Goal: Communication & Community: Answer question/provide support

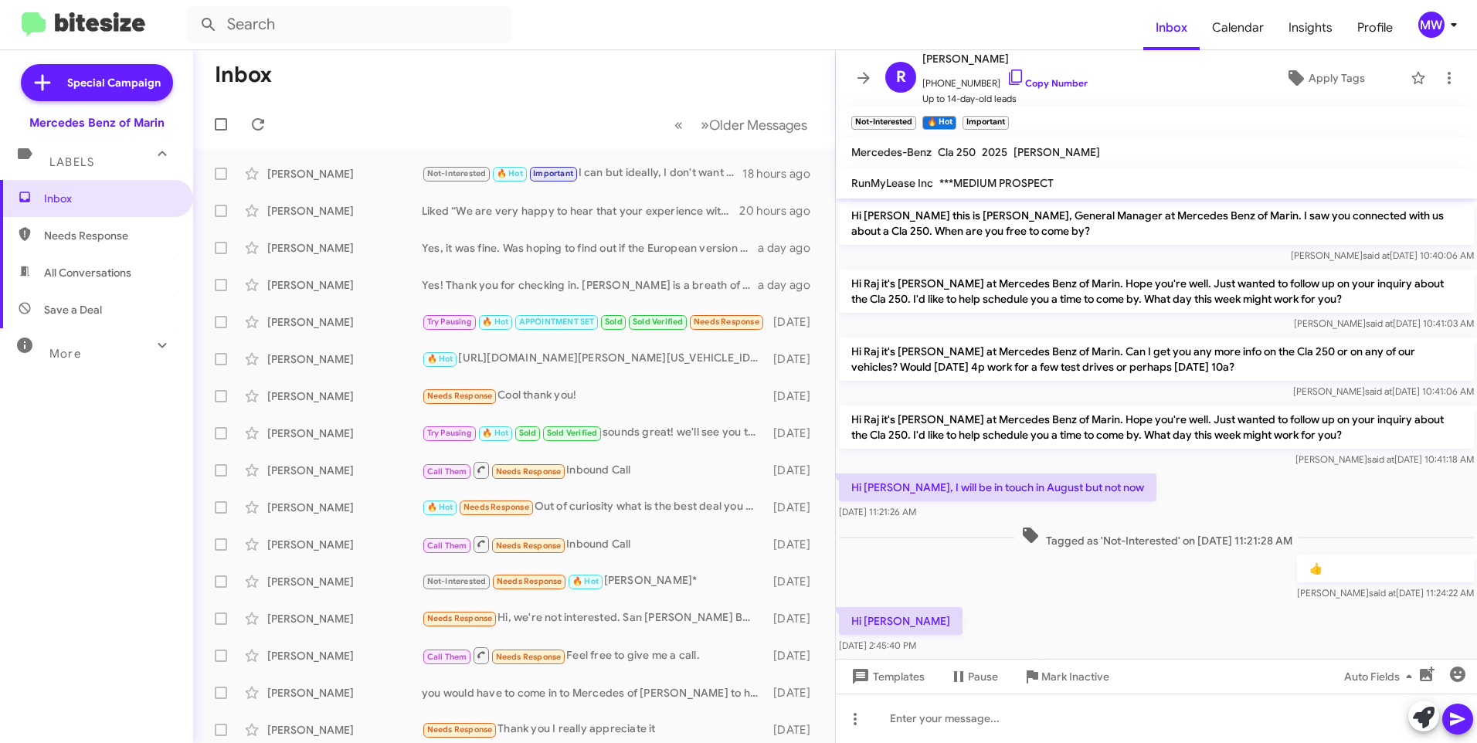
scroll to position [326, 0]
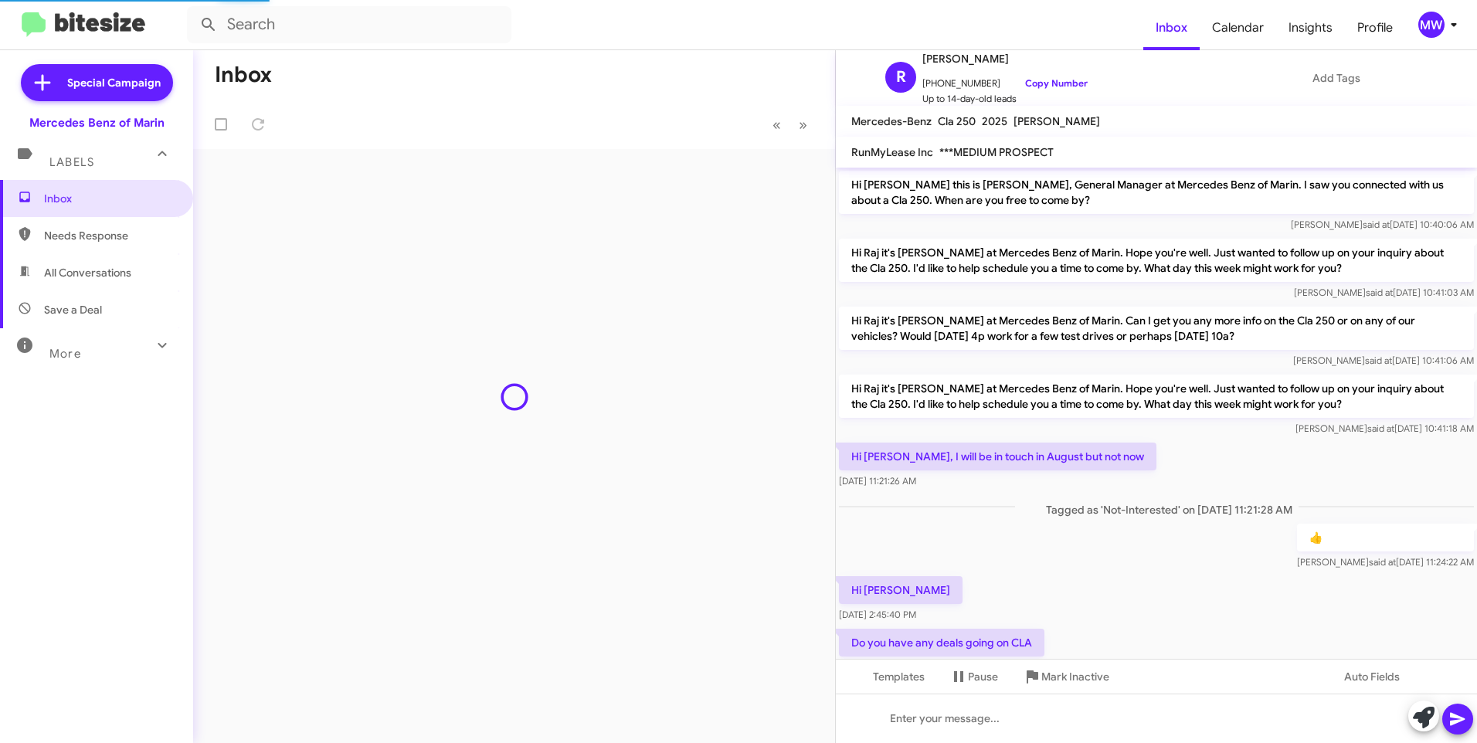
scroll to position [326, 0]
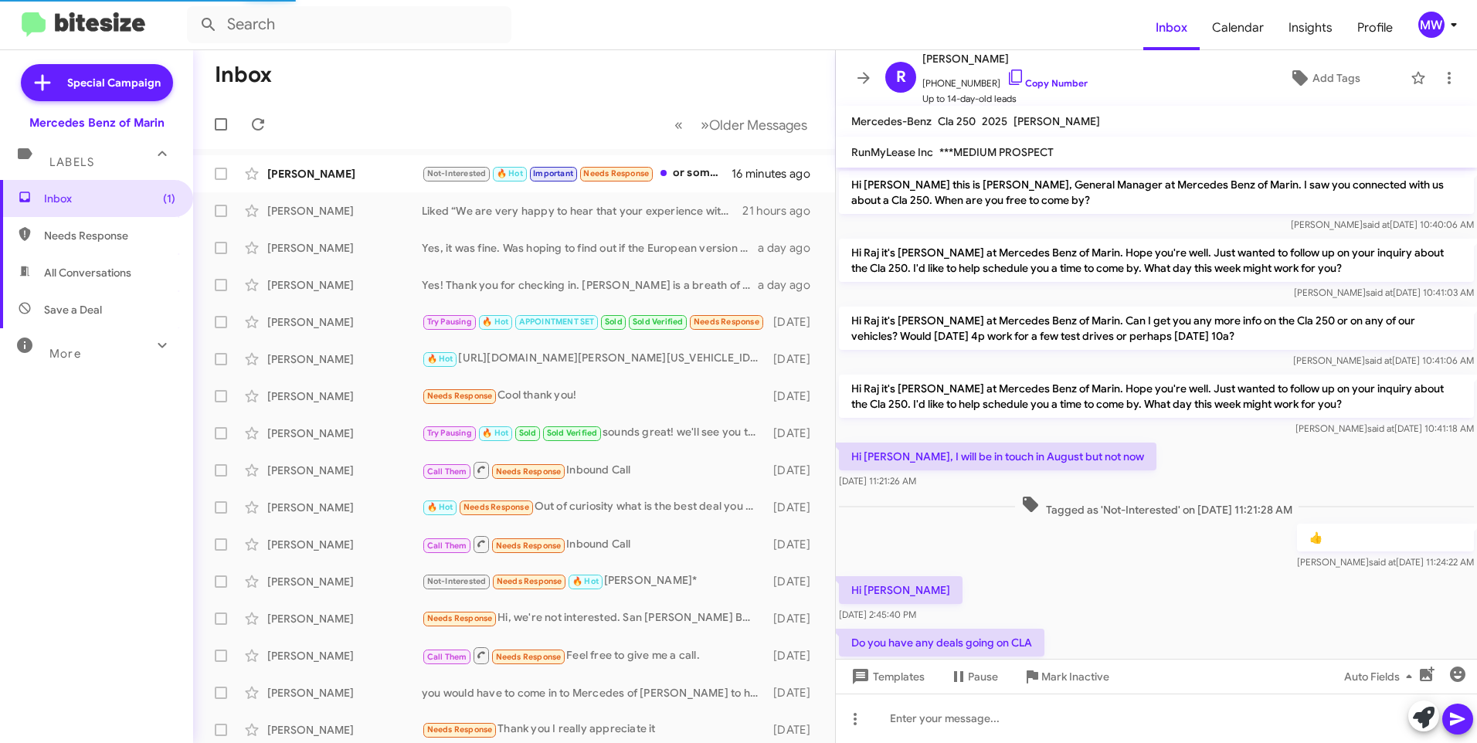
scroll to position [439, 0]
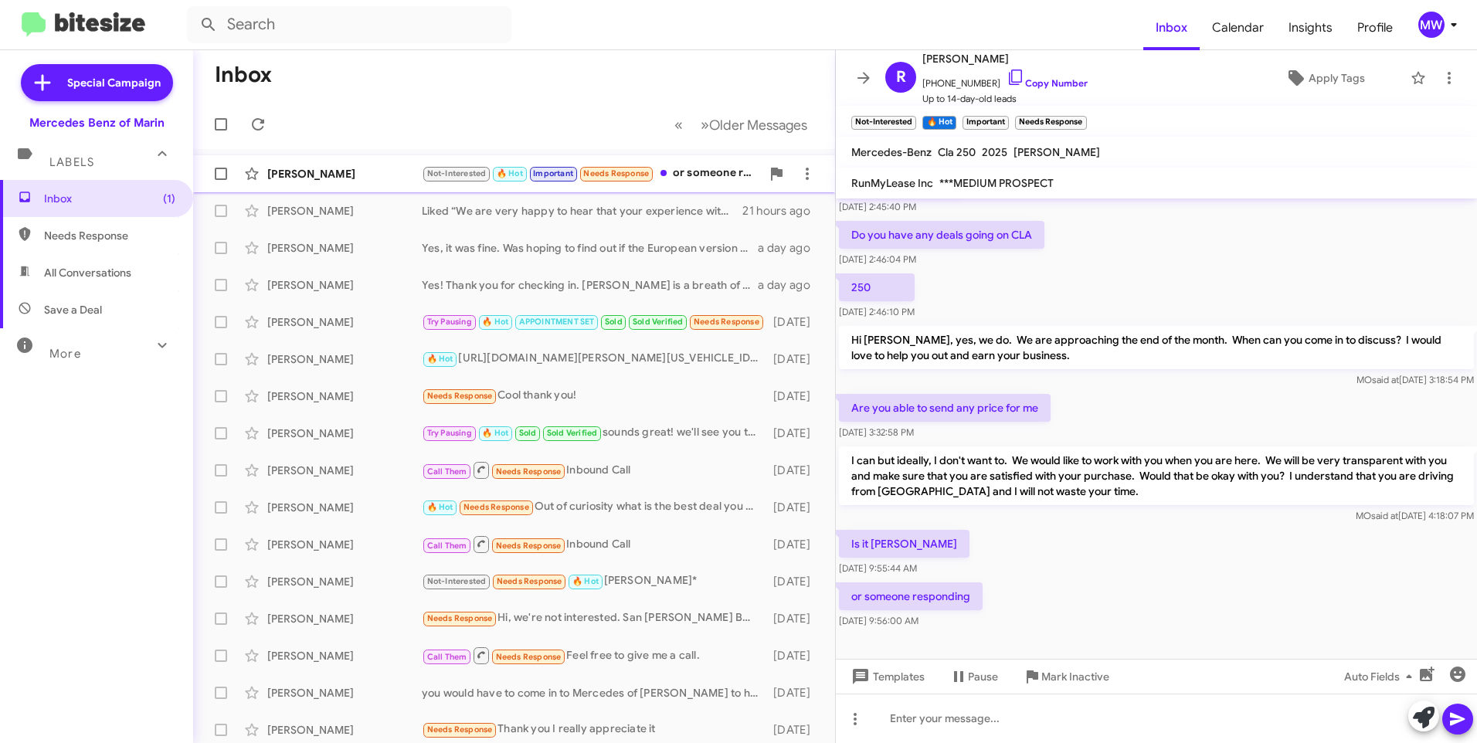
click at [696, 171] on div "Not-Interested 🔥 Hot Important Needs Response or someone responding" at bounding box center [591, 173] width 339 height 18
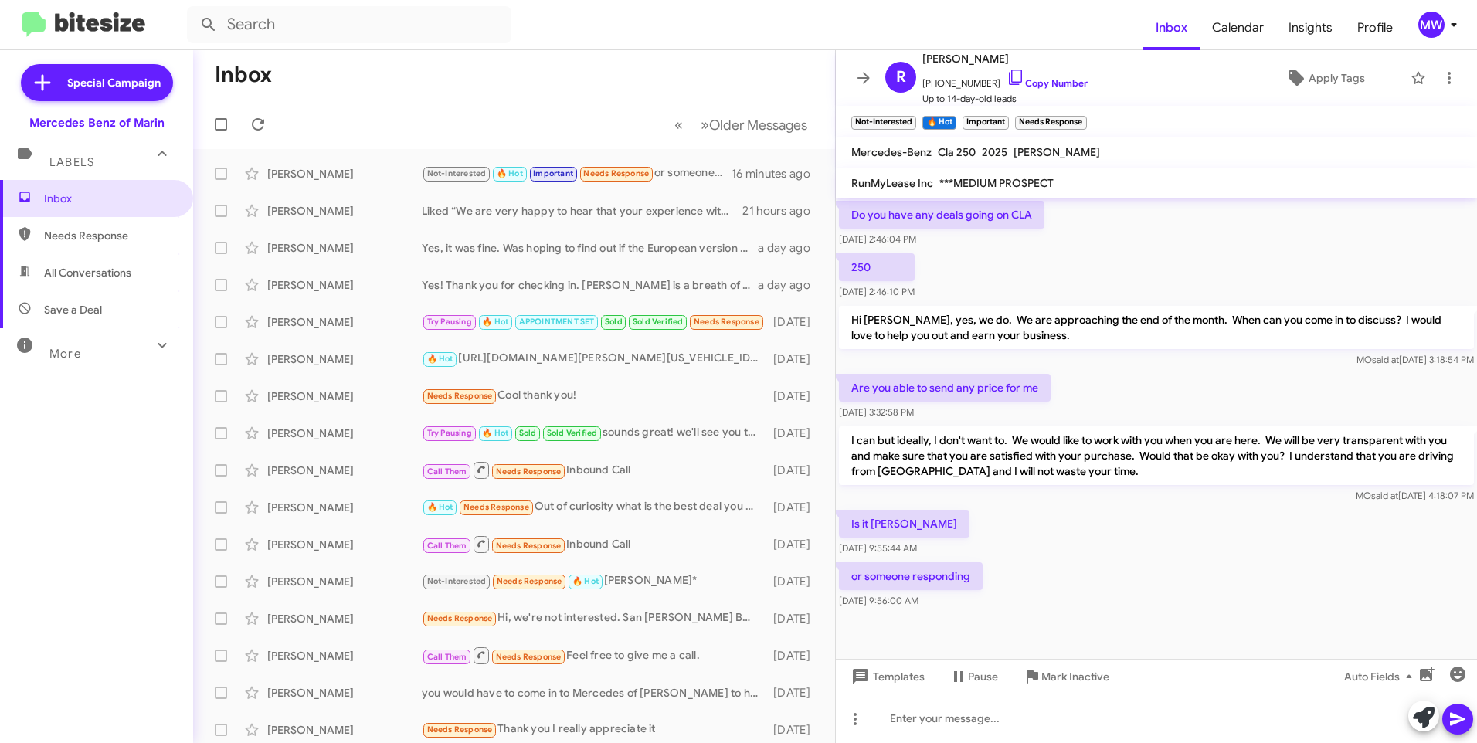
scroll to position [470, 0]
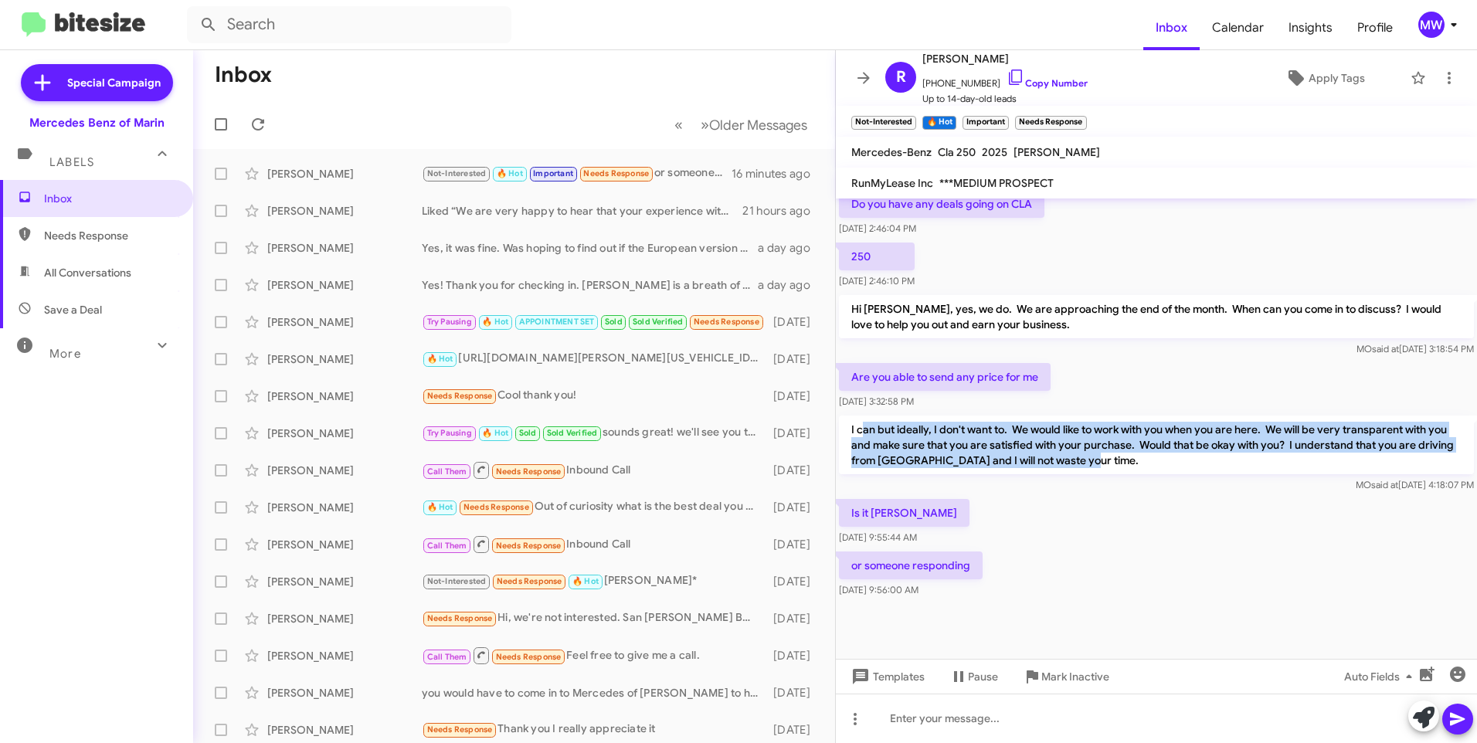
drag, startPoint x: 860, startPoint y: 427, endPoint x: 1138, endPoint y: 464, distance: 280.5
click at [1138, 464] on p "I can but ideally, I don't want to. We would like to work with you when you are…" at bounding box center [1156, 444] width 635 height 59
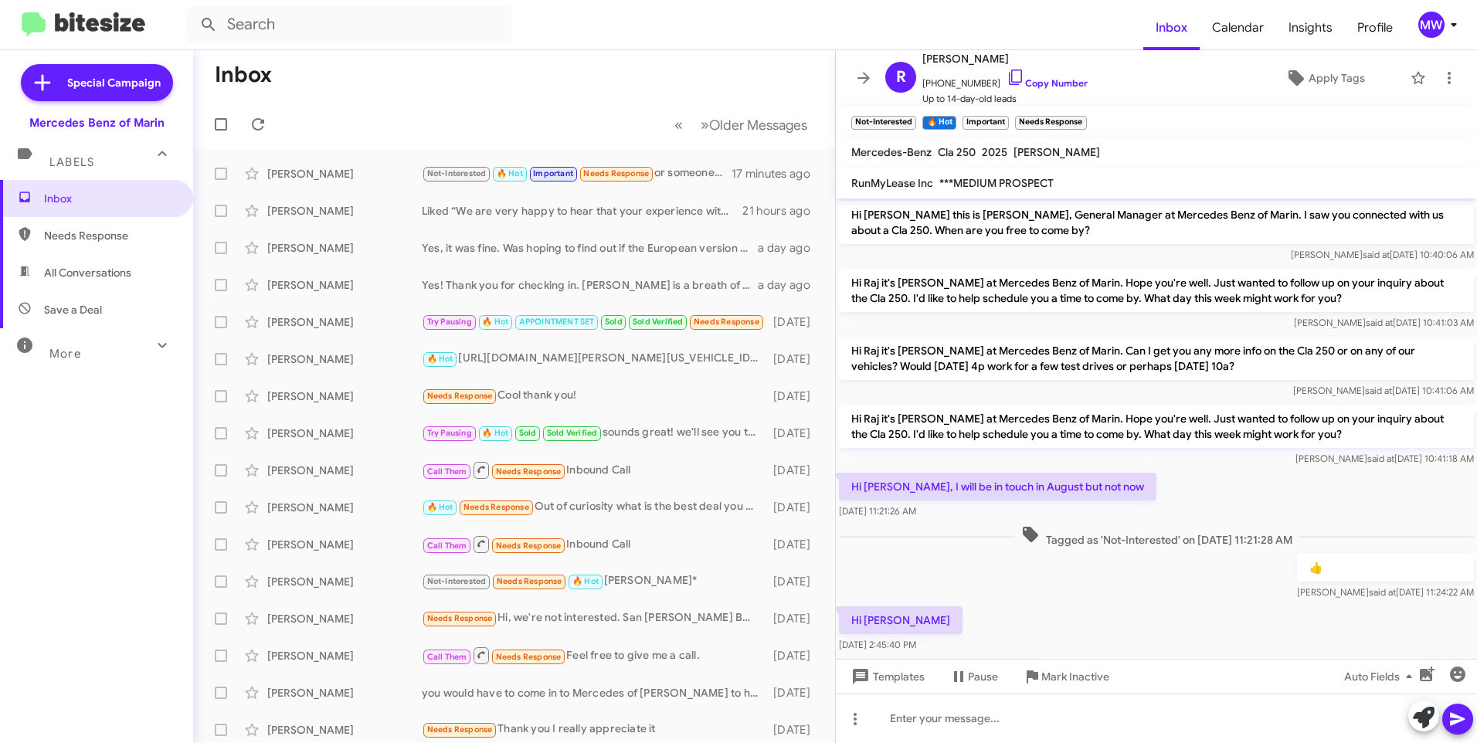
scroll to position [0, 0]
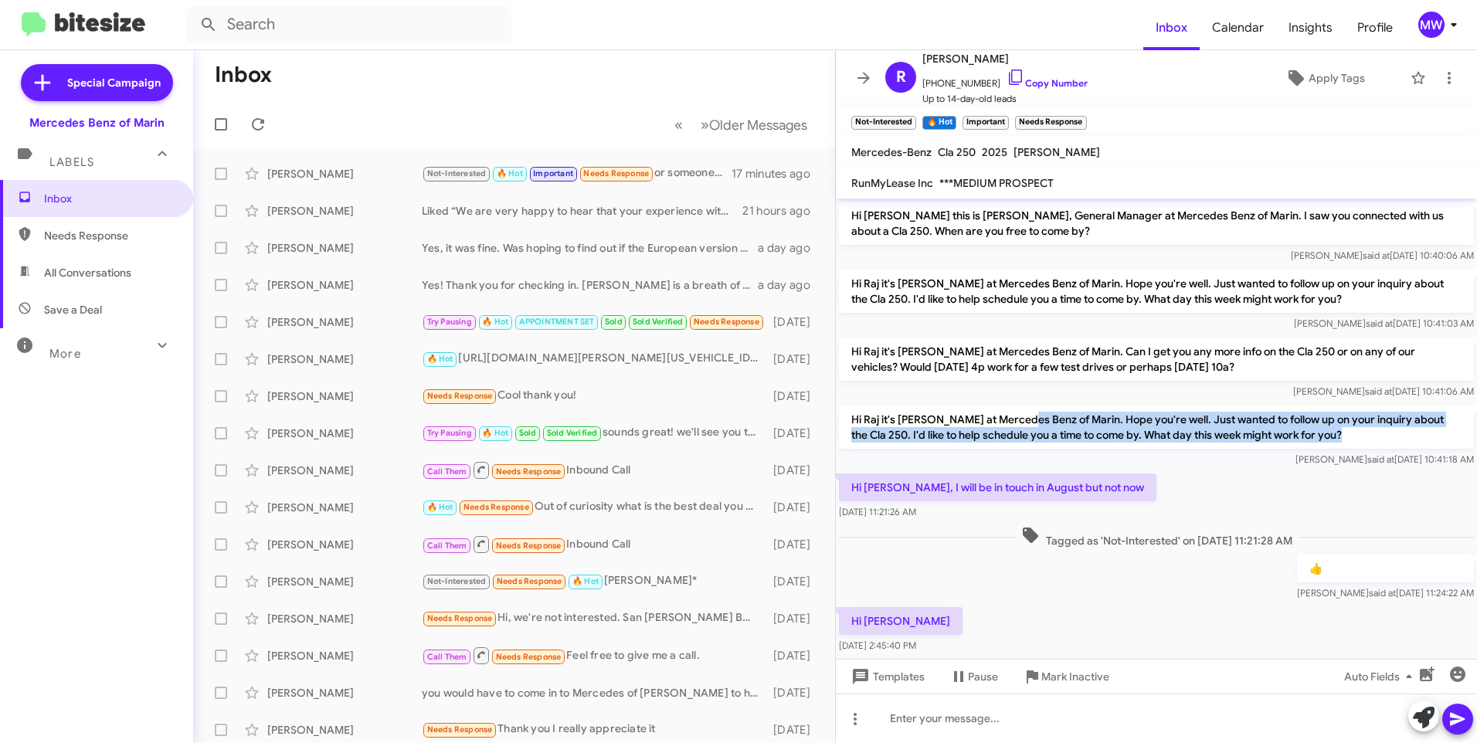
drag, startPoint x: 1024, startPoint y: 424, endPoint x: 1369, endPoint y: 440, distance: 344.8
click at [1369, 440] on p "Hi Raj it's Omar Ibrahimi at Mercedes Benz of Marin. Hope you're well. Just wan…" at bounding box center [1156, 426] width 635 height 43
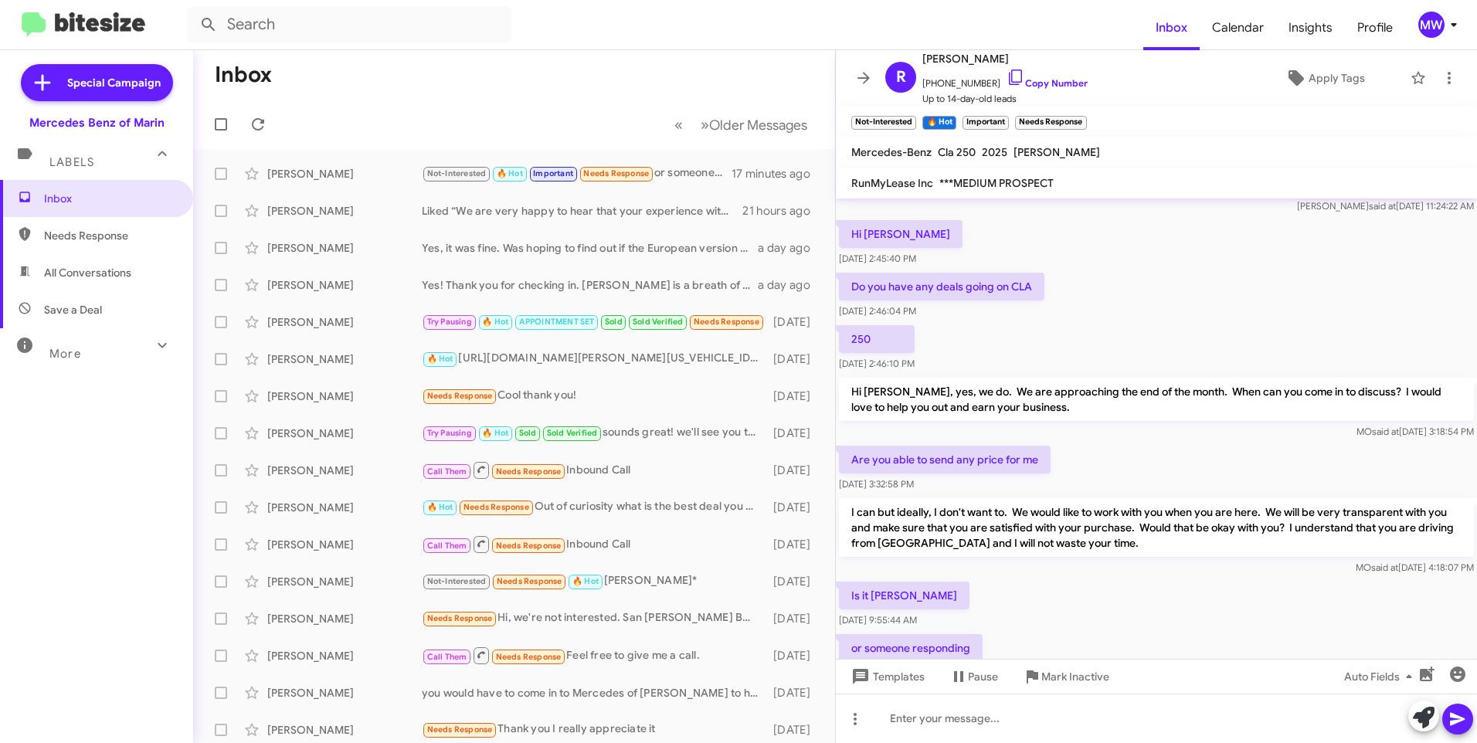
scroll to position [470, 0]
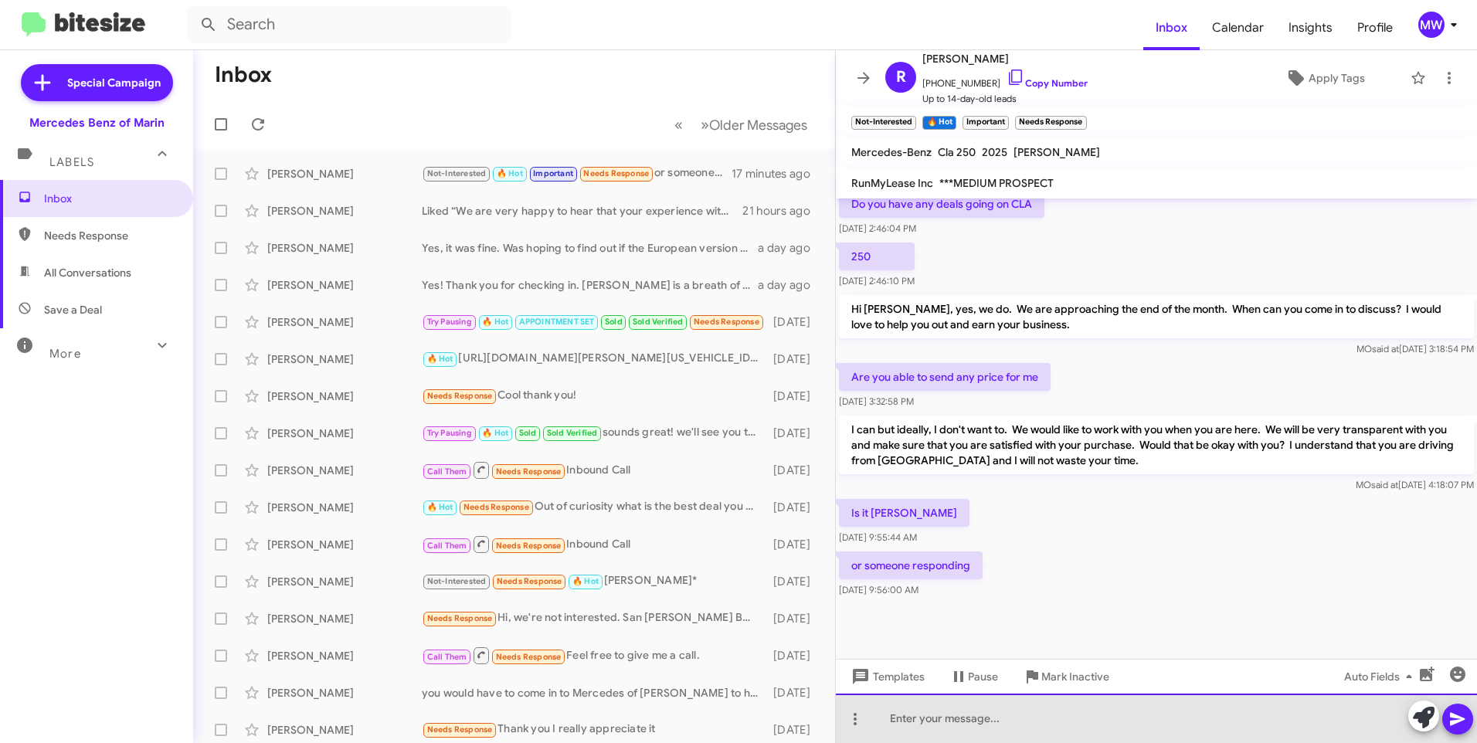
click at [1025, 723] on div at bounding box center [1156, 718] width 641 height 49
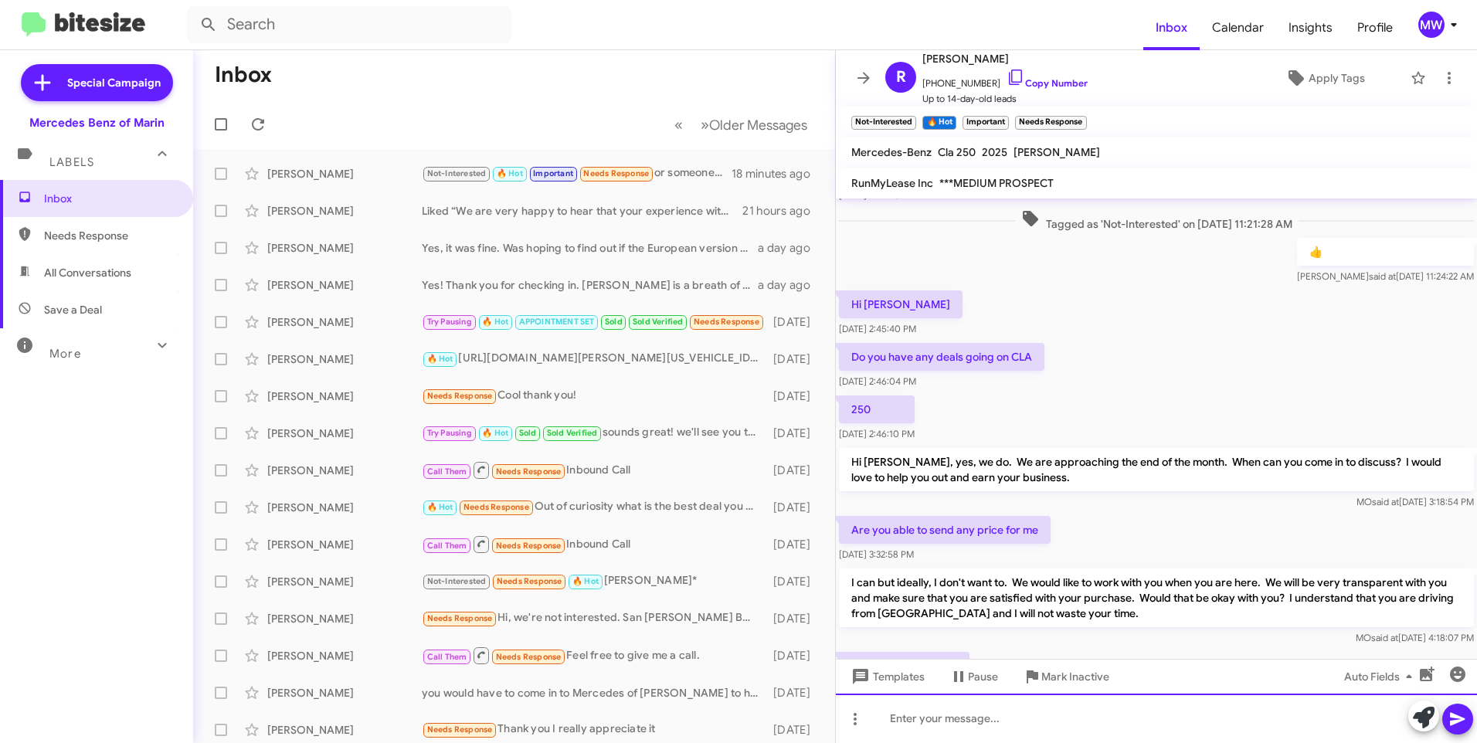
scroll to position [541, 0]
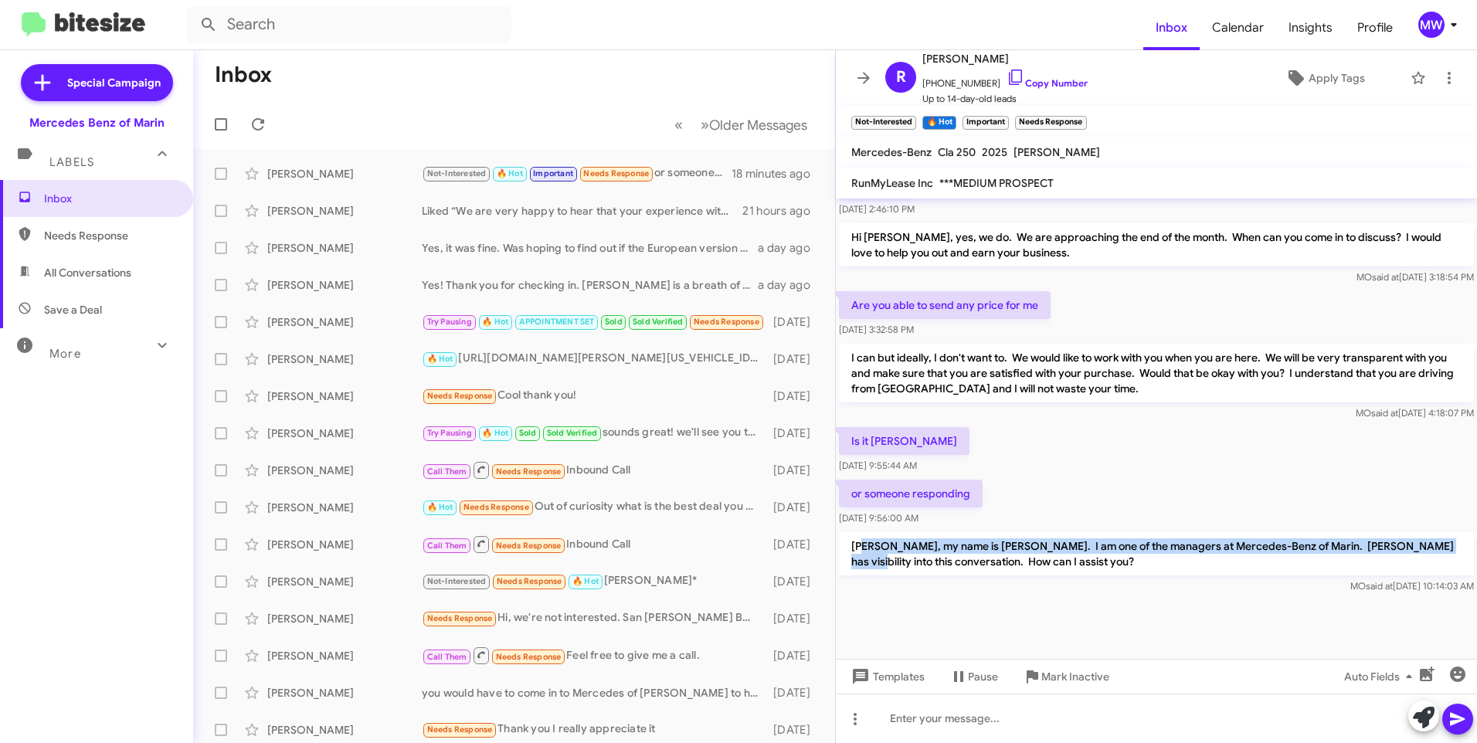
drag, startPoint x: 861, startPoint y: 552, endPoint x: 1431, endPoint y: 553, distance: 570.0
click at [1431, 553] on p "[PERSON_NAME], my name is [PERSON_NAME]. I am one of the managers at Mercedes-B…" at bounding box center [1156, 553] width 635 height 43
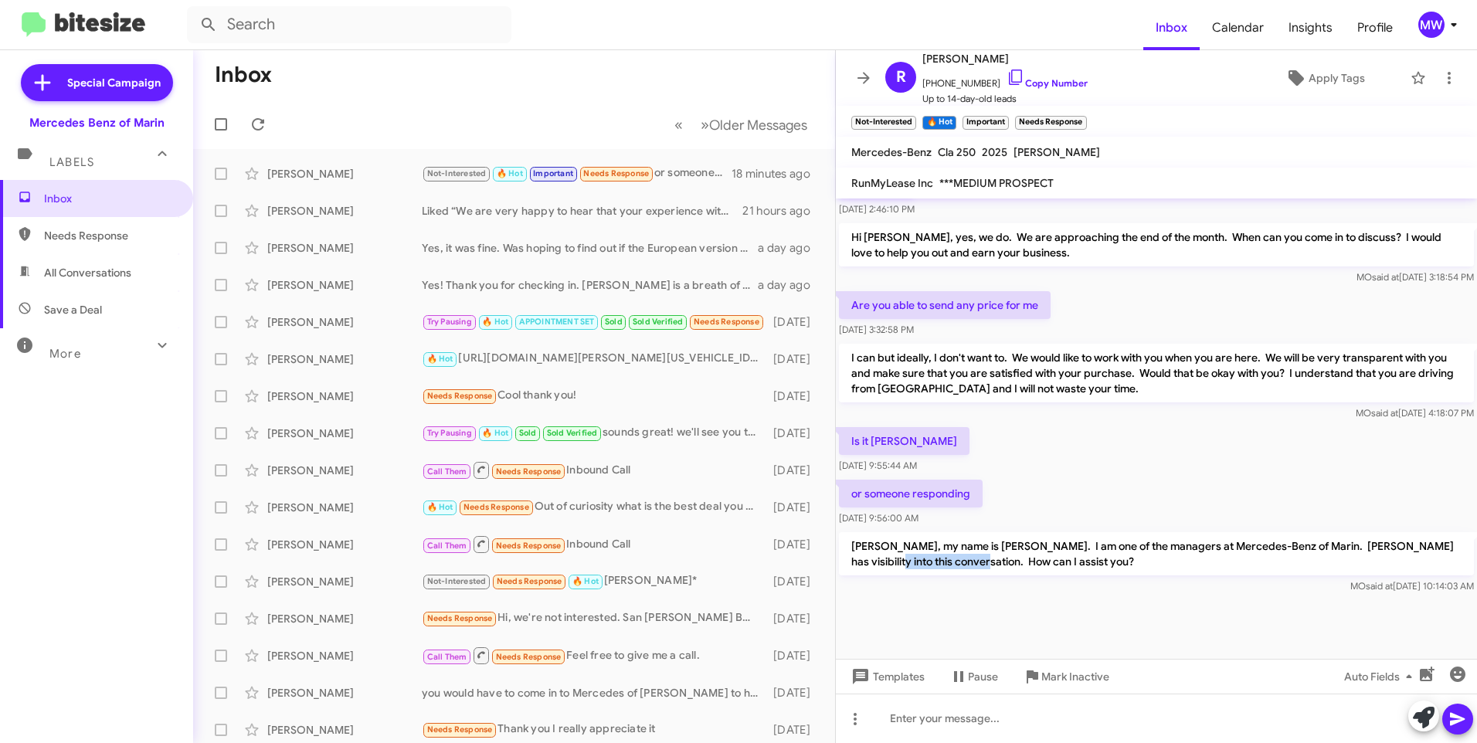
drag, startPoint x: 870, startPoint y: 558, endPoint x: 960, endPoint y: 560, distance: 90.4
click at [960, 560] on p "[PERSON_NAME], my name is [PERSON_NAME]. I am one of the managers at Mercedes-B…" at bounding box center [1156, 553] width 635 height 43
drag, startPoint x: 960, startPoint y: 560, endPoint x: 961, endPoint y: 633, distance: 72.6
click at [961, 633] on div at bounding box center [1156, 628] width 641 height 62
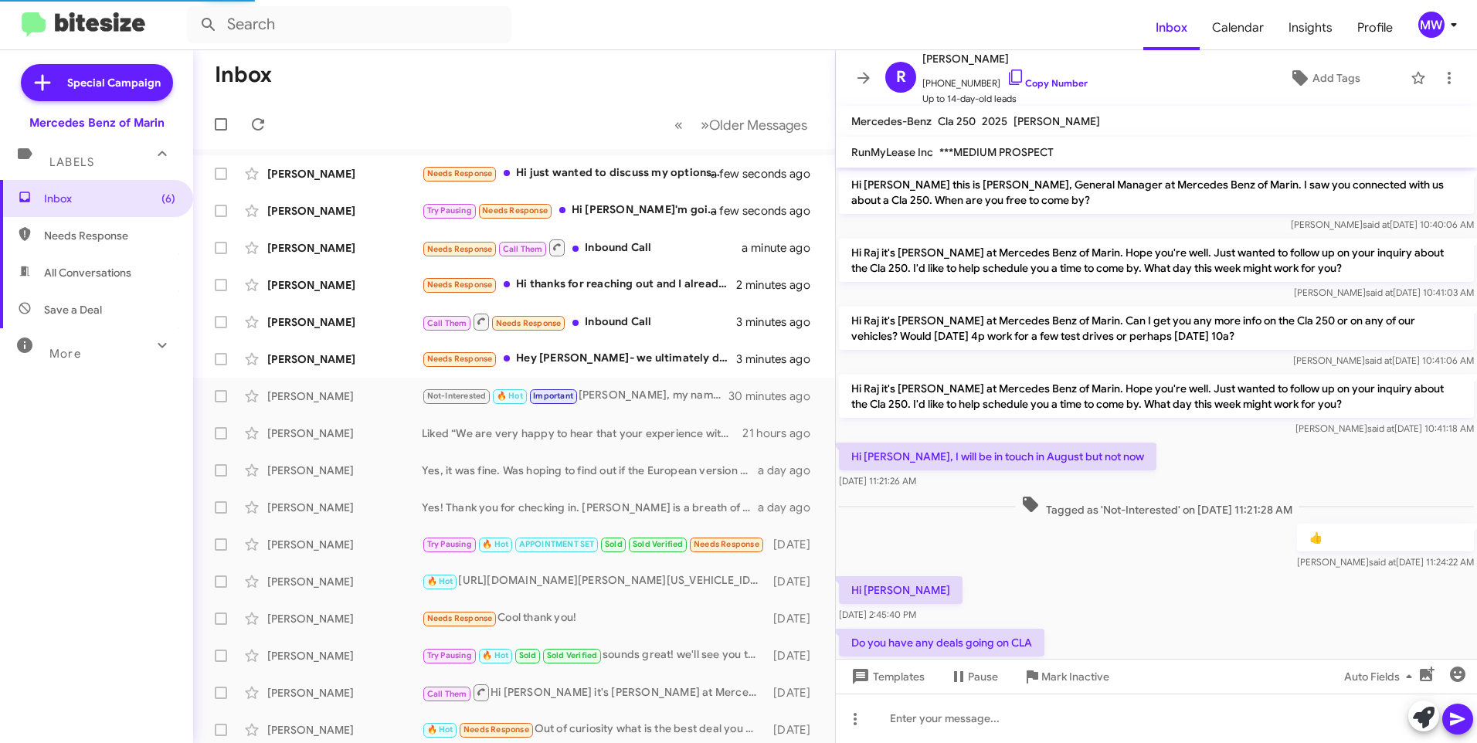
scroll to position [510, 0]
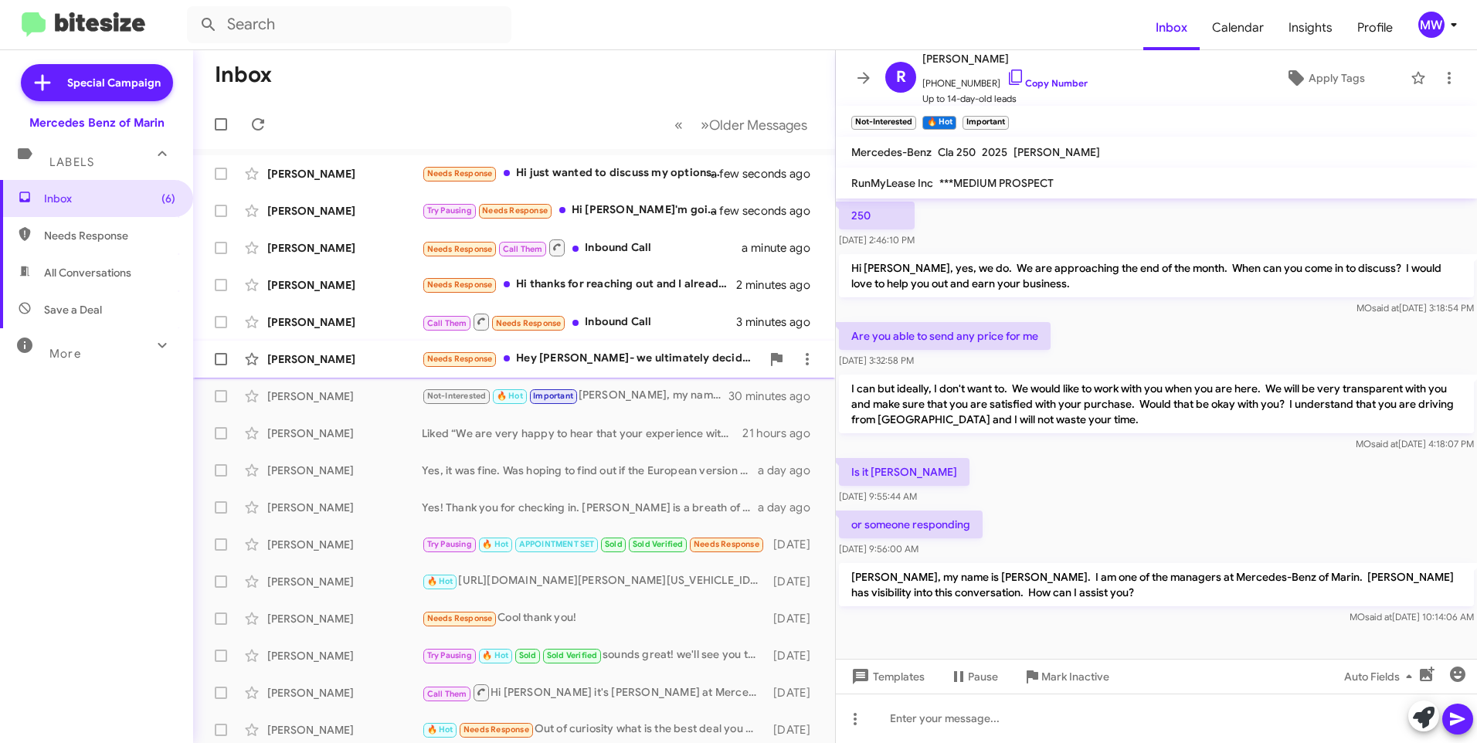
click at [673, 356] on div "Needs Response Hey Omar- we ultimately decided the Mercedes GLS won't work for …" at bounding box center [591, 359] width 339 height 18
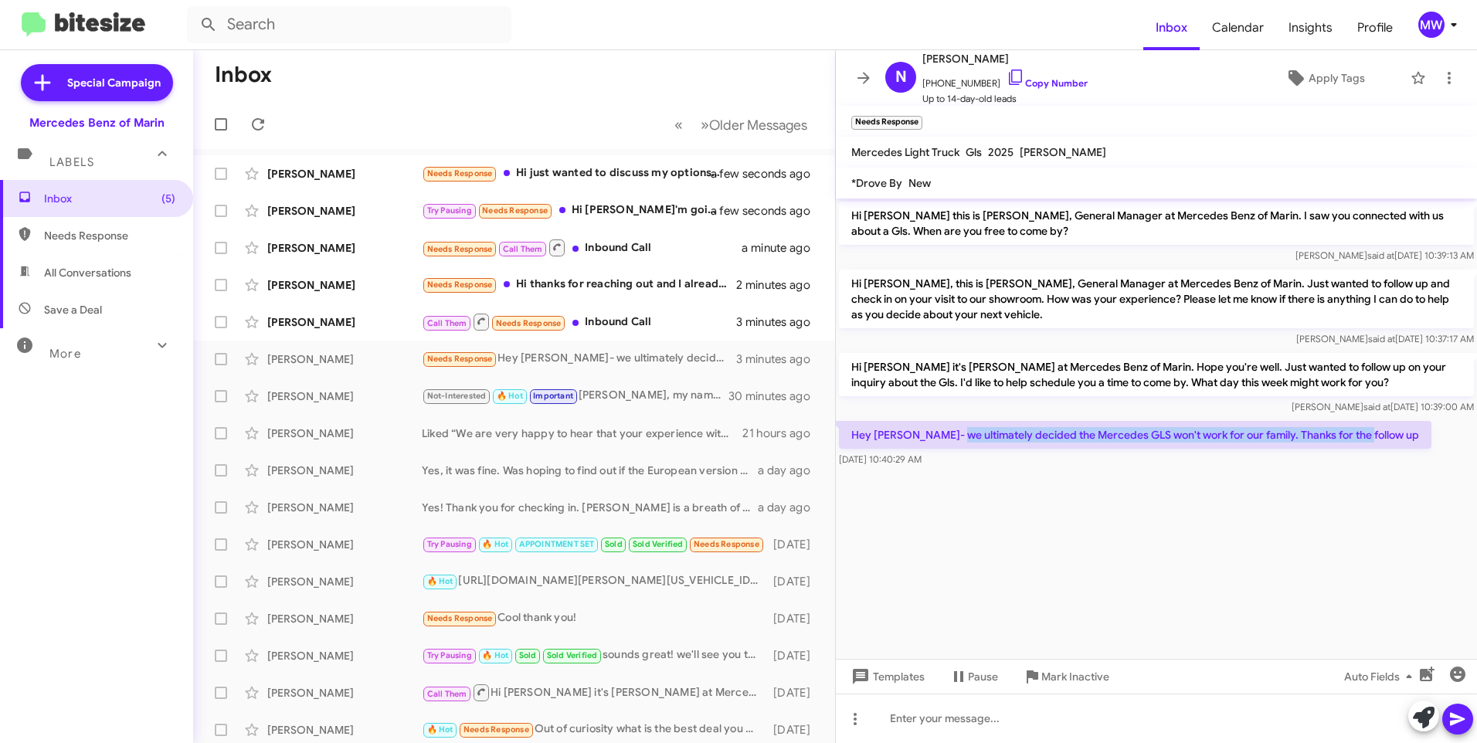
drag, startPoint x: 955, startPoint y: 436, endPoint x: 1387, endPoint y: 443, distance: 431.8
click at [1387, 443] on div "Hey Omar- we ultimately decided the Mercedes GLS won't work for our family. Tha…" at bounding box center [1156, 444] width 641 height 53
drag, startPoint x: 1387, startPoint y: 443, endPoint x: 1194, endPoint y: 509, distance: 204.2
click at [1213, 501] on cdk-virtual-scroll-viewport "Hi Nancy this is Omar Ibrahimi, General Manager at Mercedes Benz of Marin. I sa…" at bounding box center [1156, 428] width 641 height 460
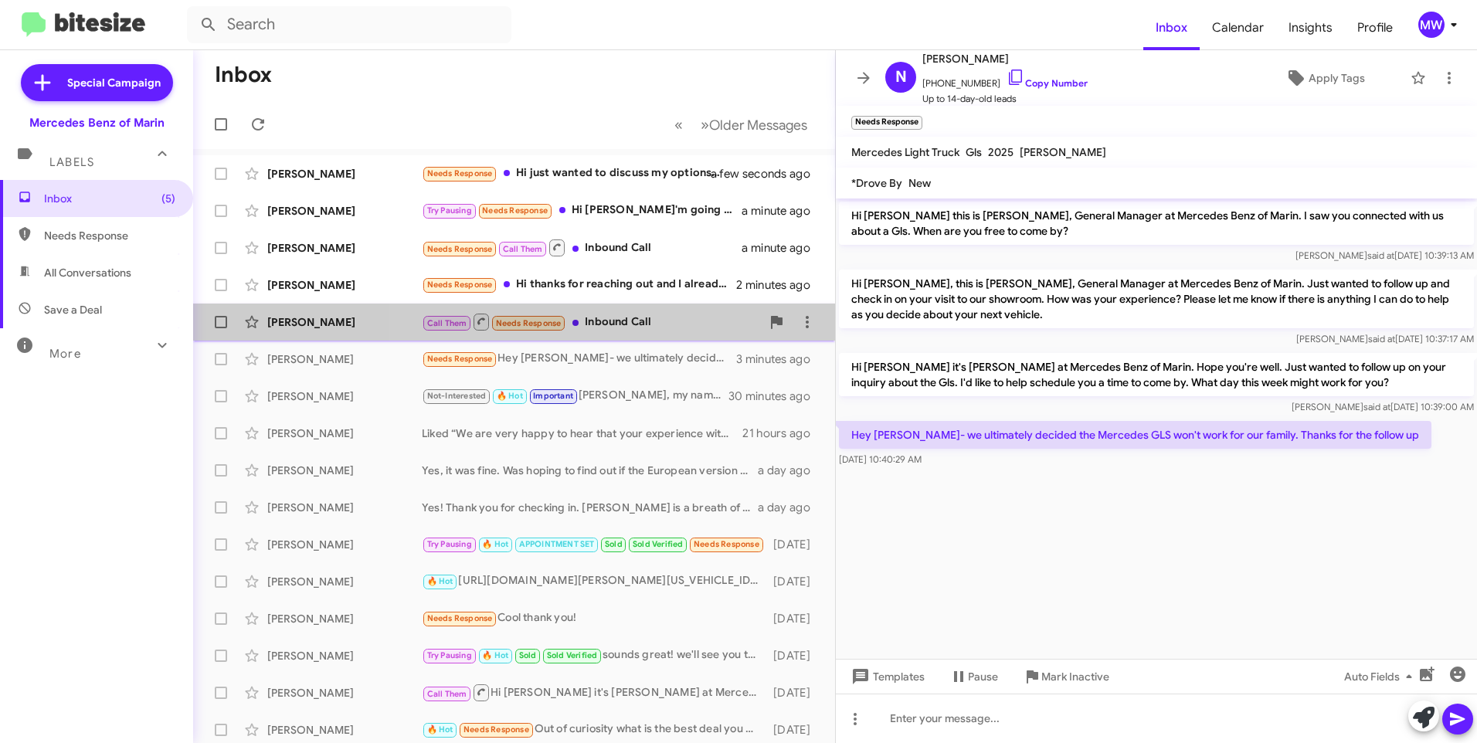
click at [641, 320] on div "Call Them Needs Response Inbound Call" at bounding box center [591, 321] width 339 height 19
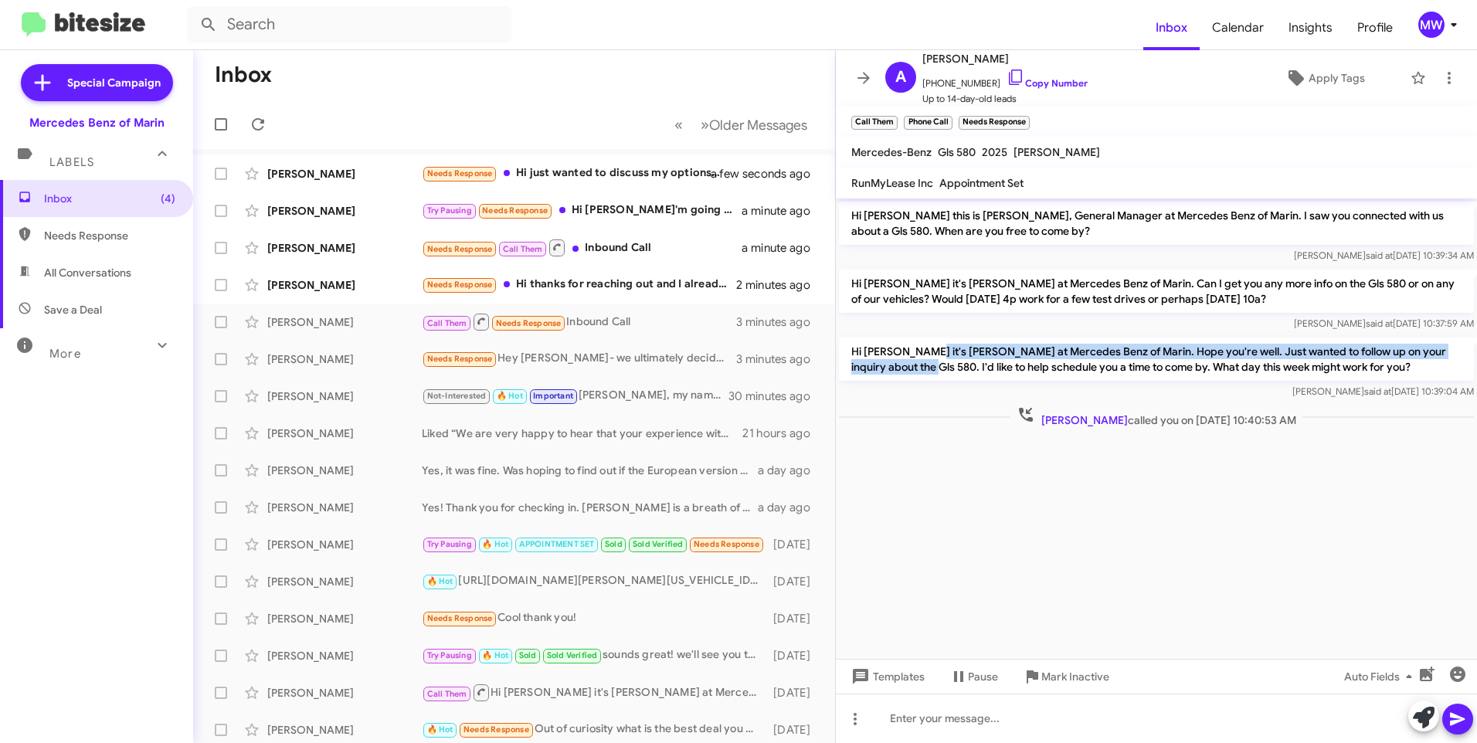
drag, startPoint x: 923, startPoint y: 352, endPoint x: 902, endPoint y: 362, distance: 23.1
click at [902, 362] on p "Hi [PERSON_NAME] it's [PERSON_NAME] at Mercedes Benz of Marin. Hope you're well…" at bounding box center [1156, 358] width 635 height 43
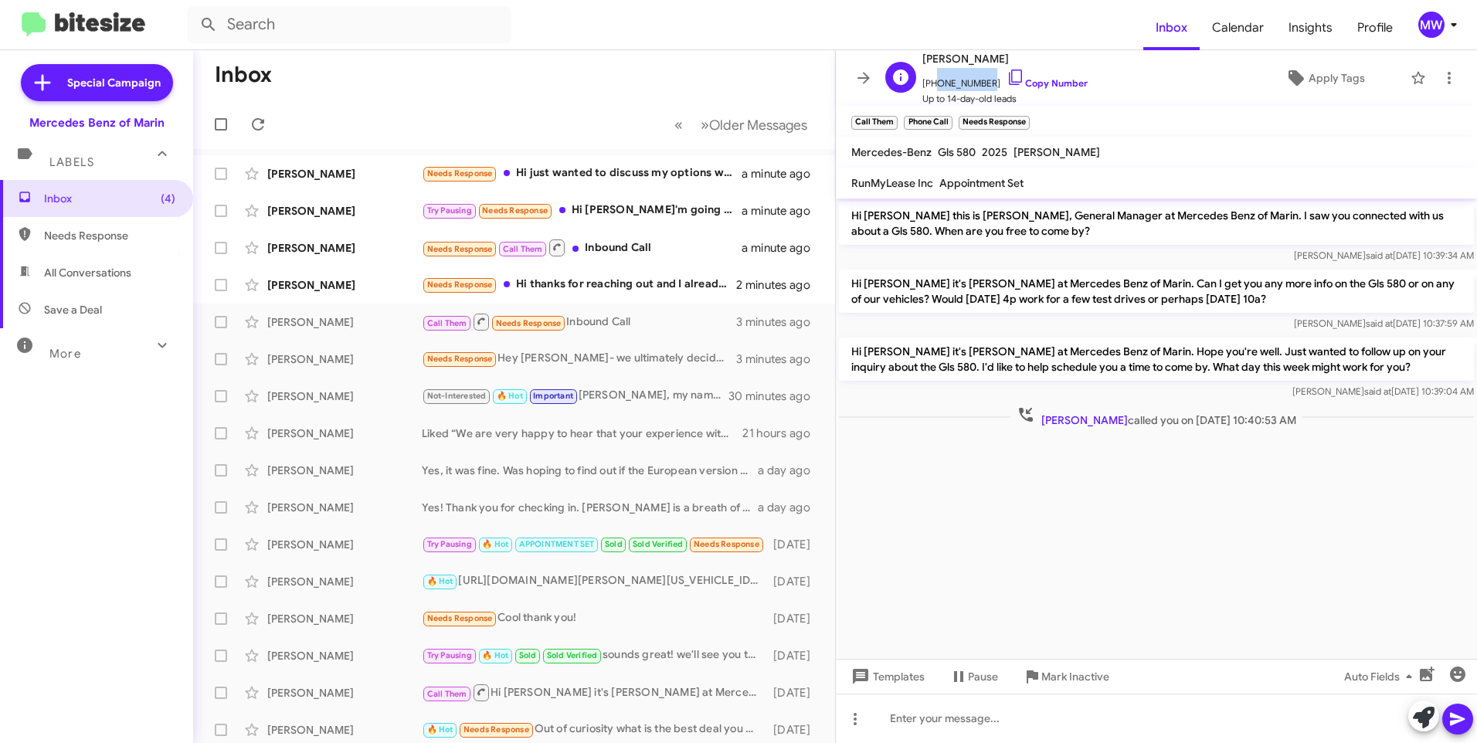
drag, startPoint x: 932, startPoint y: 85, endPoint x: 978, endPoint y: 89, distance: 46.5
click at [978, 89] on span "+14155976224 Copy Number" at bounding box center [1004, 79] width 165 height 23
copy span "4155976224"
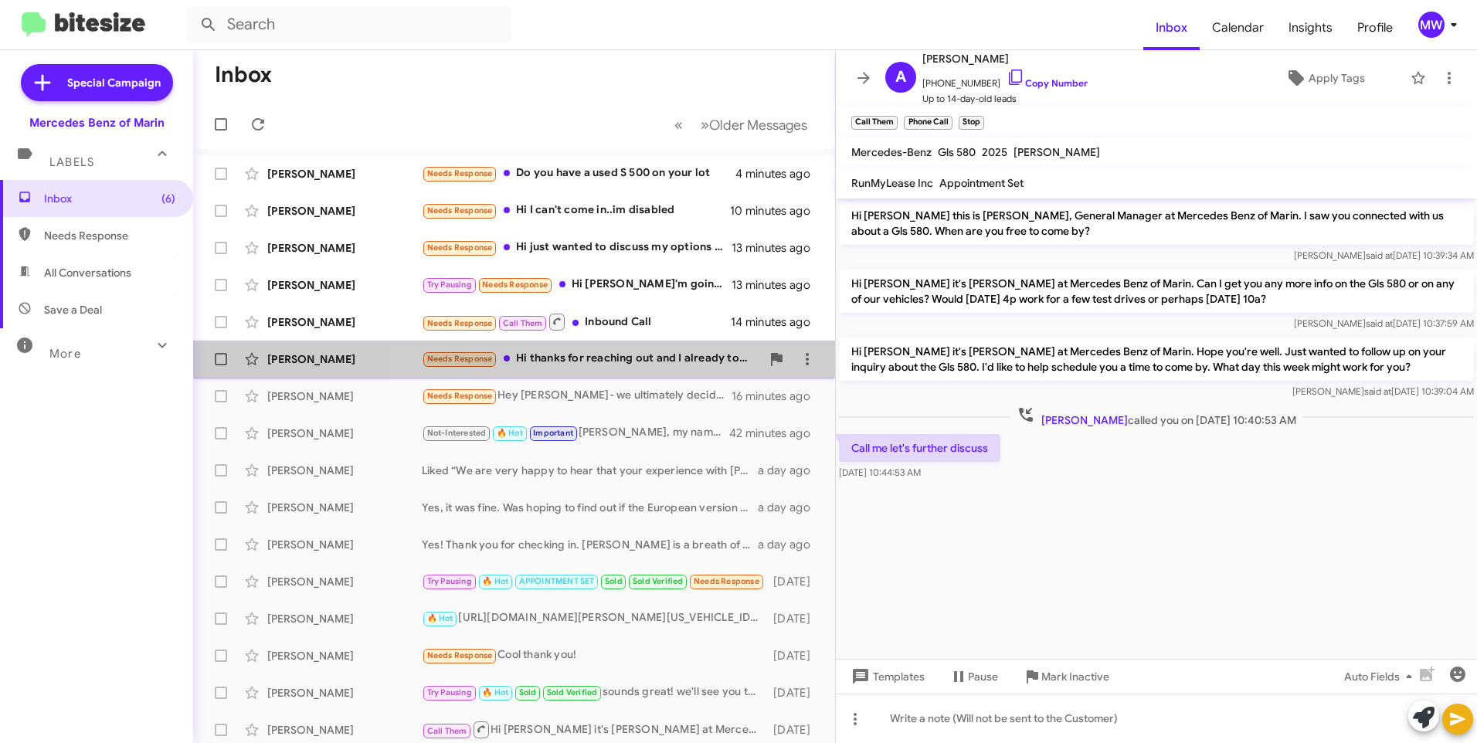
click at [626, 362] on div "Needs Response Hi thanks for reaching out and I already took delivery from east…" at bounding box center [591, 359] width 339 height 18
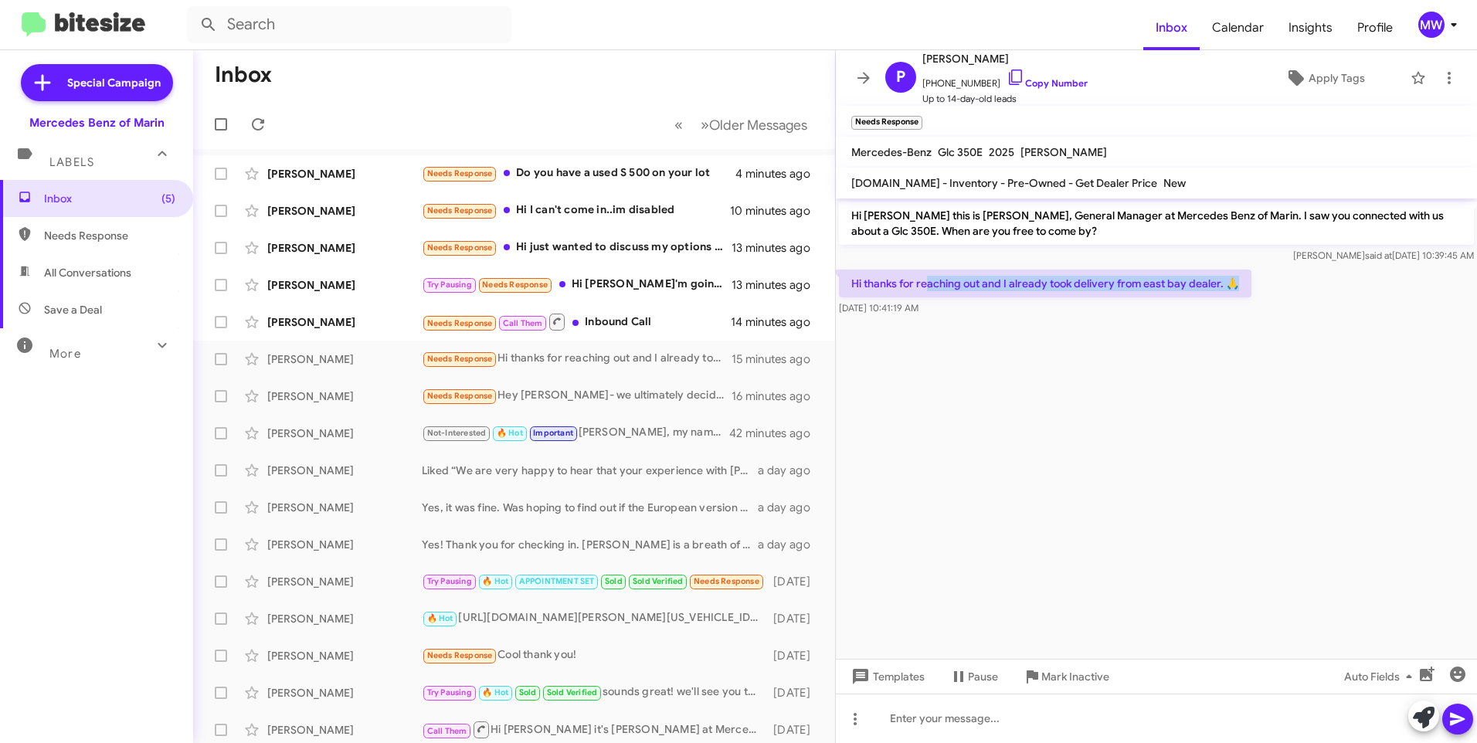
drag, startPoint x: 926, startPoint y: 282, endPoint x: 1275, endPoint y: 283, distance: 349.1
click at [1275, 283] on div "Hi thanks for reaching out and I already took delivery from east bay dealer. 🙏 …" at bounding box center [1156, 292] width 641 height 53
drag, startPoint x: 1275, startPoint y: 283, endPoint x: 1194, endPoint y: 499, distance: 230.2
click at [1254, 449] on cdk-virtual-scroll-viewport "Hi [PERSON_NAME] this is [PERSON_NAME], General Manager at Mercedes Benz of Mar…" at bounding box center [1156, 428] width 641 height 460
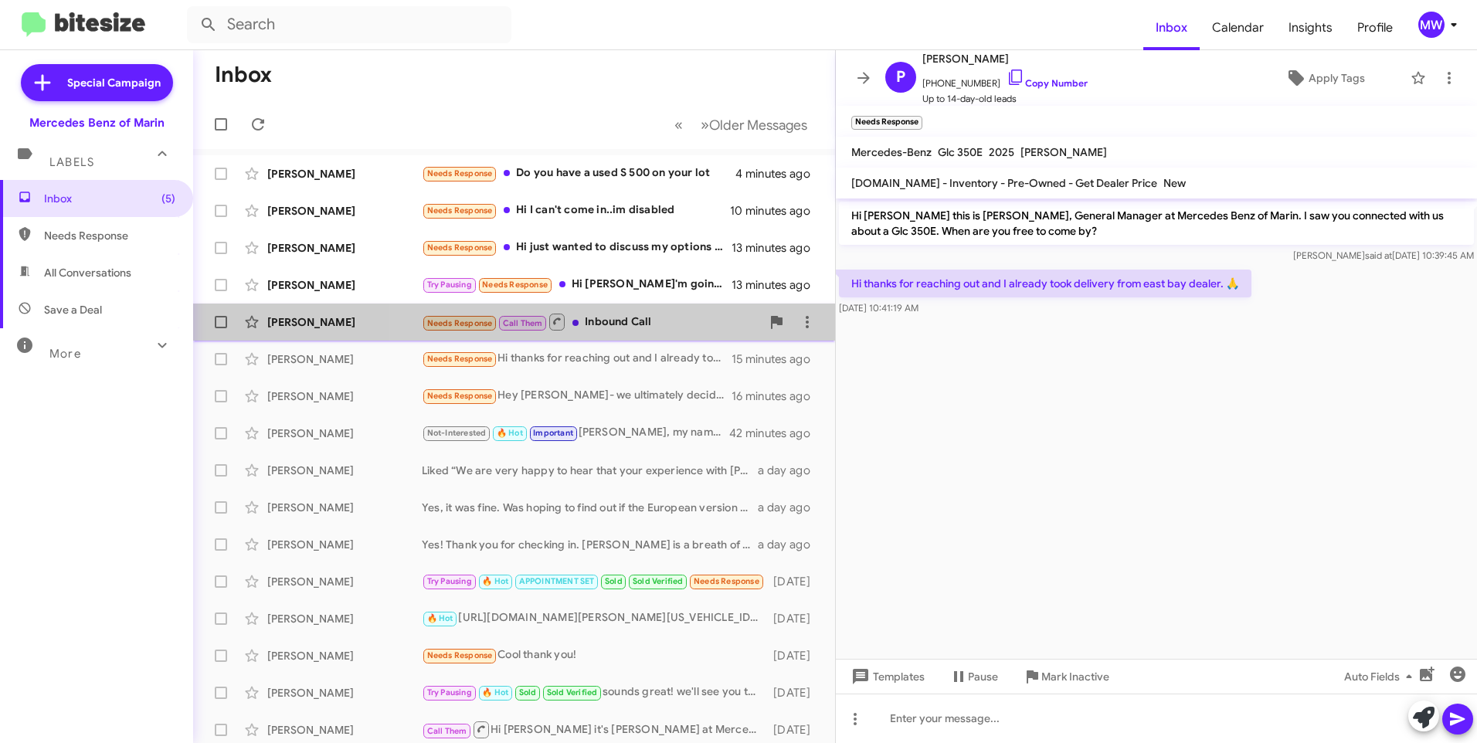
click at [630, 324] on div "Needs Response Call Them Inbound Call" at bounding box center [591, 321] width 339 height 19
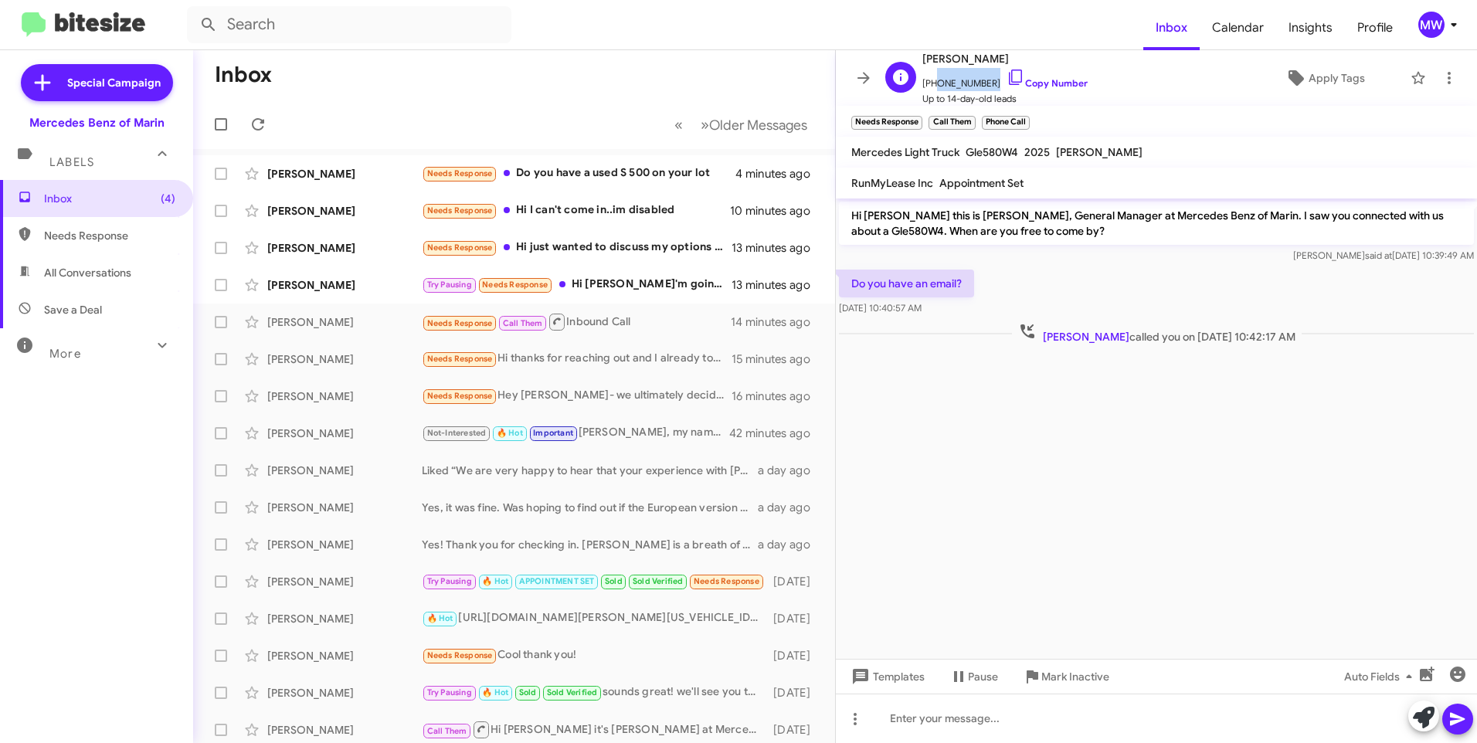
drag, startPoint x: 931, startPoint y: 82, endPoint x: 985, endPoint y: 85, distance: 54.1
click at [985, 85] on span "[PHONE_NUMBER] Copy Number" at bounding box center [1004, 79] width 165 height 23
copy span "7072279754"
click at [630, 280] on div "Try Pausing Needs Response Hi [PERSON_NAME] I'm going to be out of town this we…" at bounding box center [591, 285] width 339 height 18
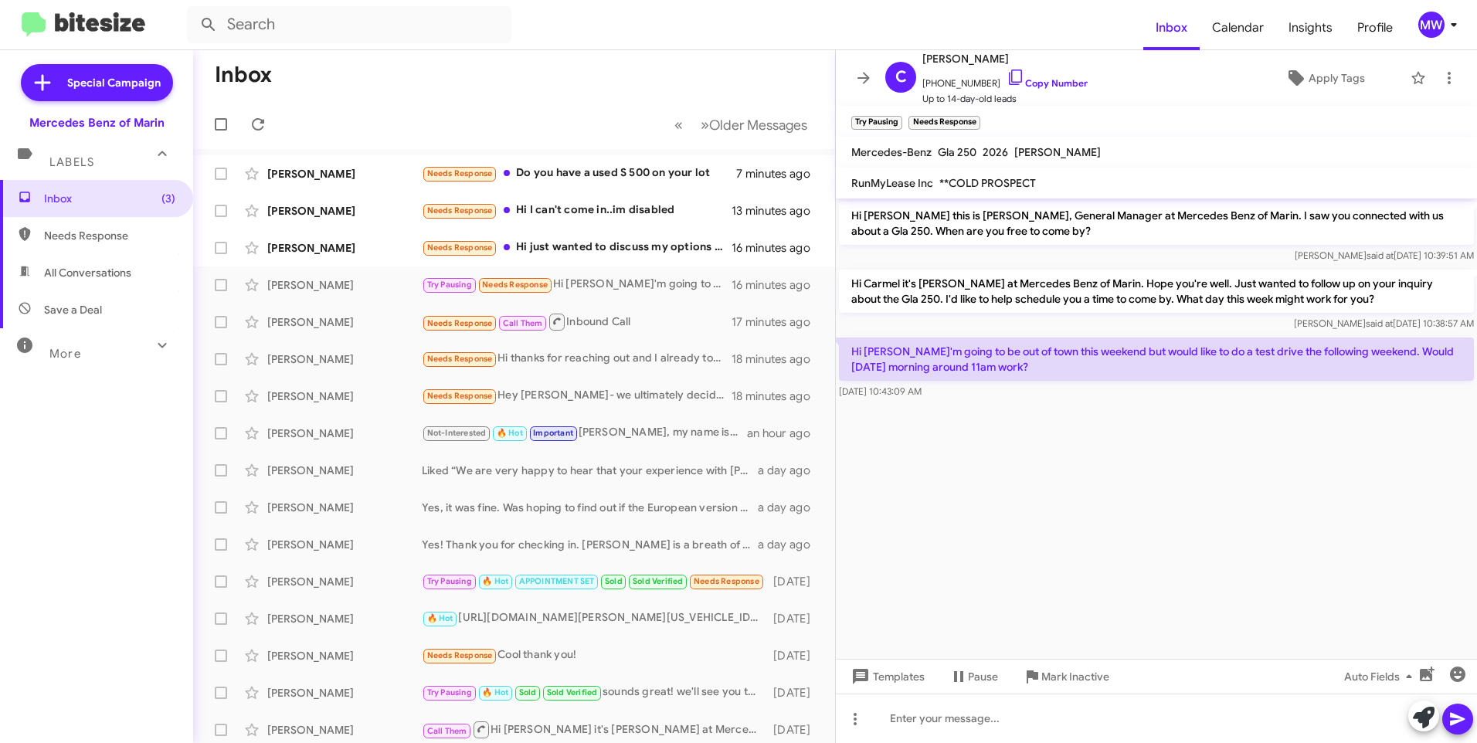
click at [1124, 544] on cdk-virtual-scroll-viewport "Hi [PERSON_NAME] this is [PERSON_NAME], General Manager at Mercedes Benz of Mar…" at bounding box center [1156, 428] width 641 height 460
click at [1064, 728] on div at bounding box center [1156, 718] width 641 height 49
drag, startPoint x: 934, startPoint y: 84, endPoint x: 968, endPoint y: 89, distance: 34.3
click at [968, 89] on span "[PHONE_NUMBER] Copy Number" at bounding box center [1004, 79] width 165 height 23
drag, startPoint x: 968, startPoint y: 89, endPoint x: 1106, endPoint y: 173, distance: 161.9
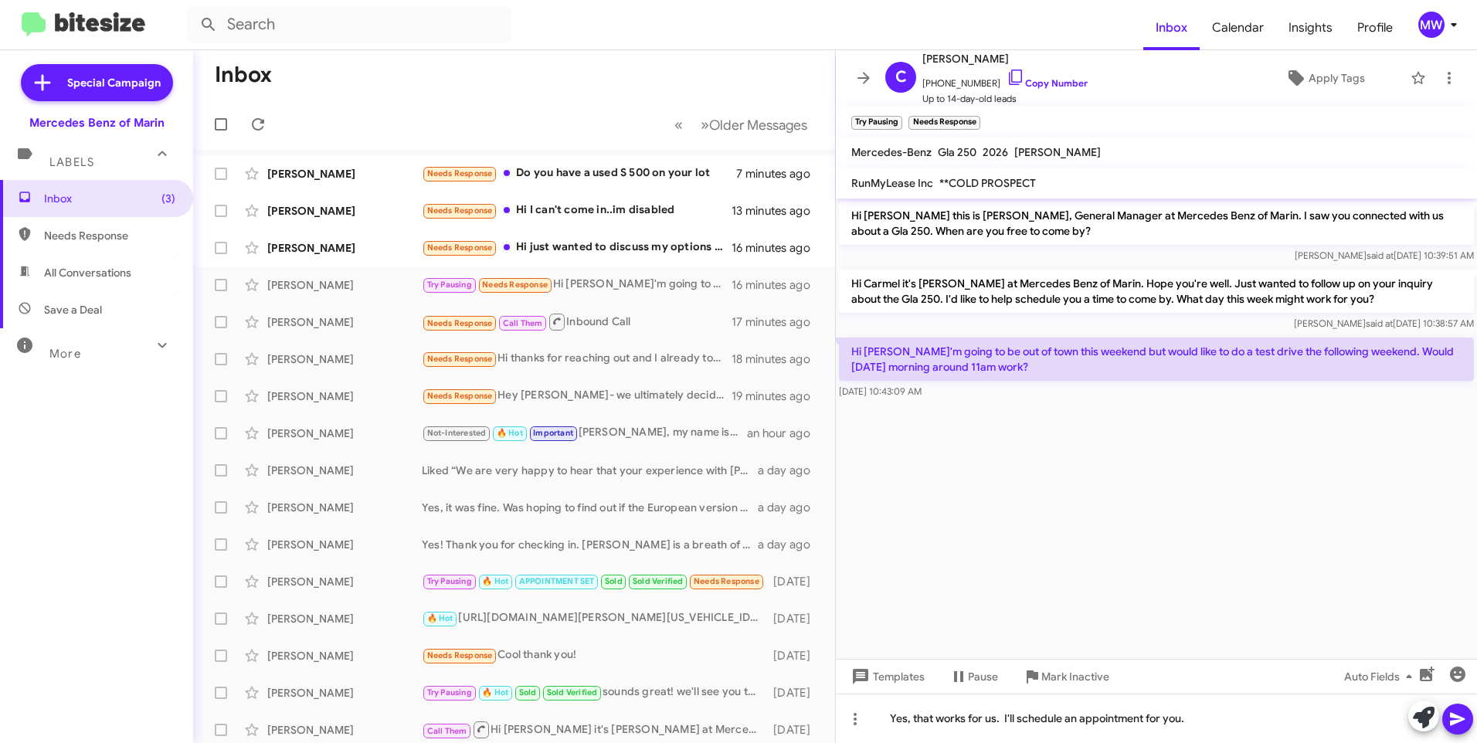
click at [1106, 173] on mat-toolbar "RunMyLease Inc **COLD PROSPECT" at bounding box center [1156, 183] width 641 height 31
drag, startPoint x: 933, startPoint y: 84, endPoint x: 981, endPoint y: 88, distance: 48.0
click at [981, 88] on span "[PHONE_NUMBER] Copy Number" at bounding box center [1004, 79] width 165 height 23
copy span "4155725697"
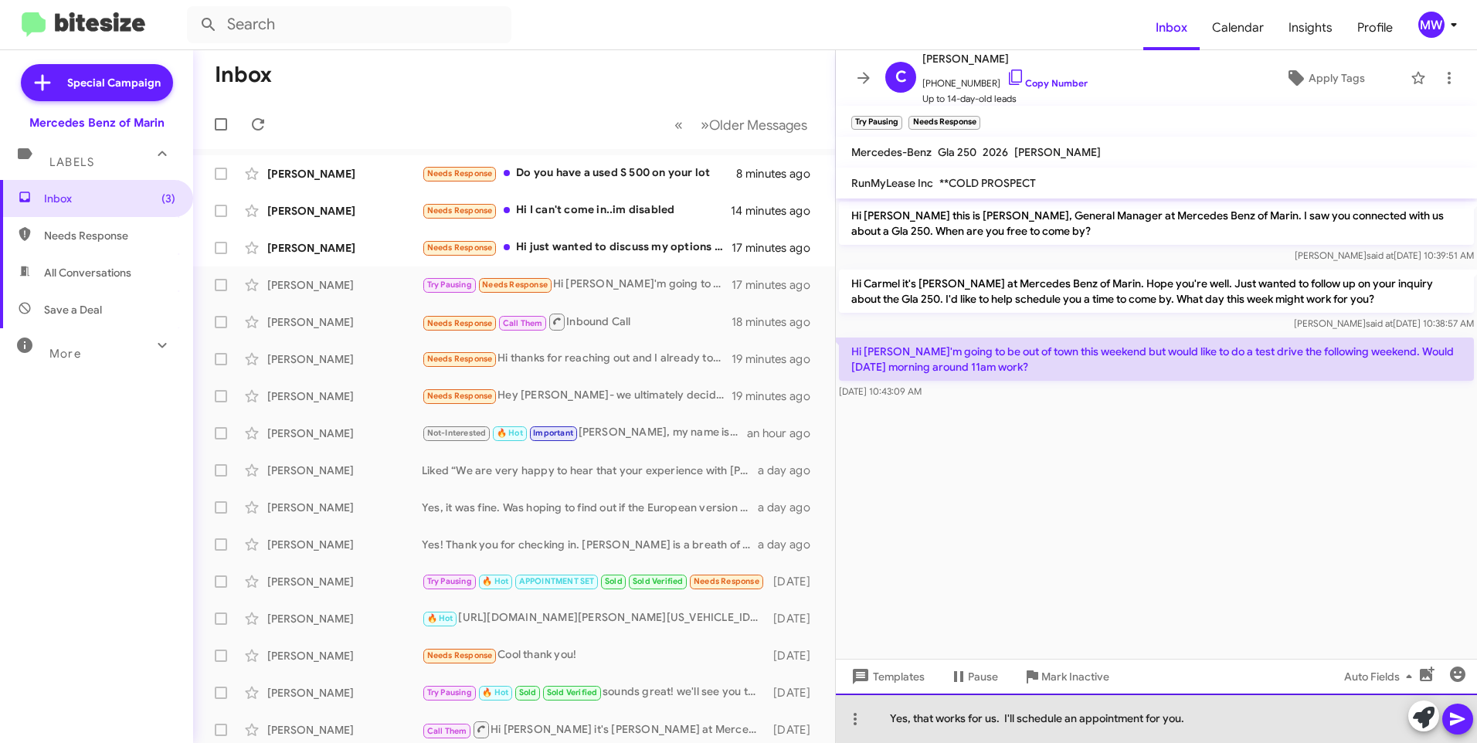
click at [1202, 717] on div "Yes, that works for us. I'll schedule an appointment for you." at bounding box center [1156, 718] width 641 height 49
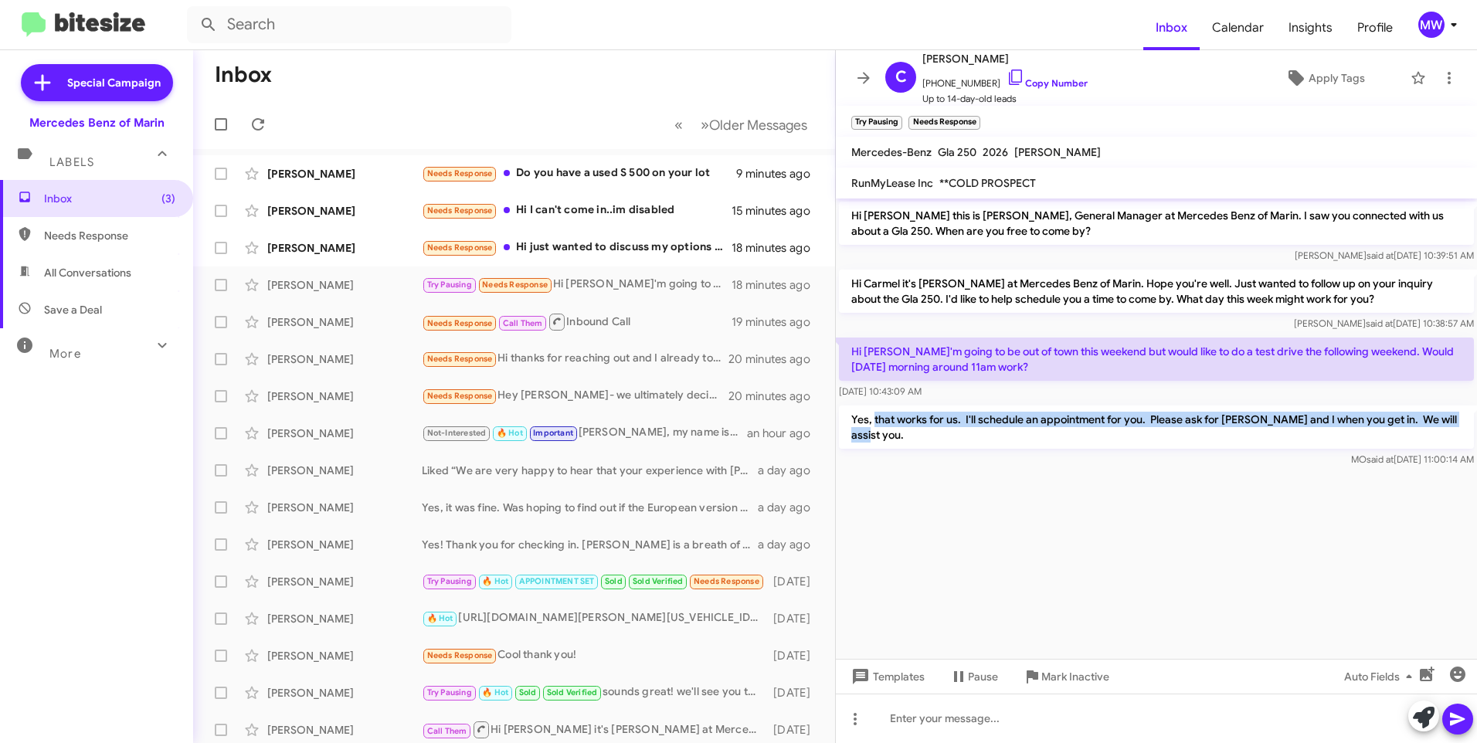
drag, startPoint x: 873, startPoint y: 409, endPoint x: 1479, endPoint y: 427, distance: 605.7
click at [1476, 427] on html "Inbox Calendar Insights Profile MW Special Campaign Mercedes Benz of Marin Labe…" at bounding box center [738, 371] width 1477 height 743
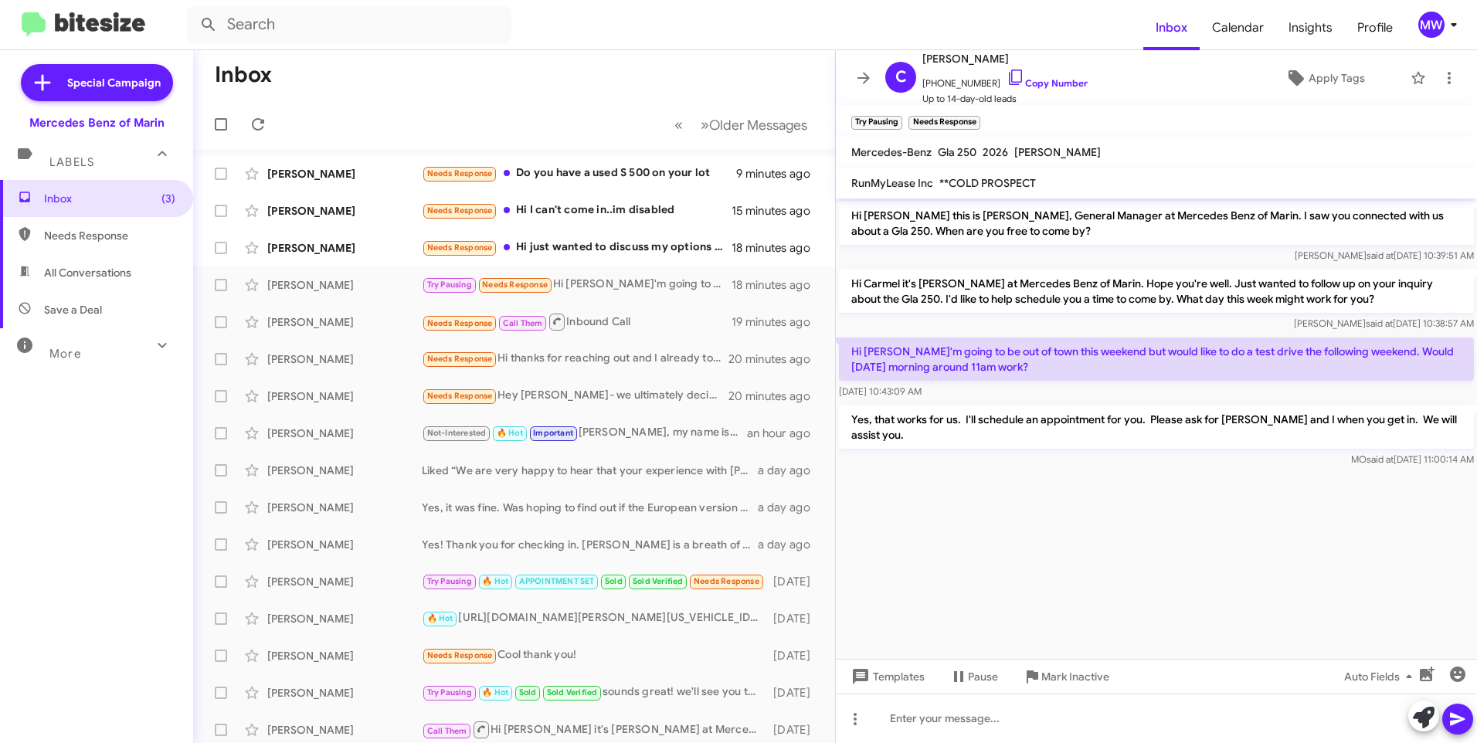
drag, startPoint x: 1479, startPoint y: 427, endPoint x: 1348, endPoint y: 533, distance: 168.0
click at [1353, 530] on cdk-virtual-scroll-viewport "Hi [PERSON_NAME] this is [PERSON_NAME], General Manager at Mercedes Benz of Mar…" at bounding box center [1156, 428] width 641 height 460
drag, startPoint x: 1262, startPoint y: 351, endPoint x: 1367, endPoint y: 358, distance: 105.3
click at [1367, 358] on p "Hi [PERSON_NAME]'m going to be out of town this weekend but would like to do a …" at bounding box center [1156, 358] width 635 height 43
drag, startPoint x: 1367, startPoint y: 358, endPoint x: 1198, endPoint y: 474, distance: 205.0
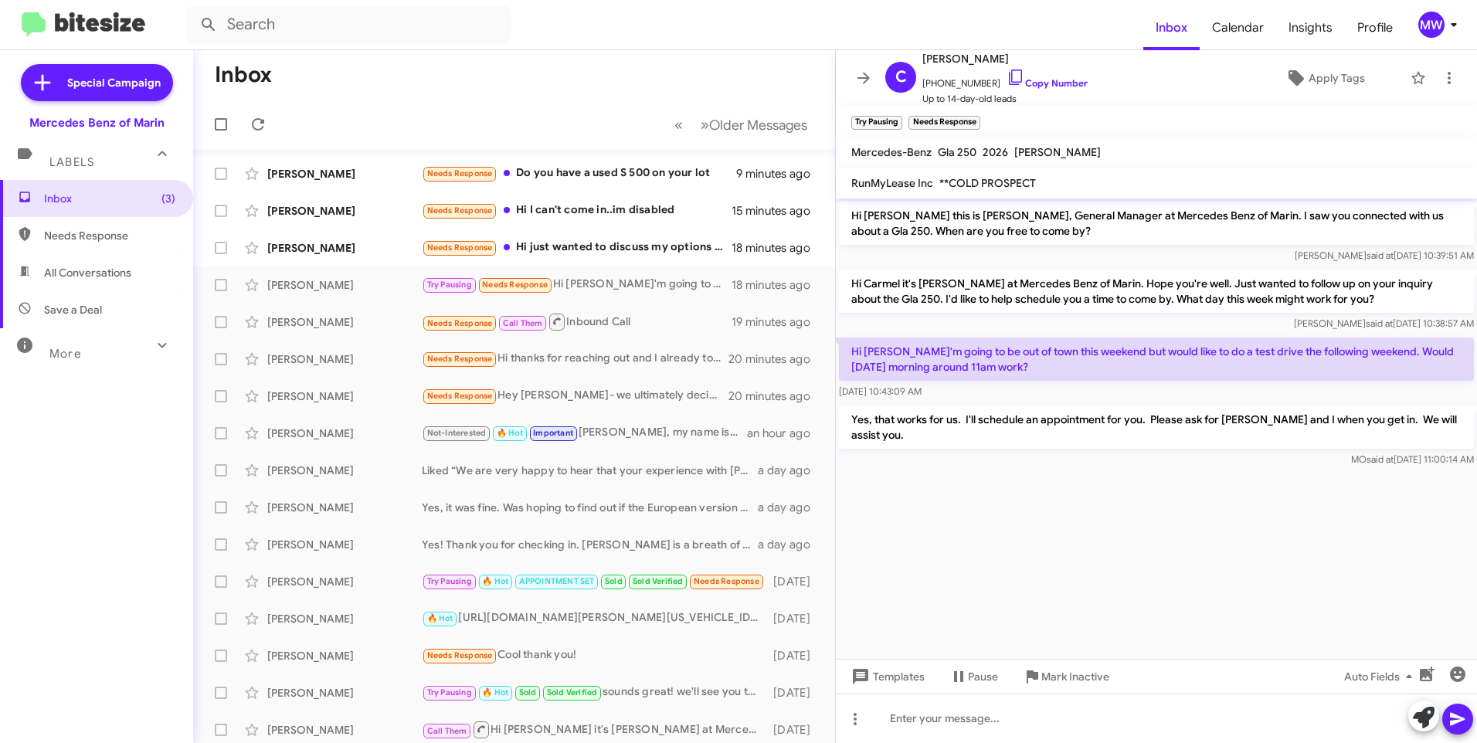
click at [1229, 470] on div at bounding box center [1156, 477] width 641 height 15
click at [610, 248] on div "Needs Response Hi just wanted to discuss my options when my lease is over.. 202…" at bounding box center [591, 248] width 339 height 18
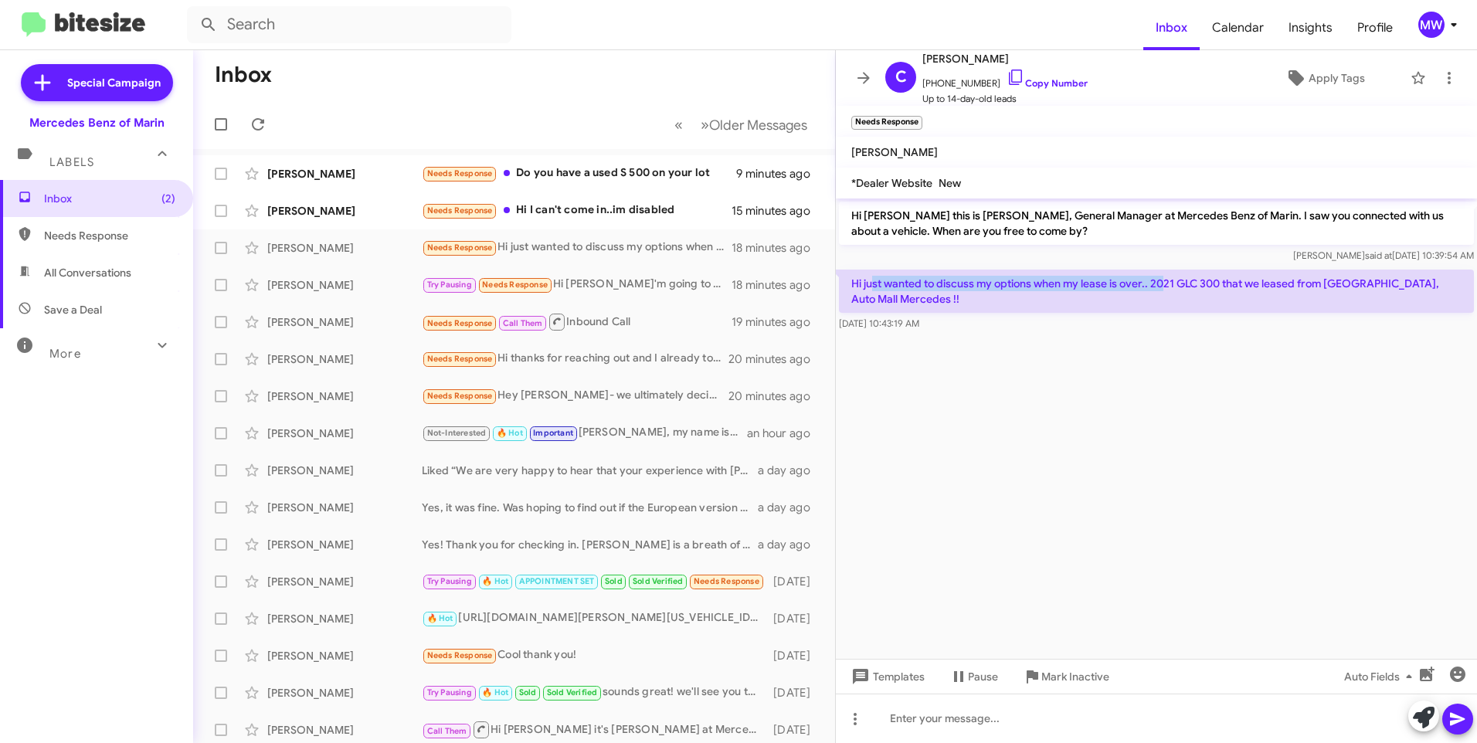
drag, startPoint x: 870, startPoint y: 283, endPoint x: 1162, endPoint y: 283, distance: 292.7
click at [1162, 283] on p "Hi just wanted to discuss my options when my lease is over.. 2021 GLC 300 that …" at bounding box center [1156, 291] width 635 height 43
drag, startPoint x: 1162, startPoint y: 283, endPoint x: 1130, endPoint y: 458, distance: 177.5
click at [1131, 412] on cdk-virtual-scroll-viewport "Hi [PERSON_NAME] this is [PERSON_NAME], General Manager at Mercedes Benz of Mar…" at bounding box center [1156, 428] width 641 height 460
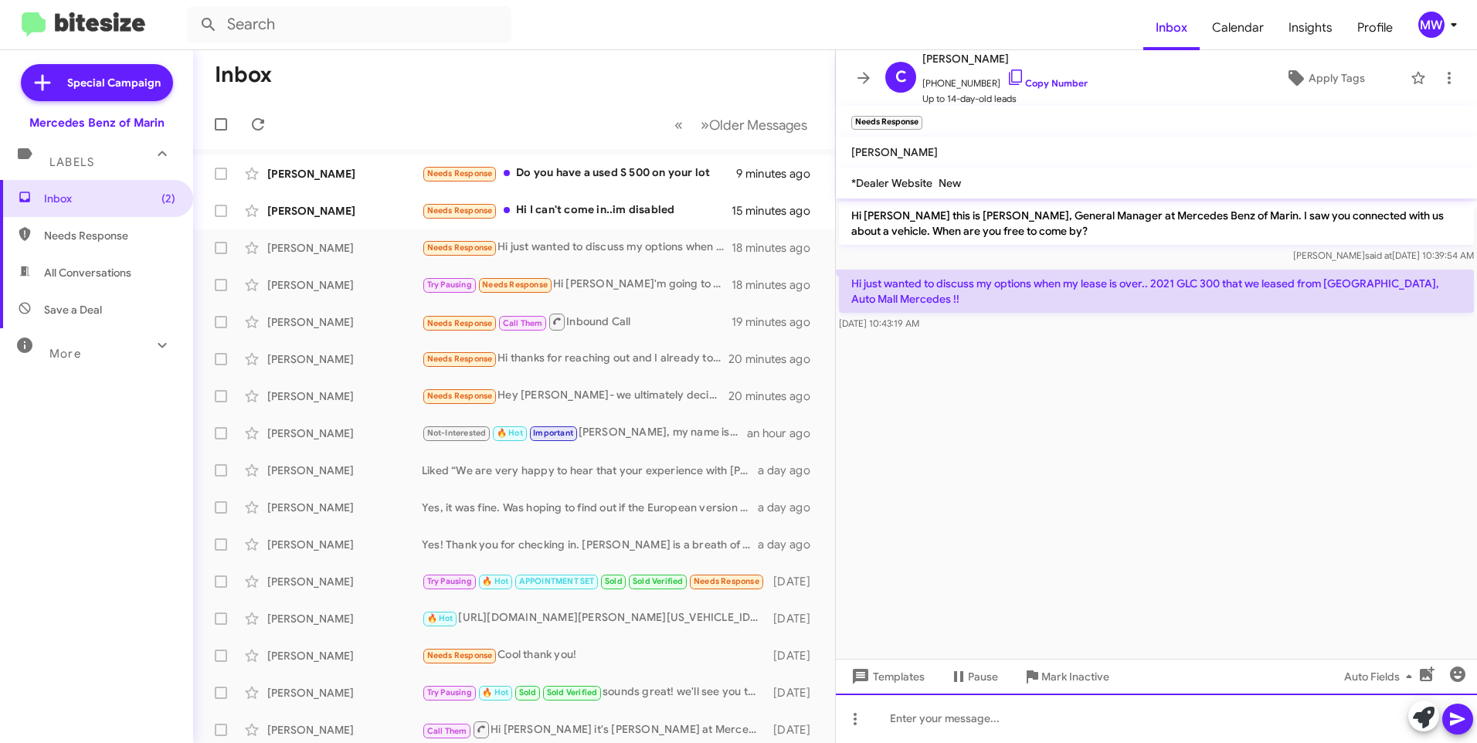
click at [1093, 711] on div at bounding box center [1156, 718] width 641 height 49
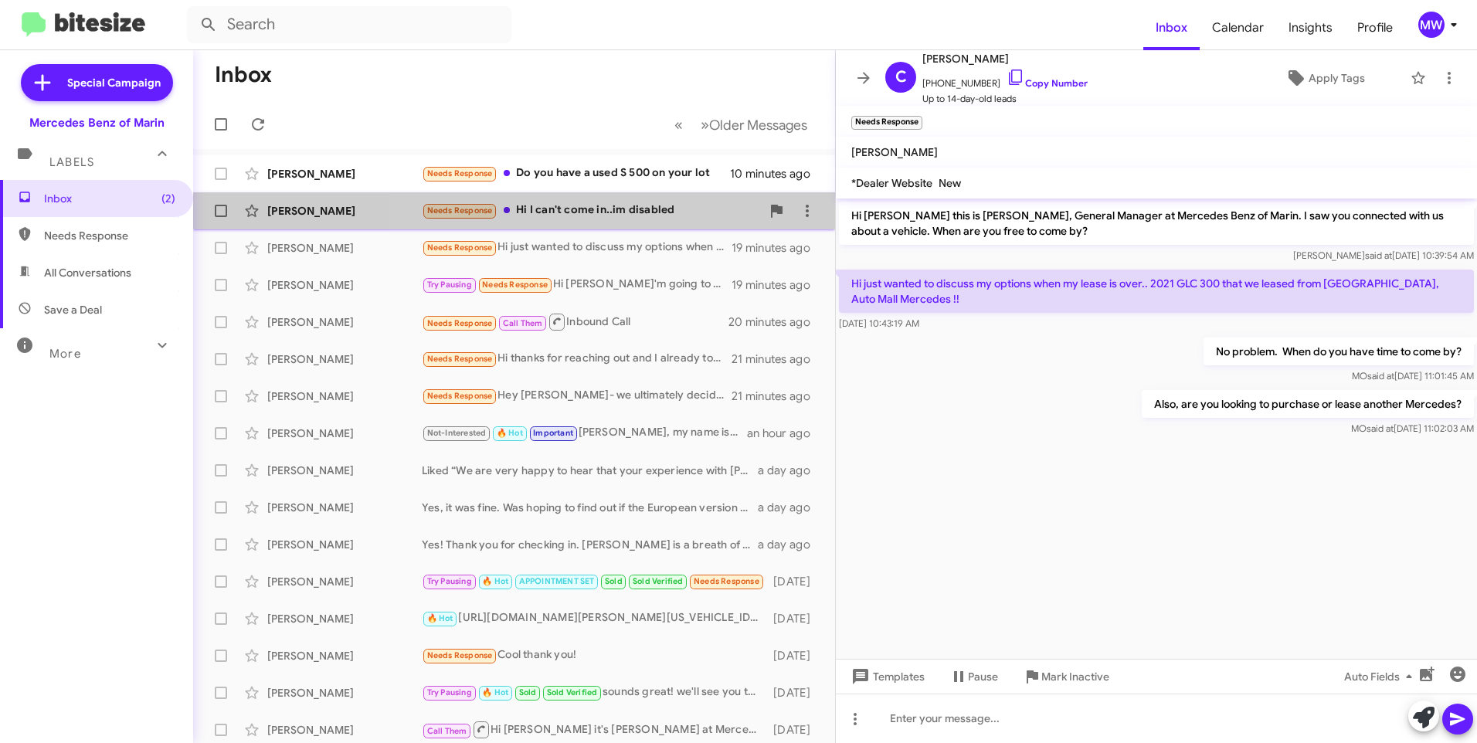
click at [622, 204] on div "Needs Response Hi I can't come in..im disabled" at bounding box center [591, 211] width 339 height 18
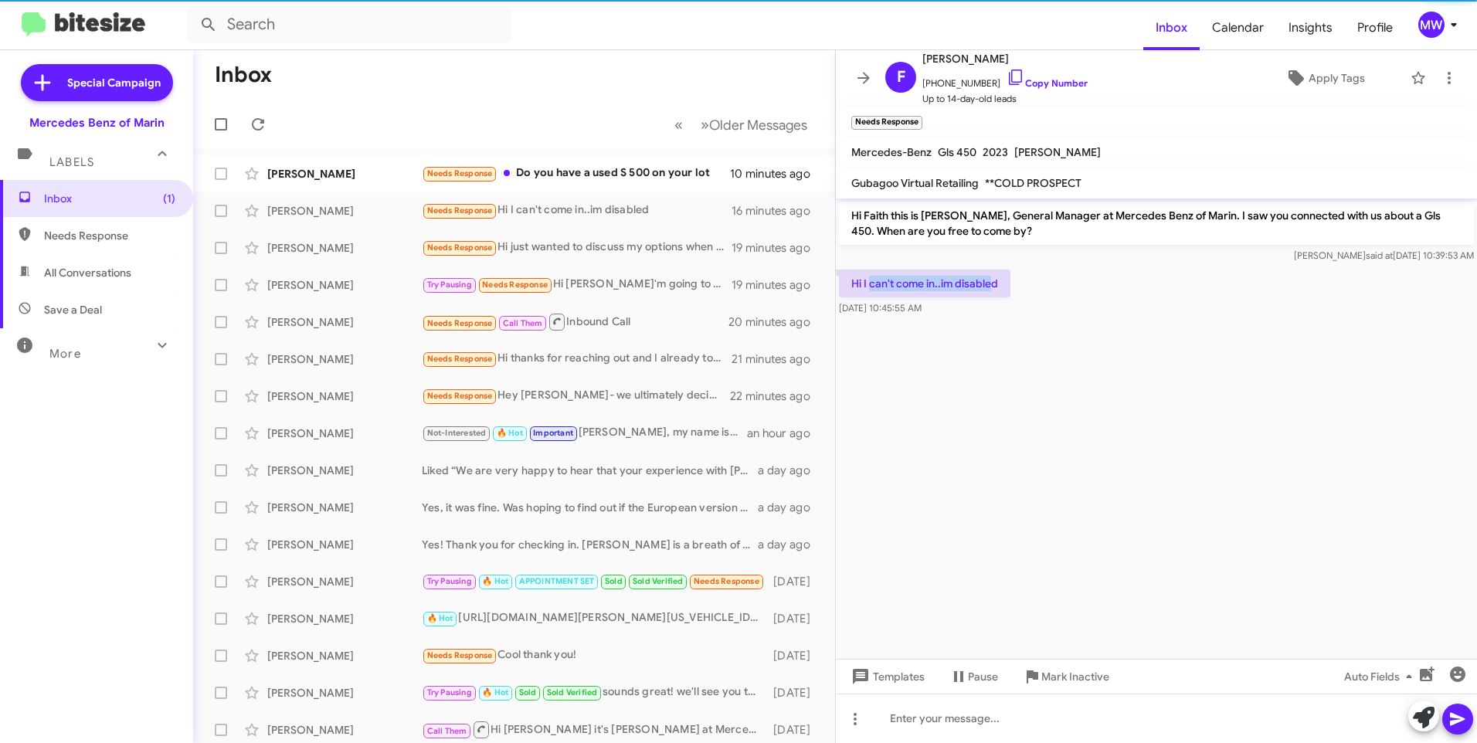
drag, startPoint x: 870, startPoint y: 278, endPoint x: 989, endPoint y: 286, distance: 119.2
click at [989, 286] on p "Hi I can't come in..im disabled" at bounding box center [924, 284] width 171 height 28
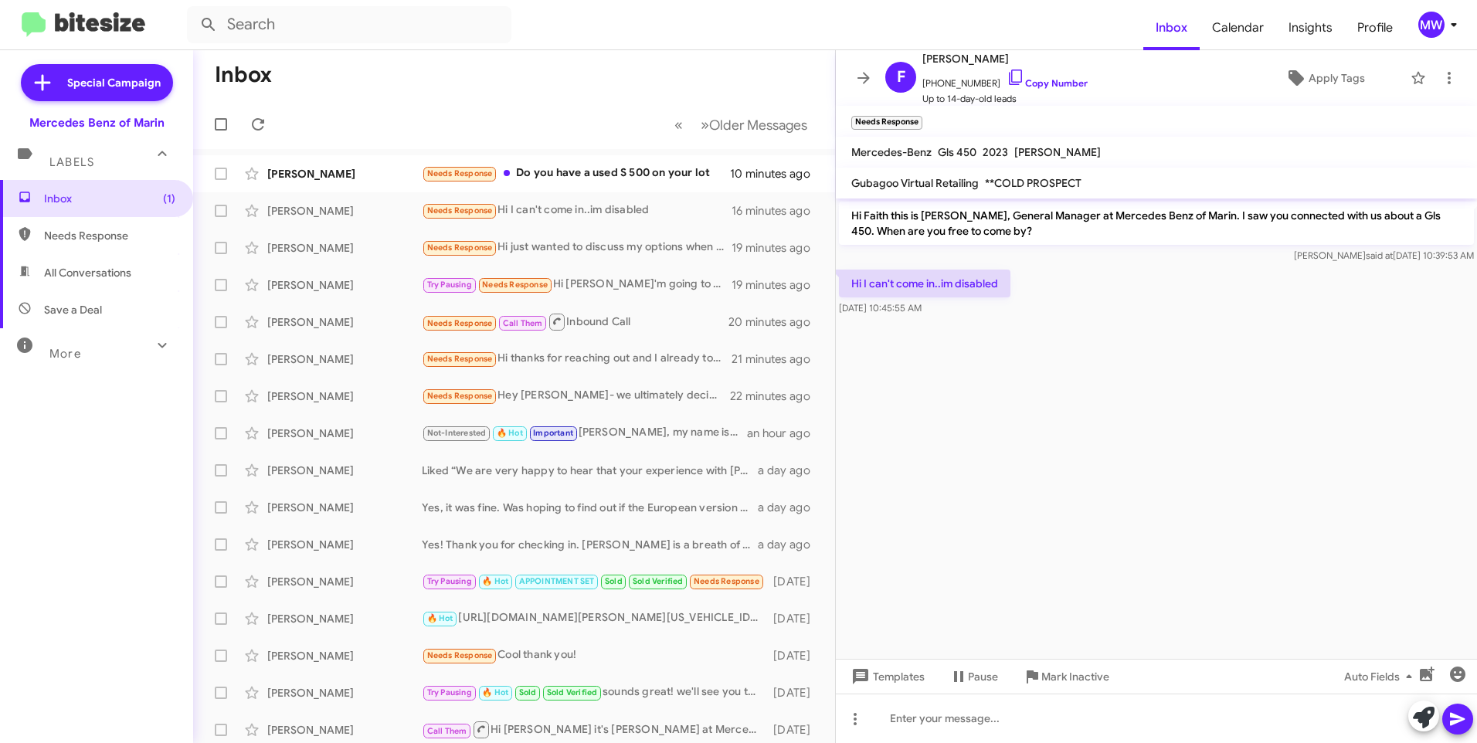
drag, startPoint x: 989, startPoint y: 286, endPoint x: 1175, endPoint y: 317, distance: 188.8
click at [1175, 317] on div "Hi I can't come in..im disabled [DATE] 10:45:55 AM" at bounding box center [1156, 292] width 641 height 53
drag, startPoint x: 1254, startPoint y: 213, endPoint x: 1035, endPoint y: 235, distance: 220.4
click at [1035, 235] on p "Hi Faith this is [PERSON_NAME], General Manager at Mercedes Benz of Marin. I sa…" at bounding box center [1156, 223] width 635 height 43
drag, startPoint x: 1035, startPoint y: 235, endPoint x: 1082, endPoint y: 456, distance: 226.6
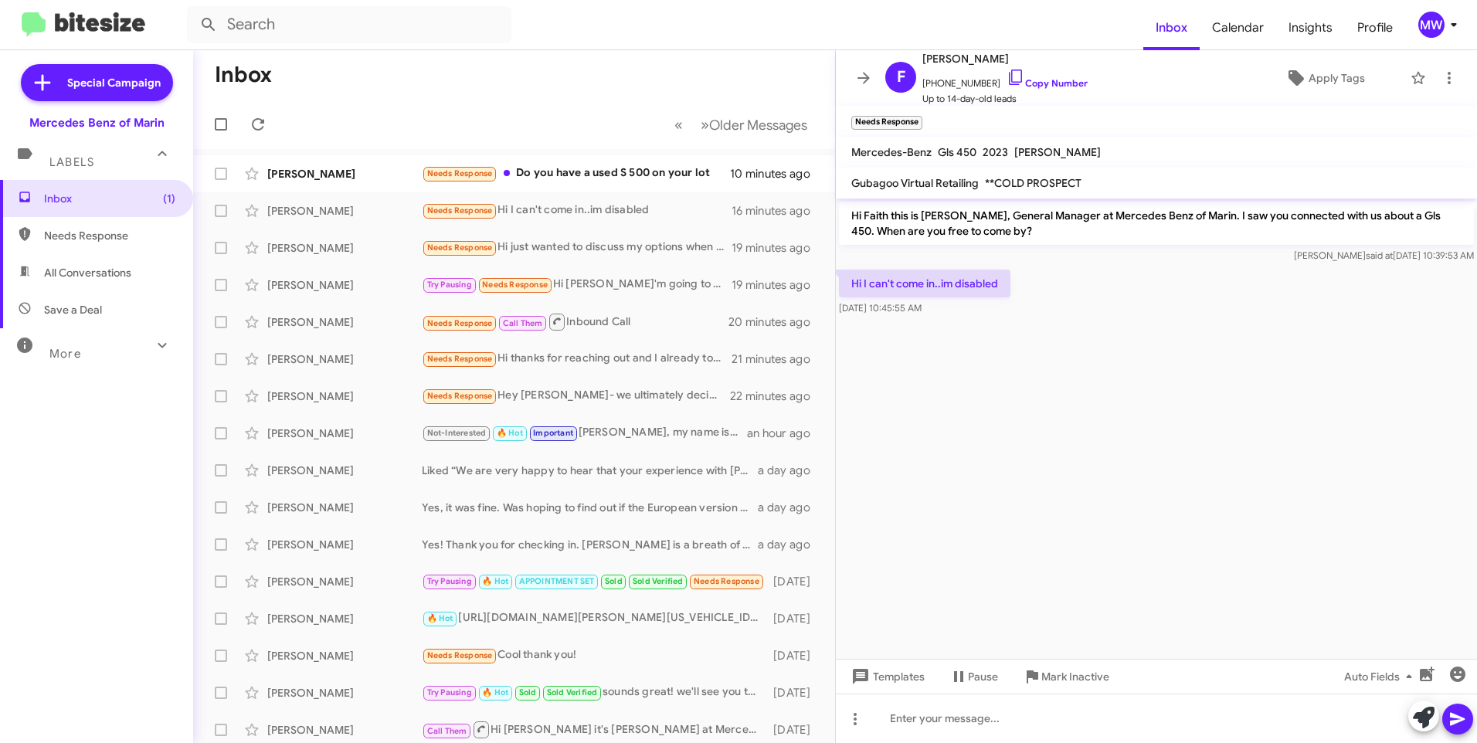
click at [1082, 449] on cdk-virtual-scroll-viewport "Hi Faith this is [PERSON_NAME], General Manager at Mercedes Benz of Marin. I sa…" at bounding box center [1156, 428] width 641 height 460
click at [1002, 731] on div at bounding box center [1156, 718] width 641 height 49
drag, startPoint x: 933, startPoint y: 85, endPoint x: 983, endPoint y: 85, distance: 50.2
click at [983, 85] on span "[PHONE_NUMBER] Copy Number" at bounding box center [1004, 79] width 165 height 23
copy span "4076402314"
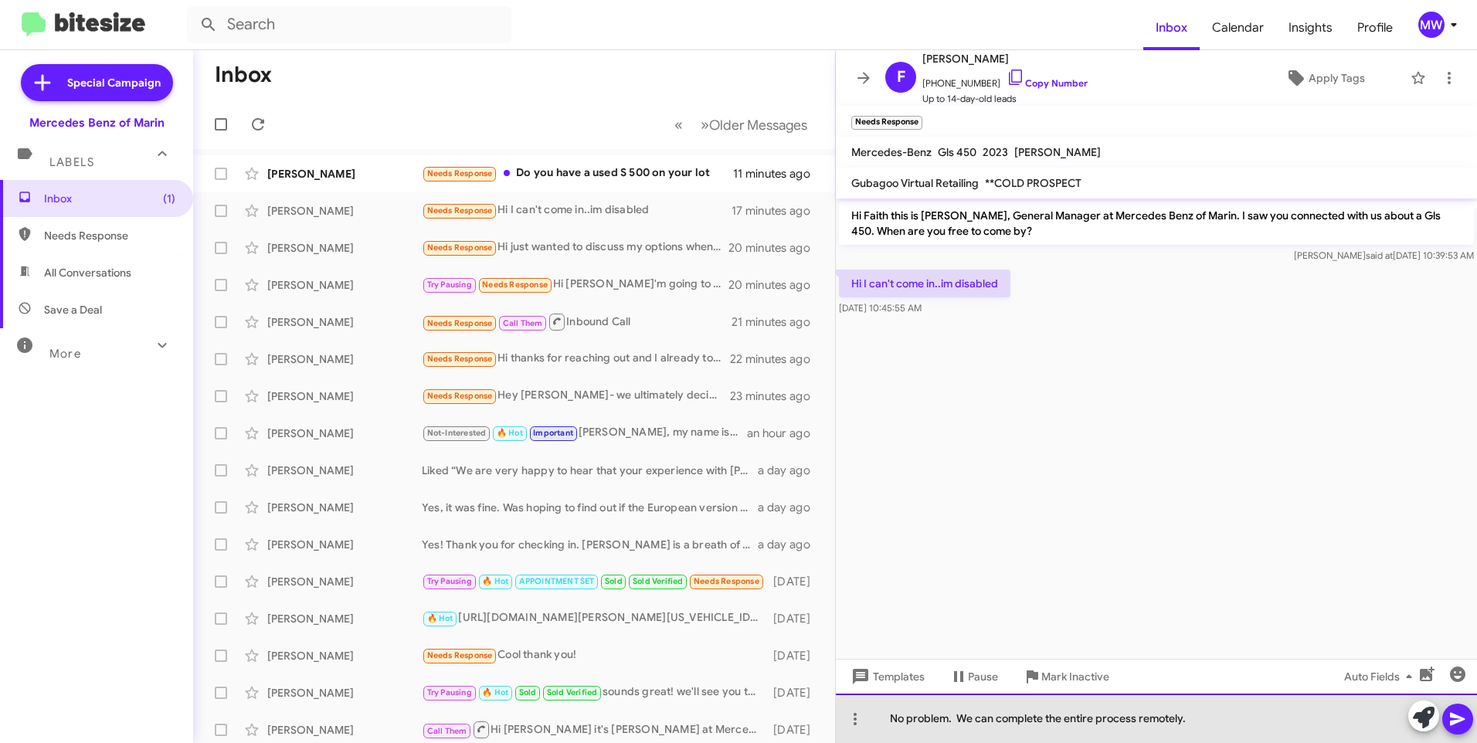
click at [1201, 722] on div "No problem. We can complete the entire process remotely." at bounding box center [1156, 718] width 641 height 49
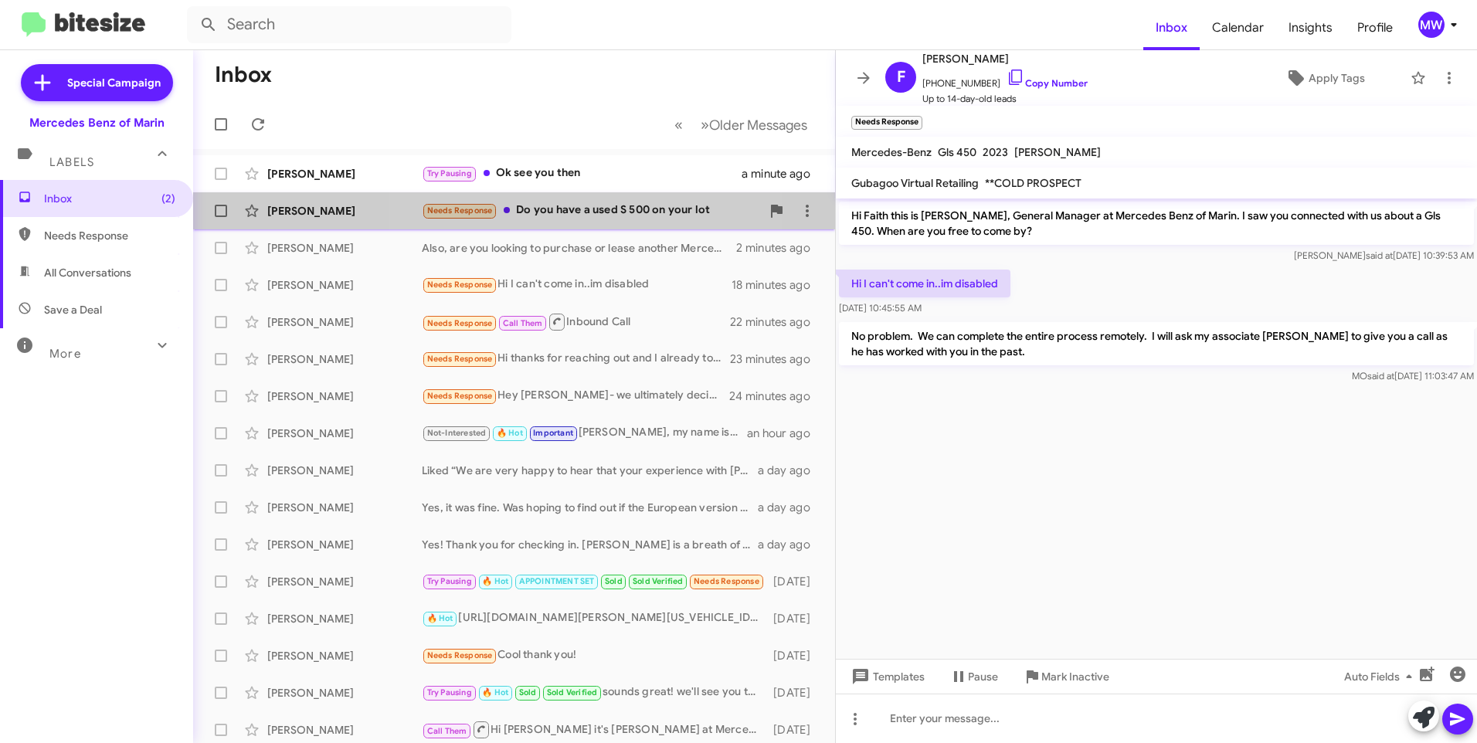
click at [570, 214] on div "Needs Response Do you have a used S 500 on your lot" at bounding box center [591, 211] width 339 height 18
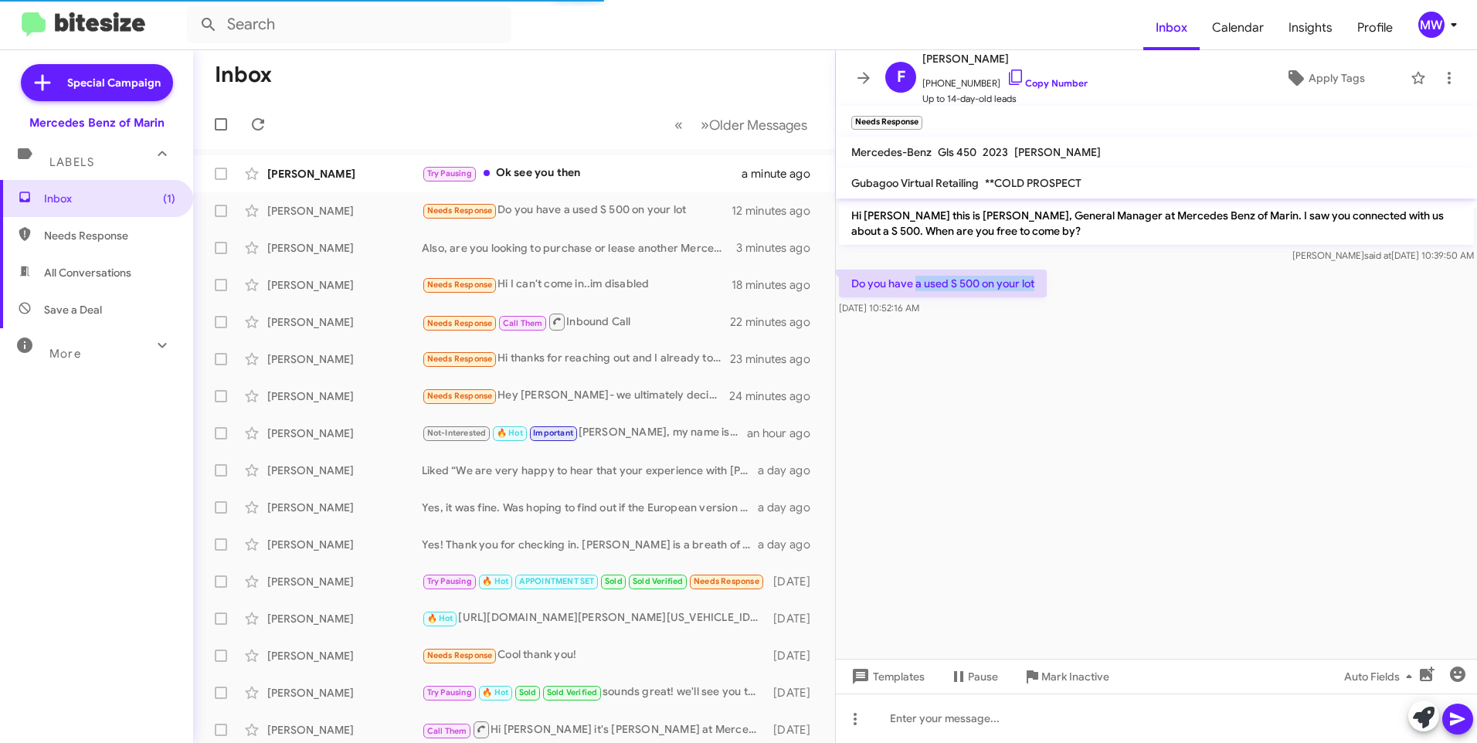
drag, startPoint x: 914, startPoint y: 282, endPoint x: 1067, endPoint y: 283, distance: 152.9
click at [1067, 283] on div "Do you have a used S 500 on your lot [DATE] 10:52:16 AM" at bounding box center [1156, 292] width 641 height 53
drag, startPoint x: 1067, startPoint y: 283, endPoint x: 1043, endPoint y: 385, distance: 104.9
click at [1043, 385] on cdk-virtual-scroll-viewport "Hi [PERSON_NAME] this is [PERSON_NAME], General Manager at Mercedes Benz of Mar…" at bounding box center [1156, 428] width 641 height 460
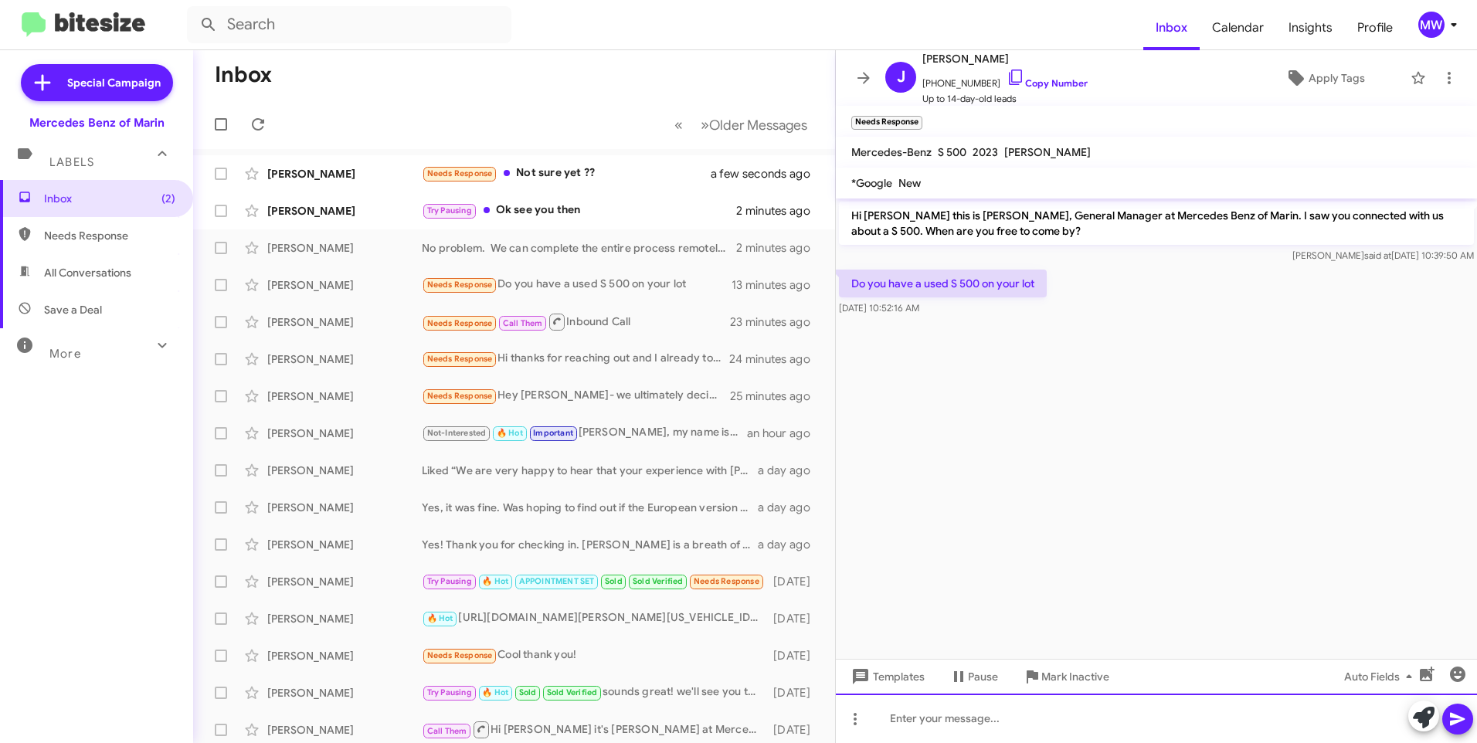
click at [1067, 708] on div at bounding box center [1156, 718] width 641 height 49
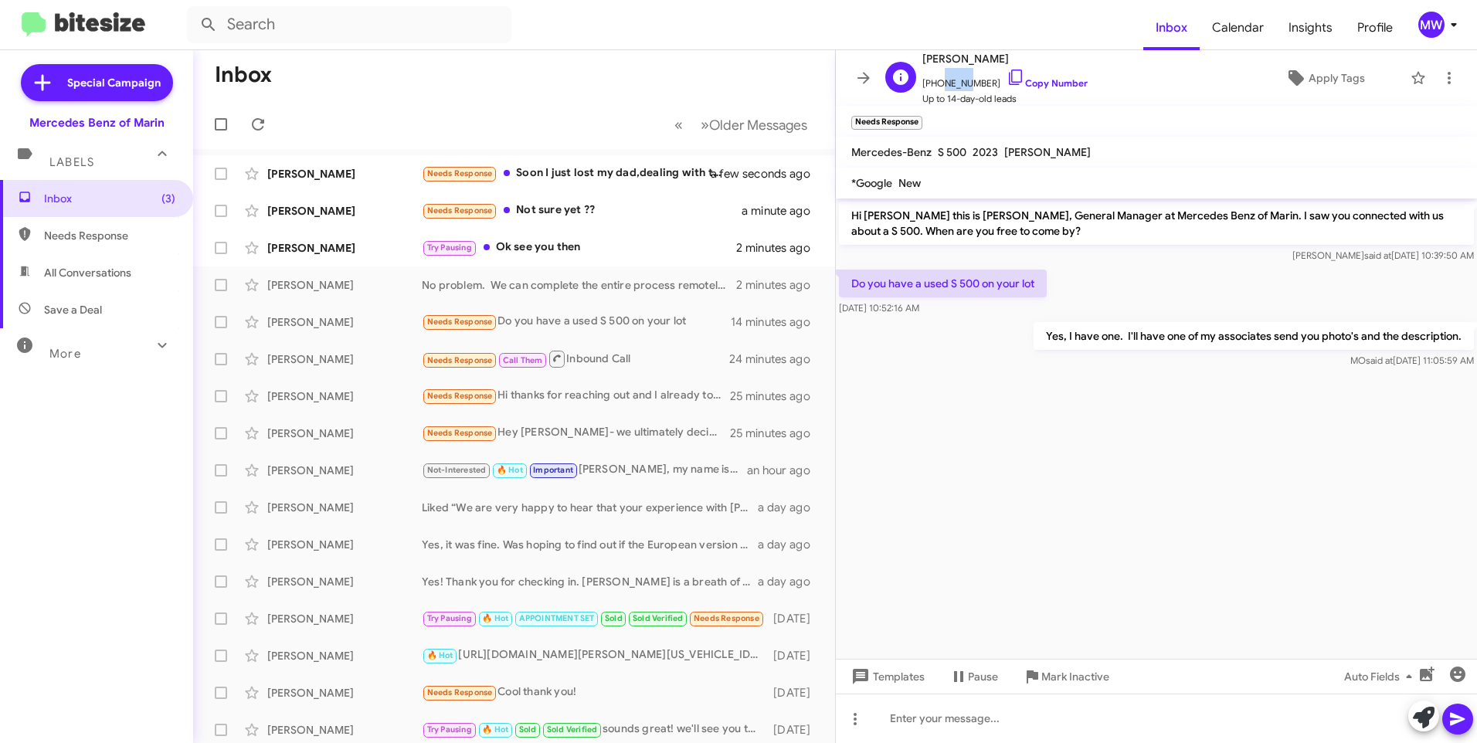
drag, startPoint x: 934, startPoint y: 85, endPoint x: 959, endPoint y: 85, distance: 25.5
click at [959, 85] on span "[PHONE_NUMBER] Copy Number" at bounding box center [1004, 79] width 165 height 23
drag, startPoint x: 989, startPoint y: 408, endPoint x: 972, endPoint y: 377, distance: 35.6
click at [989, 406] on cdk-virtual-scroll-viewport "Hi [PERSON_NAME] this is [PERSON_NAME], General Manager at Mercedes Benz of Mar…" at bounding box center [1156, 428] width 641 height 460
drag, startPoint x: 931, startPoint y: 82, endPoint x: 985, endPoint y: 85, distance: 54.1
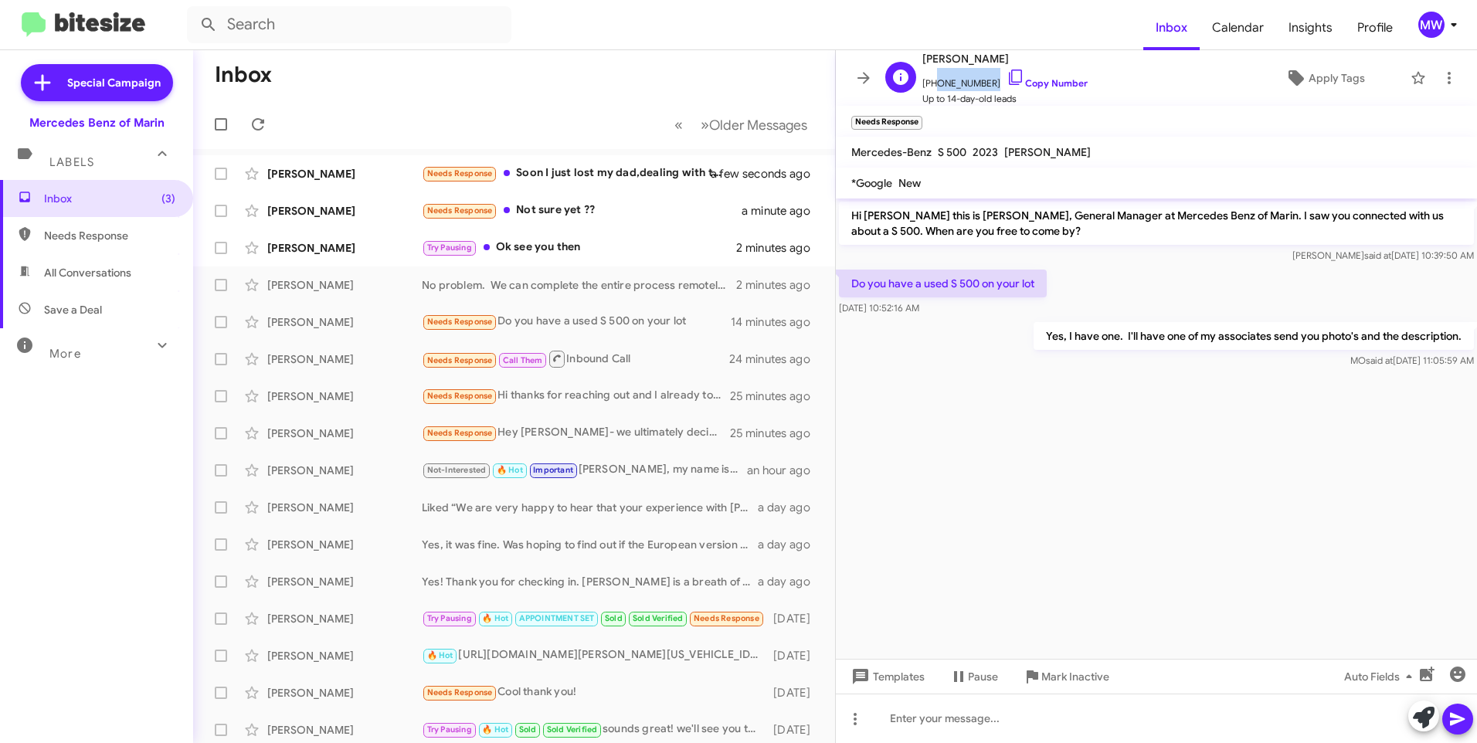
click at [985, 85] on span "[PHONE_NUMBER] Copy Number" at bounding box center [1004, 79] width 165 height 23
copy span "4155325710"
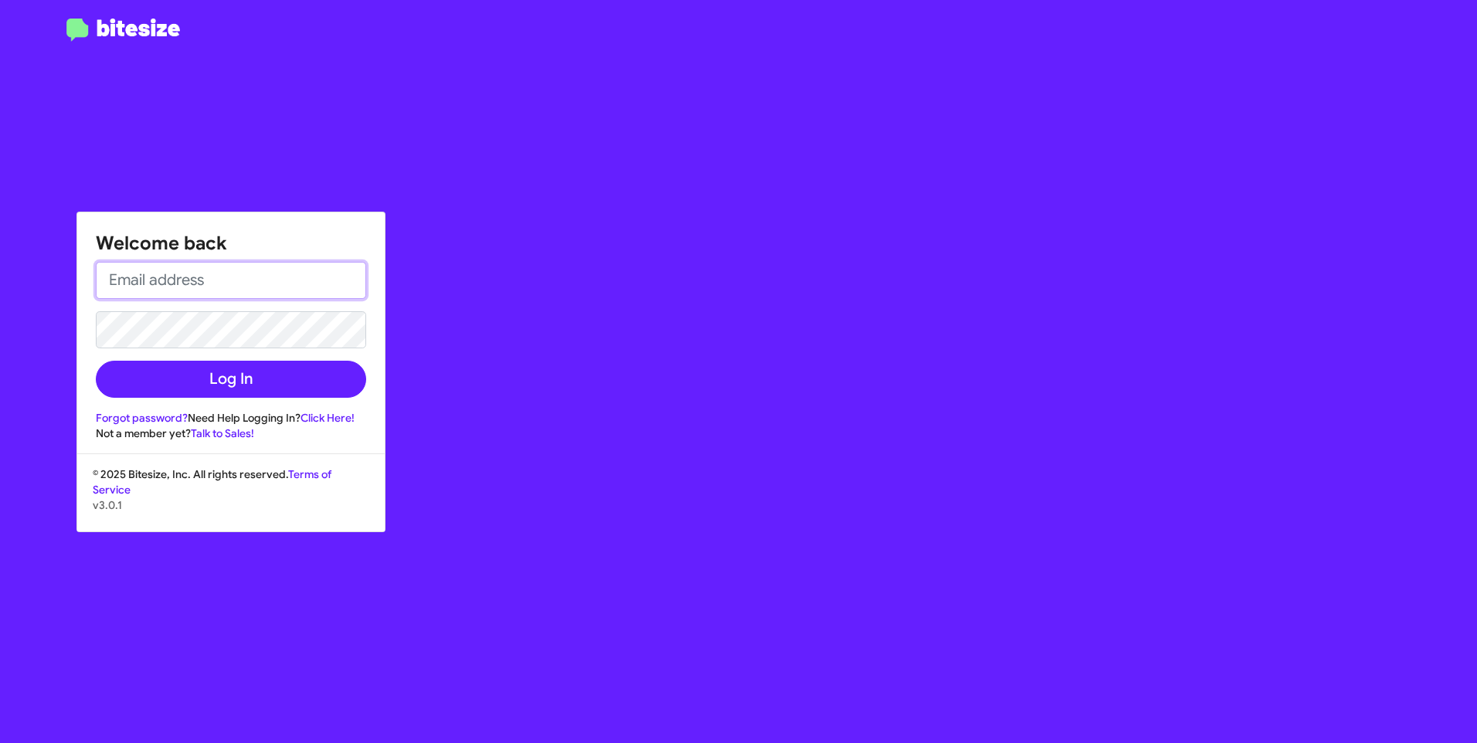
click at [282, 289] on input "email" at bounding box center [231, 280] width 270 height 37
click at [237, 276] on input "[EMAIL_ADDRESS][PERSON_NAME][PERSON_NAME][DOMAIN_NAME]" at bounding box center [231, 280] width 270 height 37
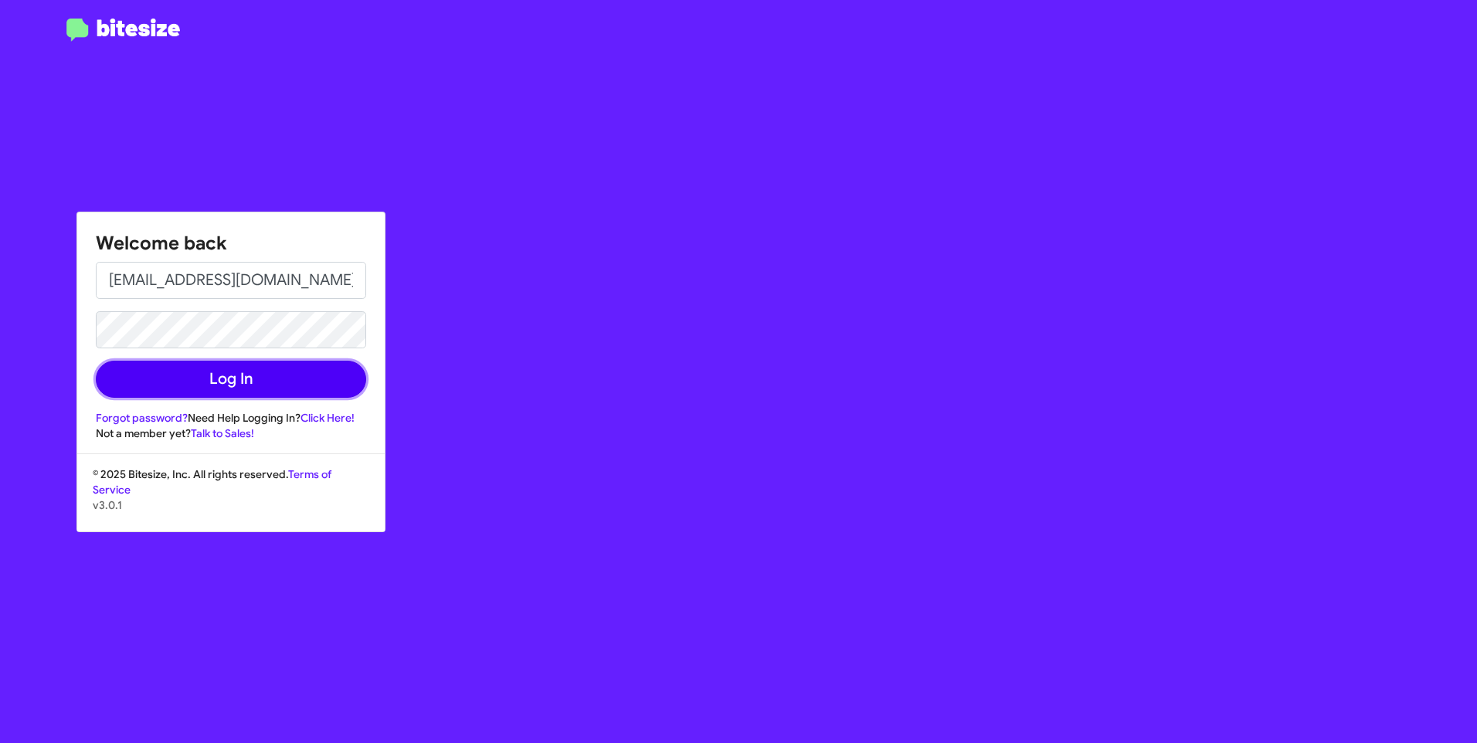
click at [250, 384] on button "Log In" at bounding box center [231, 379] width 270 height 37
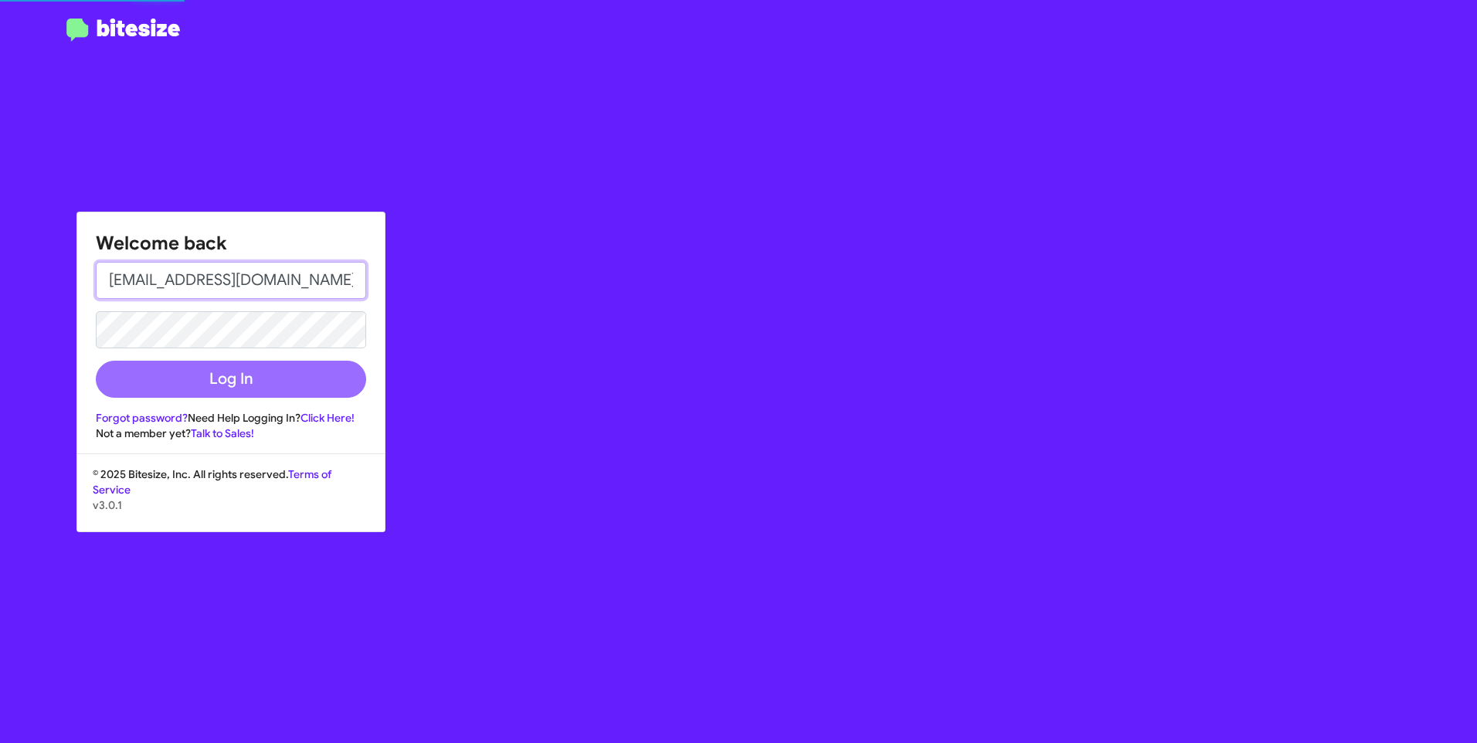
drag, startPoint x: 289, startPoint y: 285, endPoint x: 291, endPoint y: 276, distance: 9.6
click at [289, 283] on input "[EMAIL_ADDRESS][DOMAIN_NAME]" at bounding box center [231, 280] width 270 height 37
type input "[EMAIL_ADDRESS][PERSON_NAME][PERSON_NAME][DOMAIN_NAME]"
click at [319, 288] on input "[EMAIL_ADDRESS][PERSON_NAME][PERSON_NAME][DOMAIN_NAME]" at bounding box center [231, 280] width 270 height 37
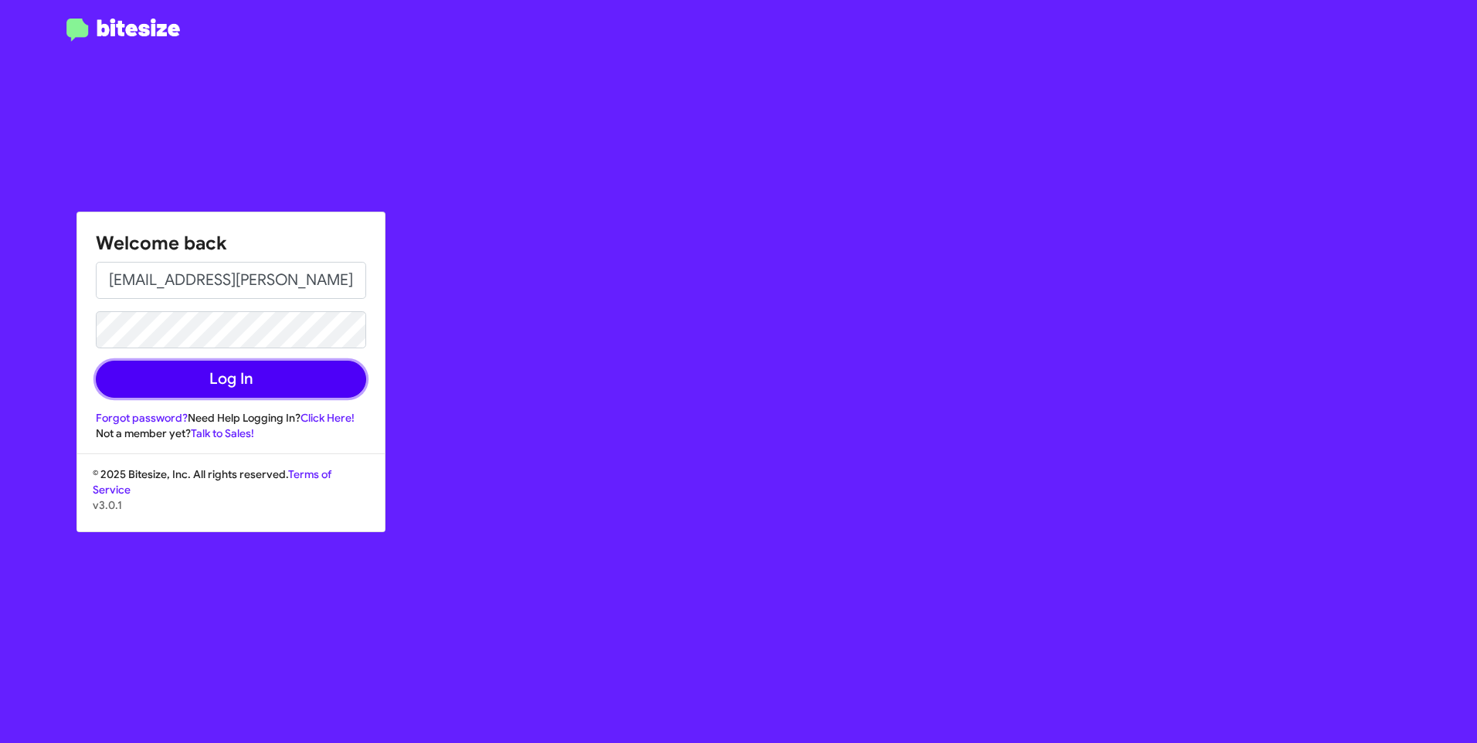
click at [238, 380] on button "Log In" at bounding box center [231, 379] width 270 height 37
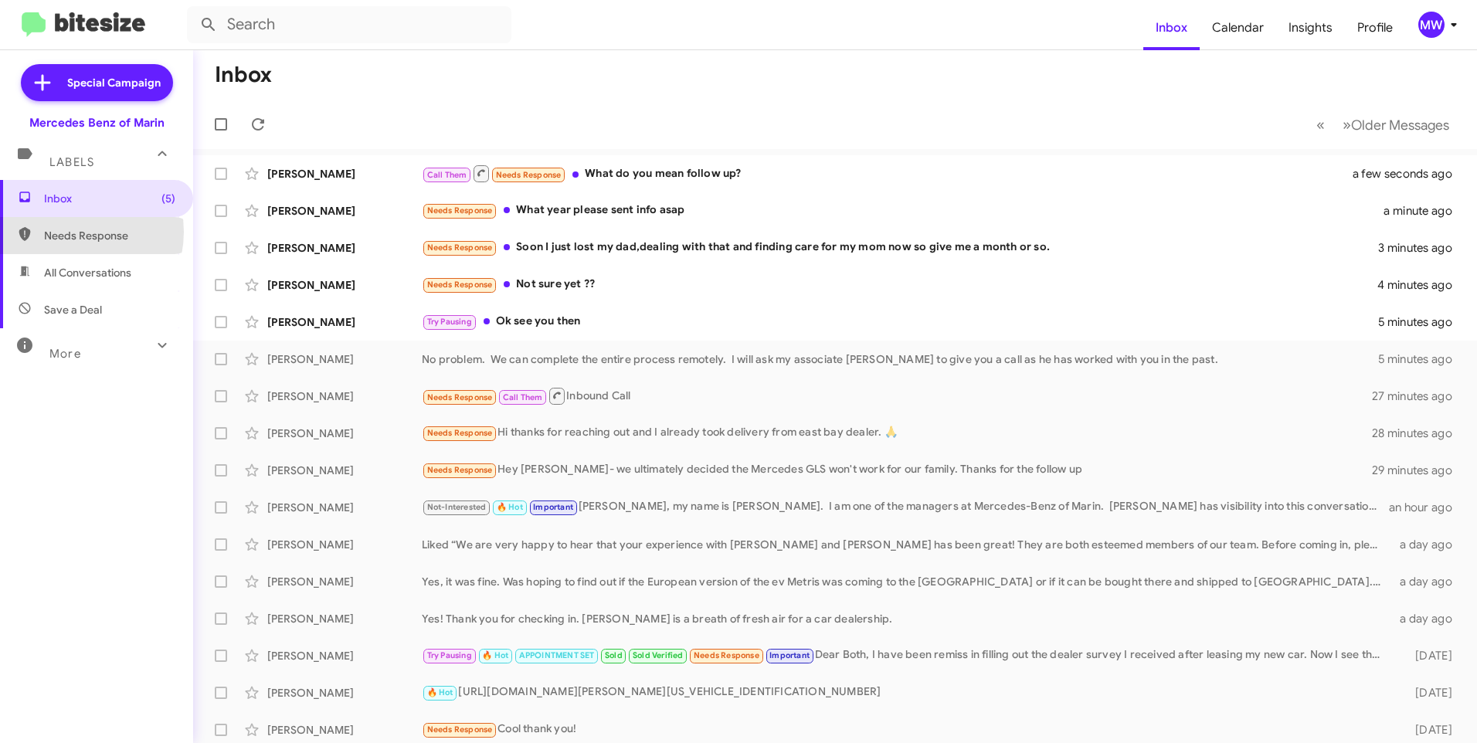
click at [70, 232] on span "Needs Response" at bounding box center [109, 235] width 131 height 15
type input "in:needs-response"
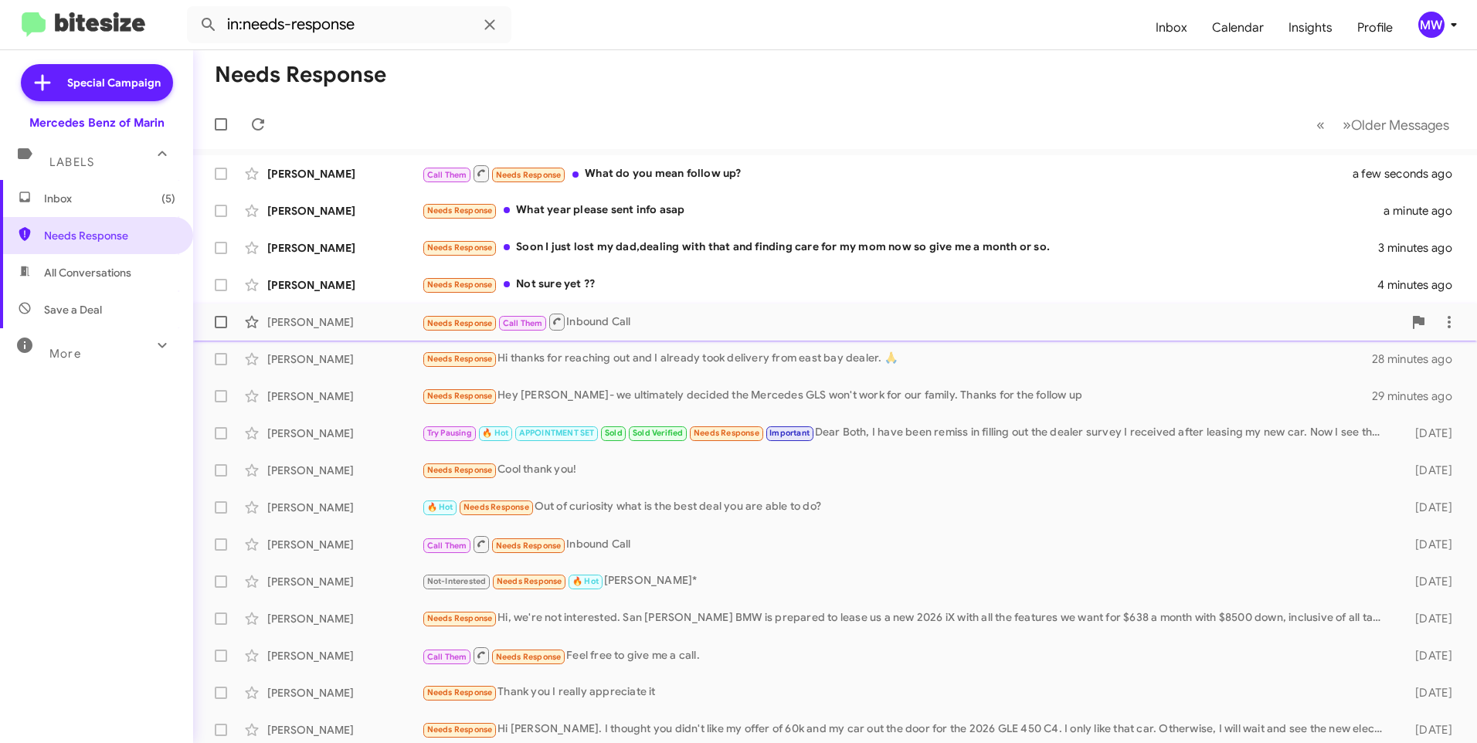
click at [698, 321] on div "Needs Response Call Them Inbound Call" at bounding box center [912, 321] width 981 height 19
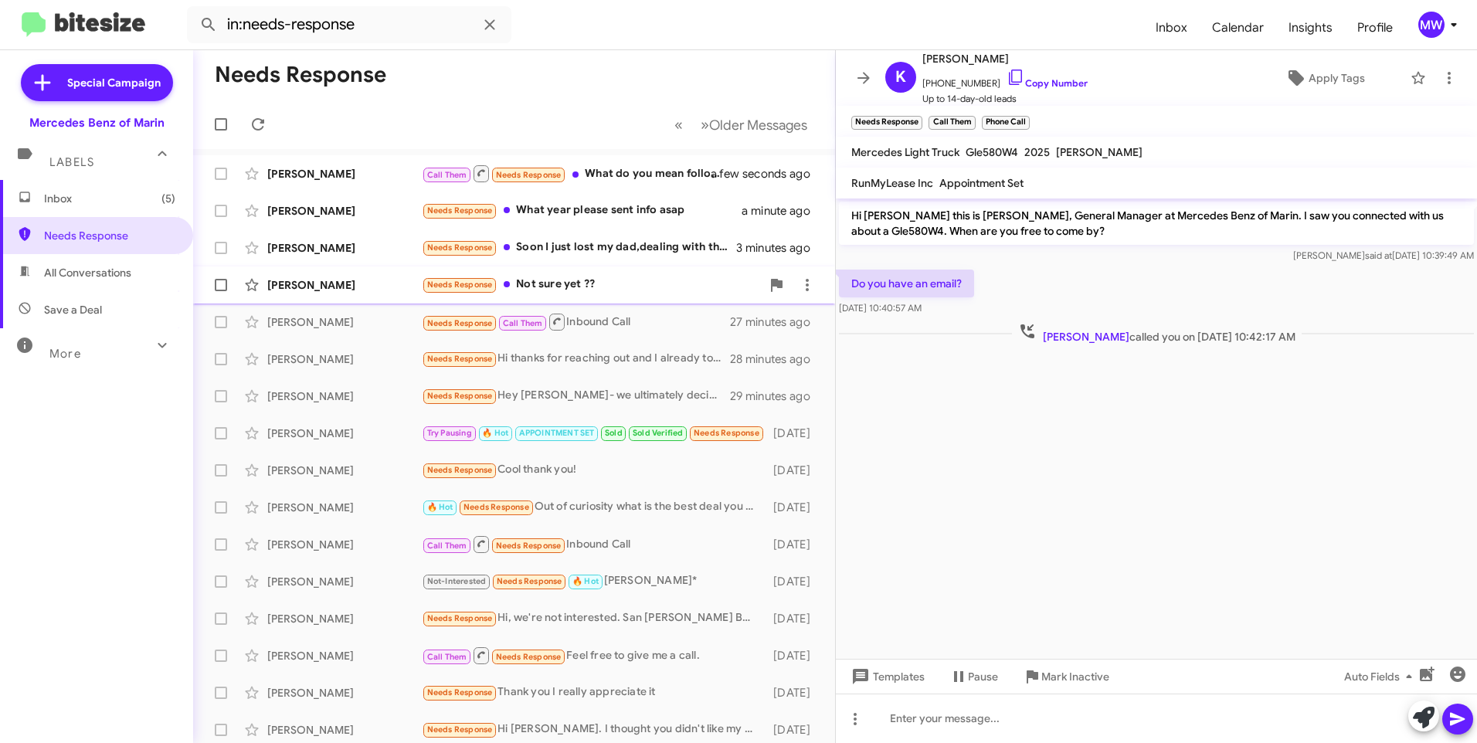
click at [668, 289] on div "Needs Response Not sure yet ??" at bounding box center [591, 285] width 339 height 18
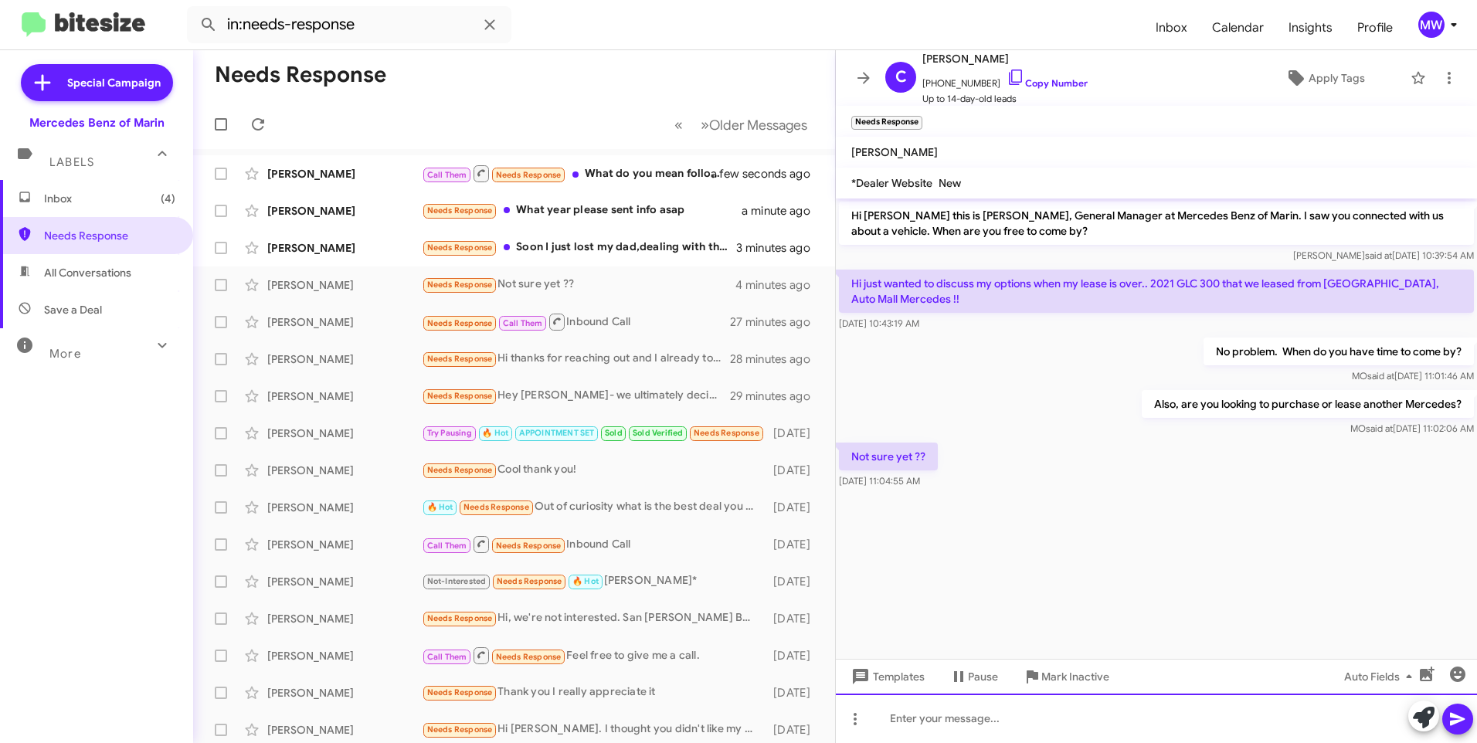
click at [972, 717] on div at bounding box center [1156, 718] width 641 height 49
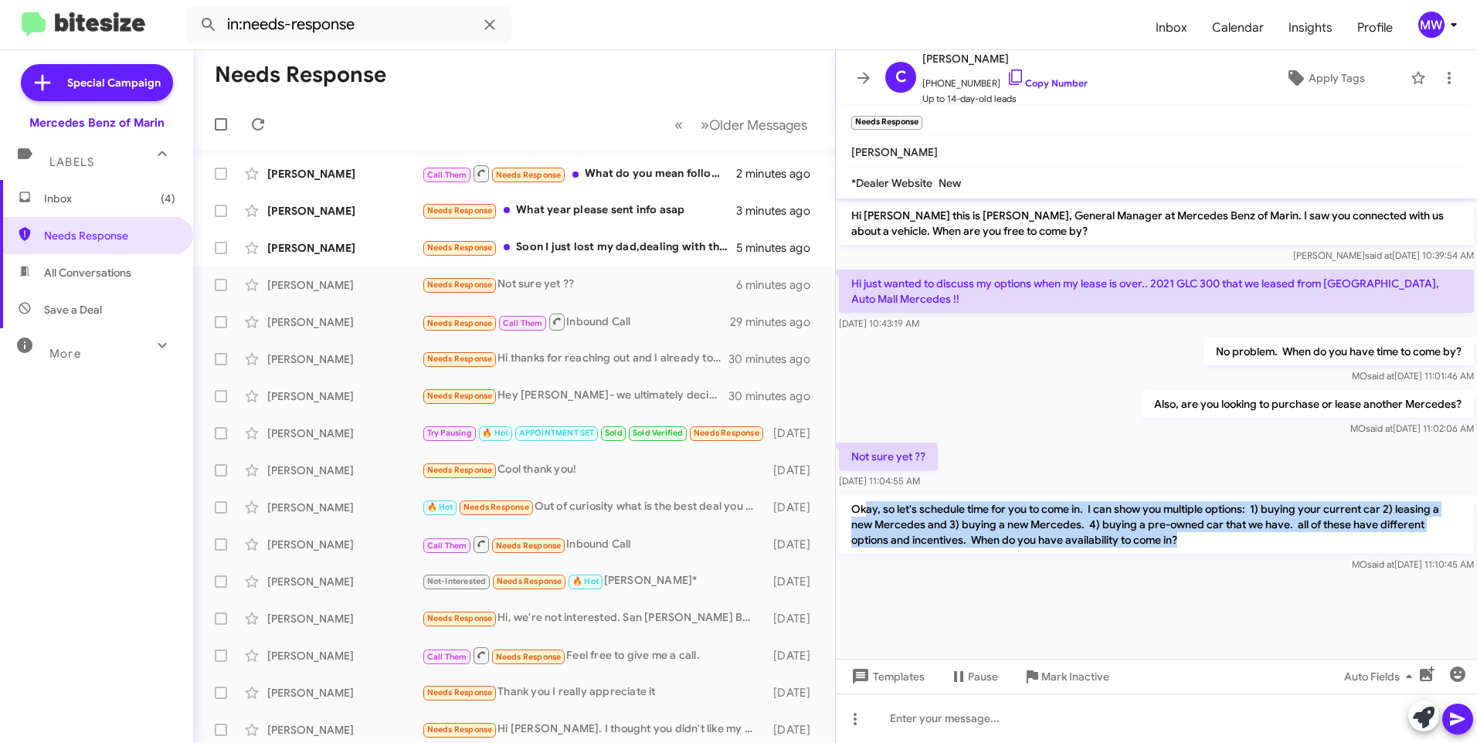
drag, startPoint x: 867, startPoint y: 502, endPoint x: 1181, endPoint y: 543, distance: 317.0
click at [1181, 543] on p "Okay, so let's schedule time for you to come in. I can show you multiple option…" at bounding box center [1156, 524] width 635 height 59
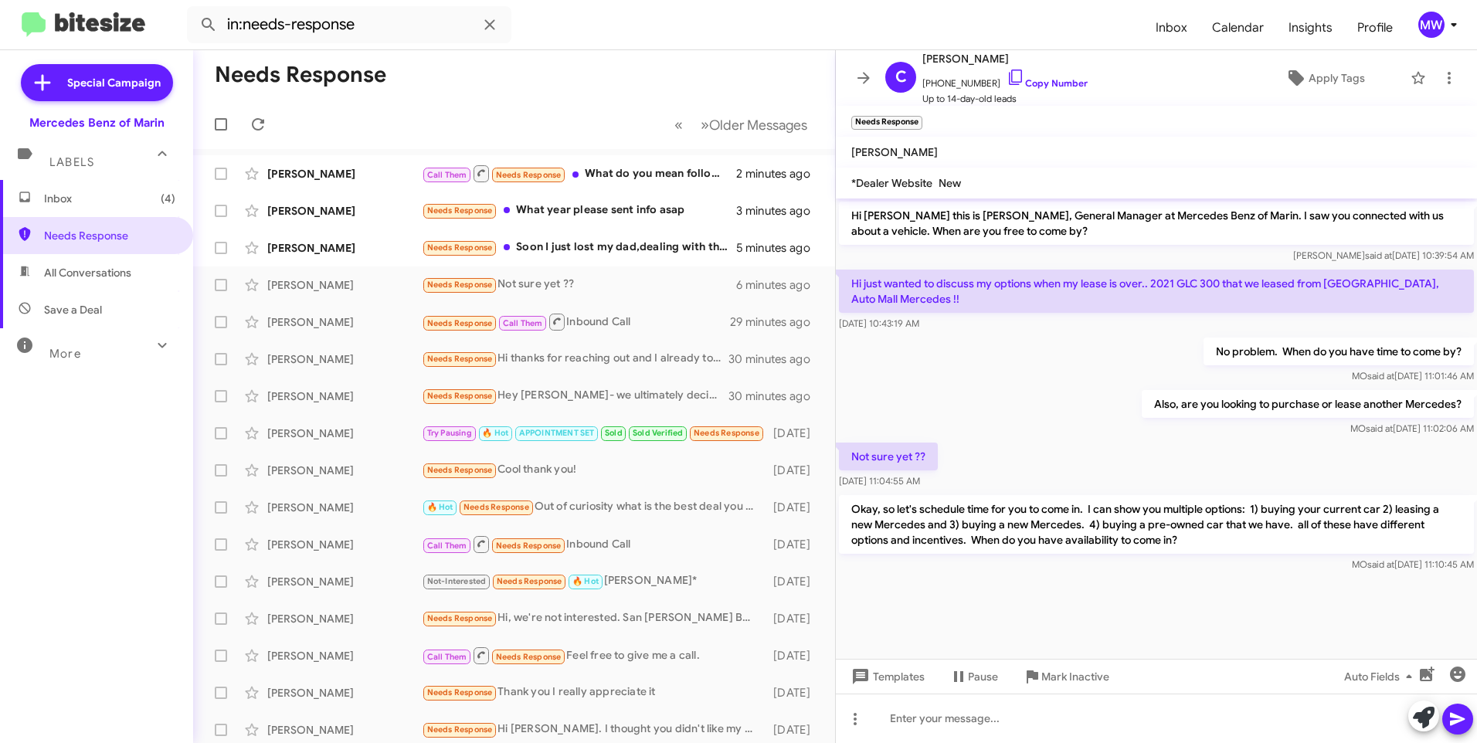
drag, startPoint x: 1181, startPoint y: 543, endPoint x: 1155, endPoint y: 599, distance: 61.5
click at [1141, 585] on div at bounding box center [1156, 586] width 641 height 23
click at [616, 249] on div "Needs Response Soon I just lost my dad,dealing with that and finding care for m…" at bounding box center [591, 248] width 339 height 18
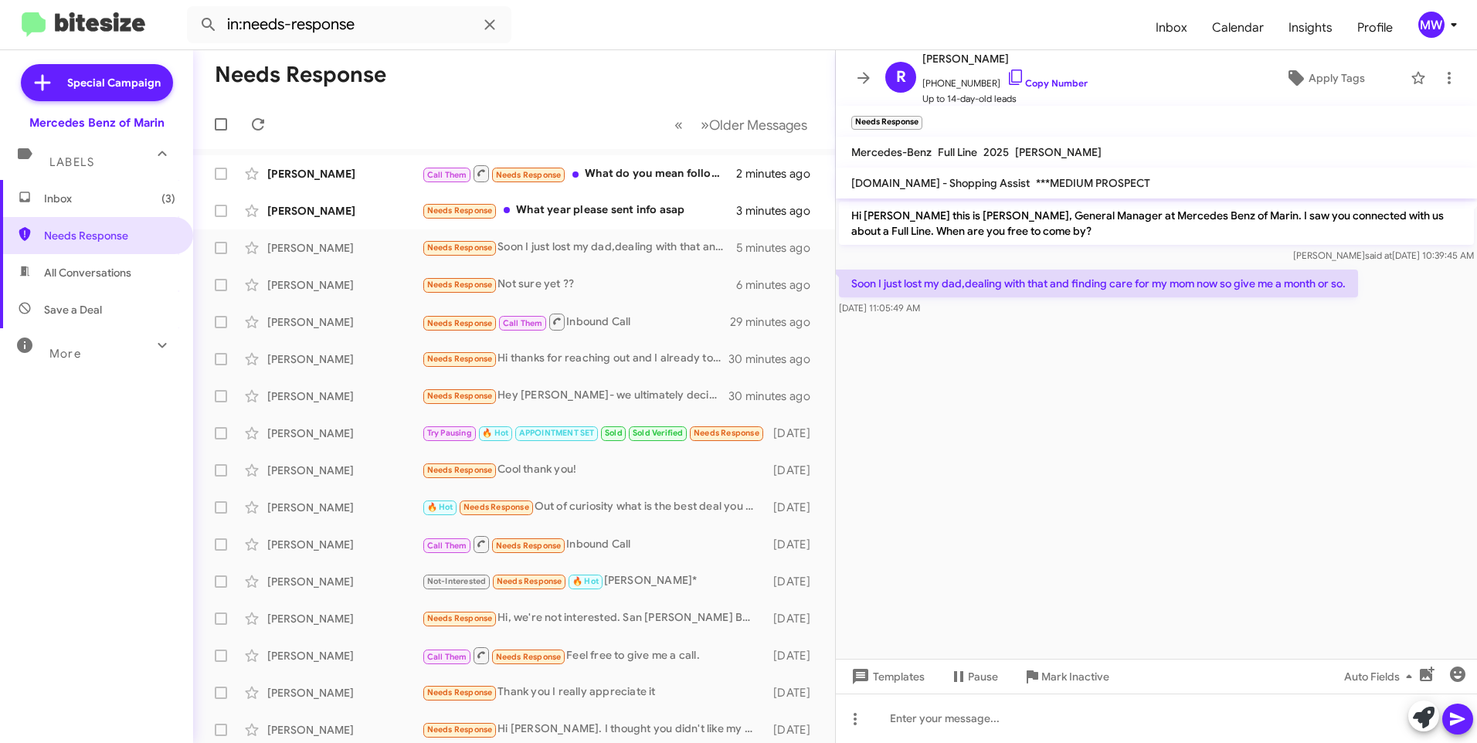
click at [1053, 423] on cdk-virtual-scroll-viewport "Hi [PERSON_NAME] this is [PERSON_NAME], General Manager at Mercedes Benz of Mar…" at bounding box center [1156, 428] width 641 height 460
drag, startPoint x: 1027, startPoint y: 287, endPoint x: 1365, endPoint y: 287, distance: 337.5
click at [1365, 287] on div "Soon I just lost my dad,dealing with that and finding care for my mom now so gi…" at bounding box center [1156, 292] width 641 height 53
drag, startPoint x: 1365, startPoint y: 287, endPoint x: 1269, endPoint y: 453, distance: 191.0
click at [1257, 415] on cdk-virtual-scroll-viewport "Hi [PERSON_NAME] this is [PERSON_NAME], General Manager at Mercedes Benz of Mar…" at bounding box center [1156, 428] width 641 height 460
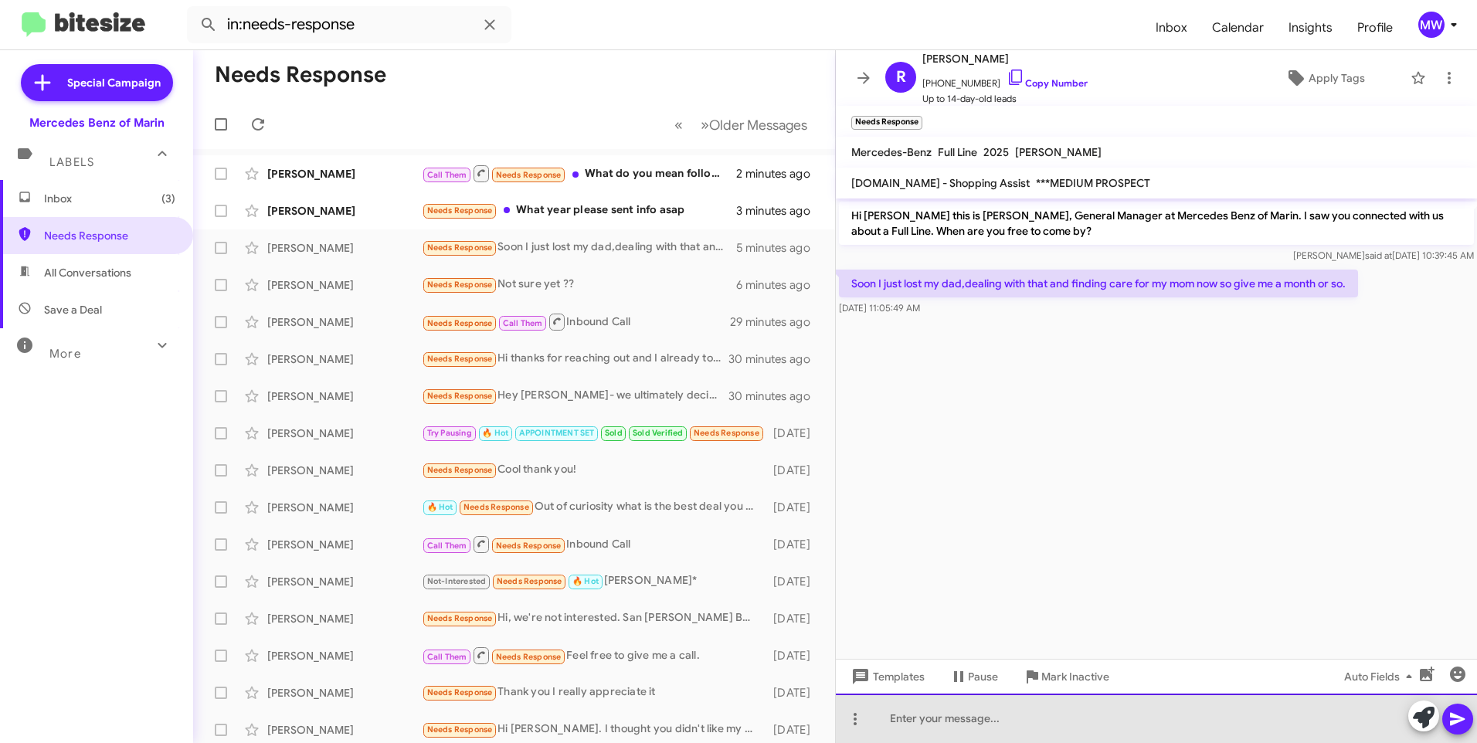
click at [1022, 728] on div at bounding box center [1156, 718] width 641 height 49
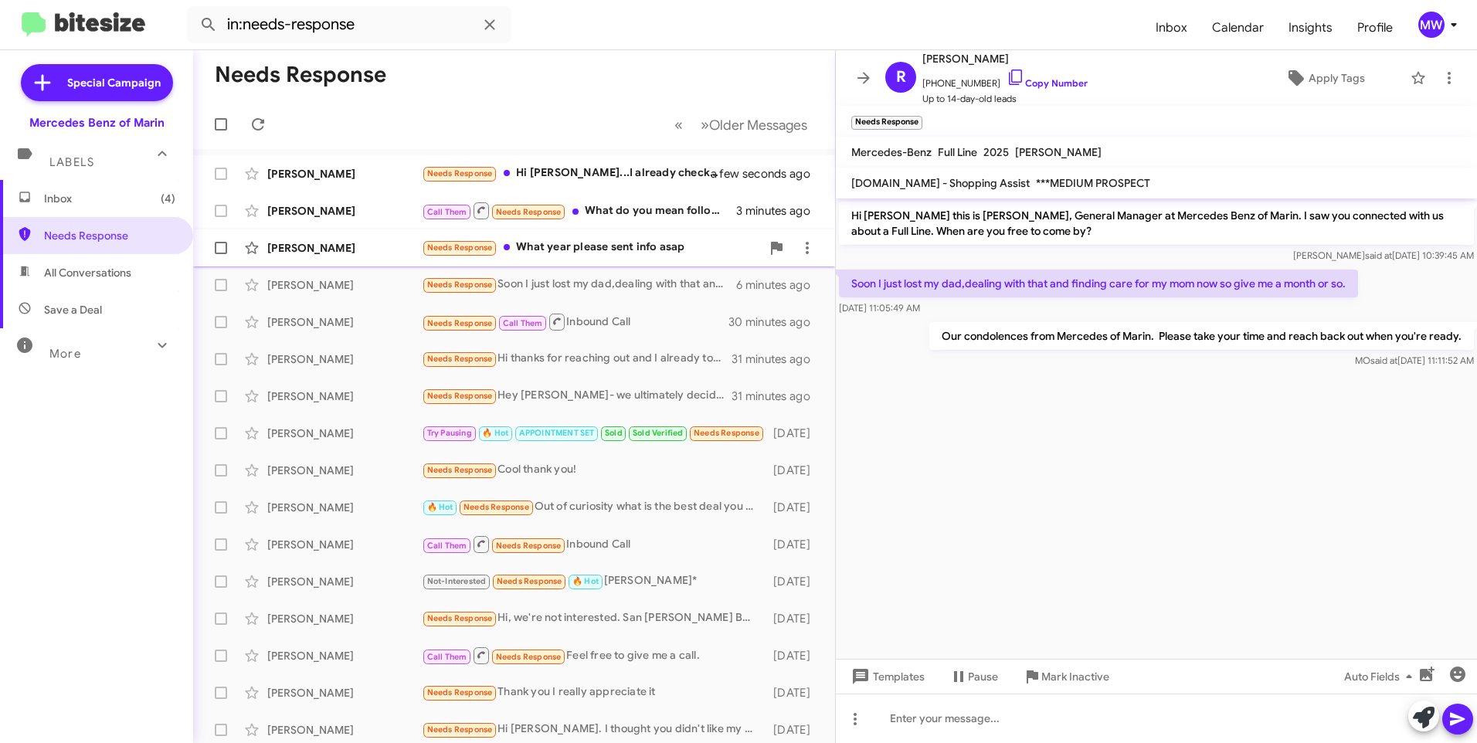
click at [584, 247] on div "Needs Response What year please sent info asap" at bounding box center [591, 248] width 339 height 18
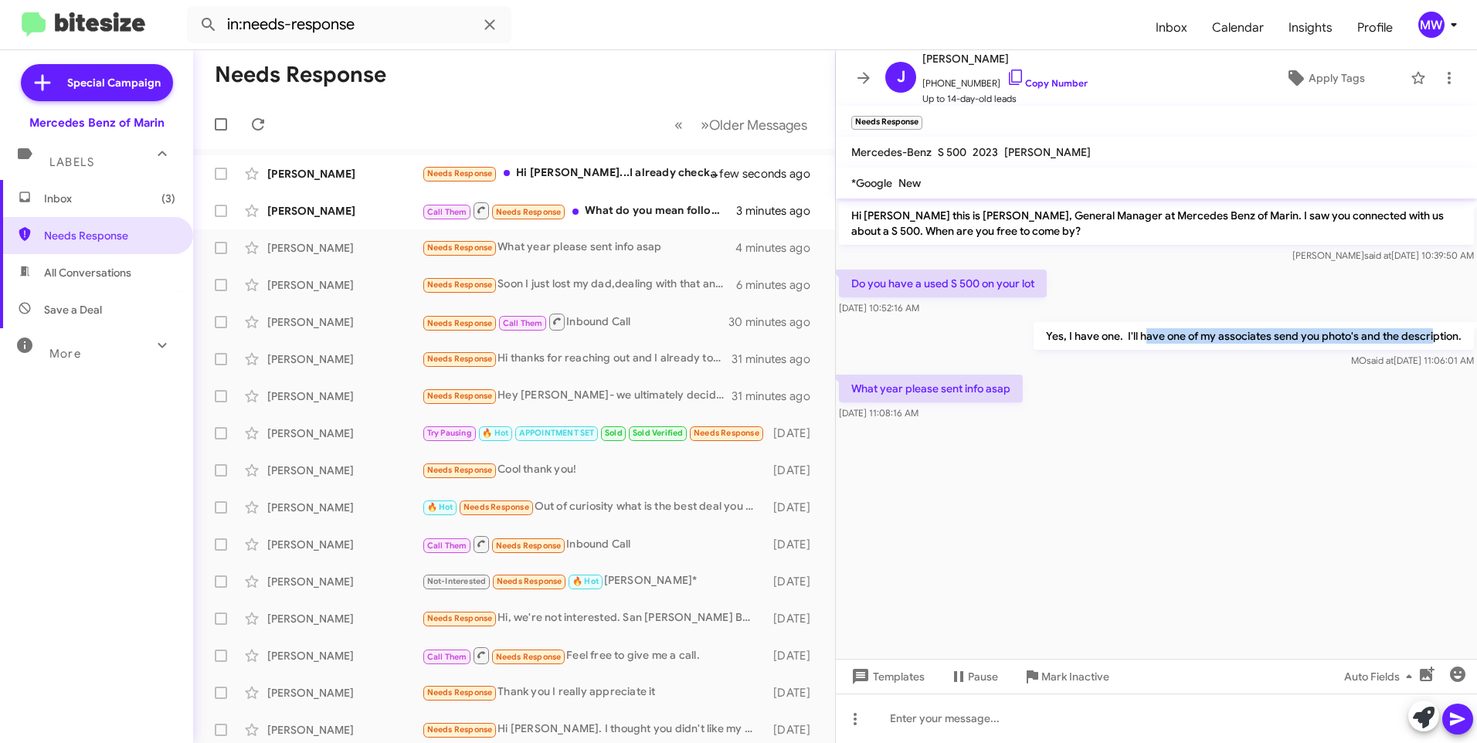
drag, startPoint x: 1146, startPoint y: 337, endPoint x: 1434, endPoint y: 333, distance: 288.1
click at [1434, 333] on p "Yes, I have one. I'll have one of my associates send you photo's and the descri…" at bounding box center [1253, 336] width 440 height 28
drag, startPoint x: 1434, startPoint y: 333, endPoint x: 1288, endPoint y: 442, distance: 182.1
click at [1288, 438] on div at bounding box center [1156, 431] width 641 height 15
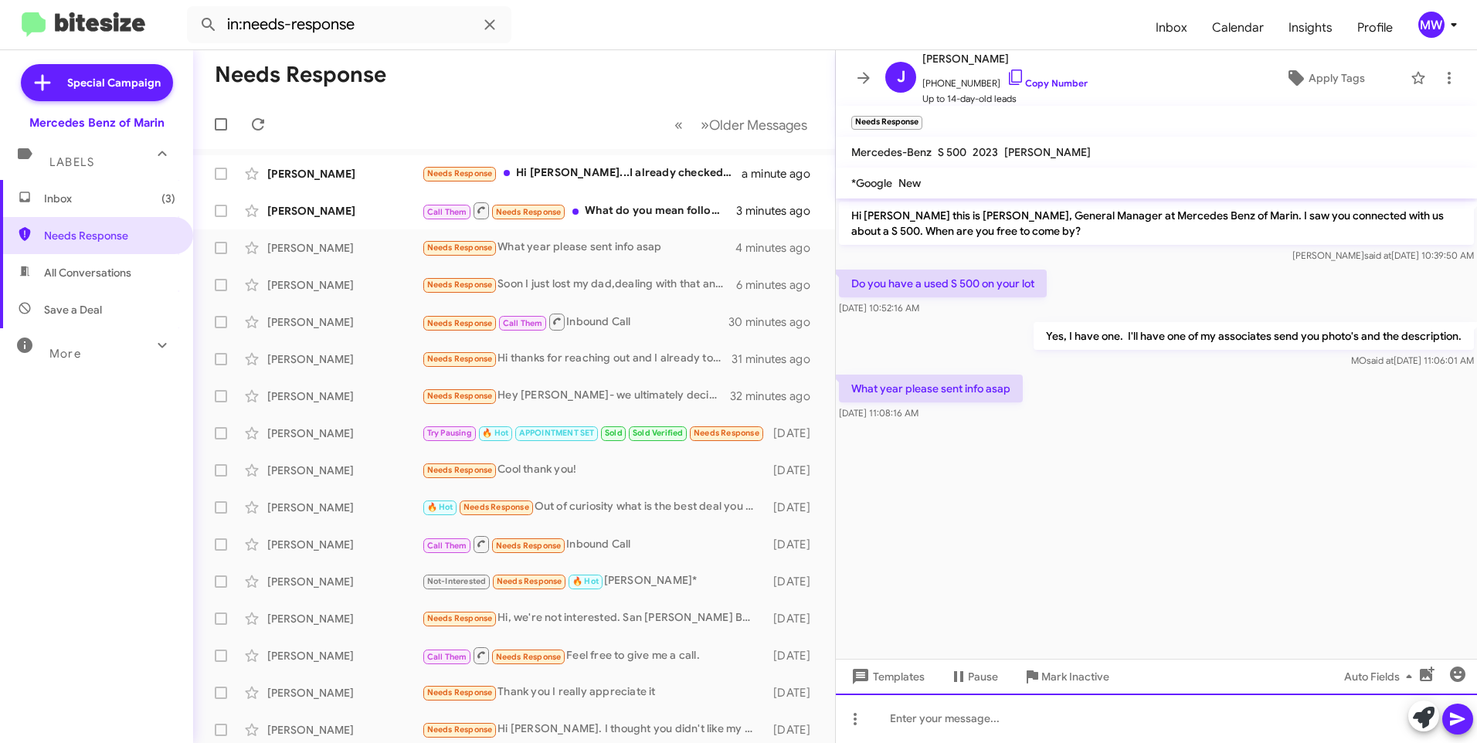
click at [1069, 715] on div at bounding box center [1156, 718] width 641 height 49
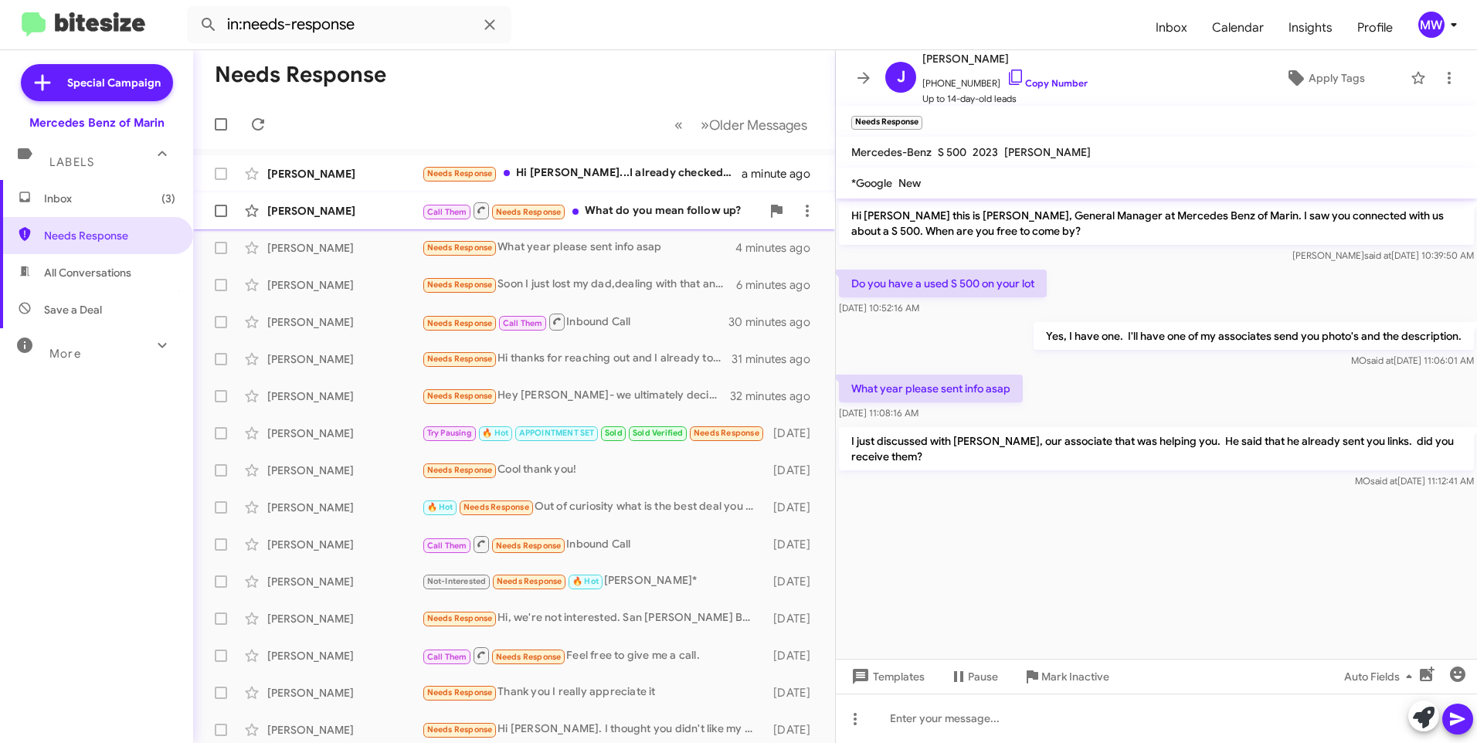
click at [656, 213] on div "Call Them Needs Response What do you mean follow up?" at bounding box center [591, 210] width 339 height 19
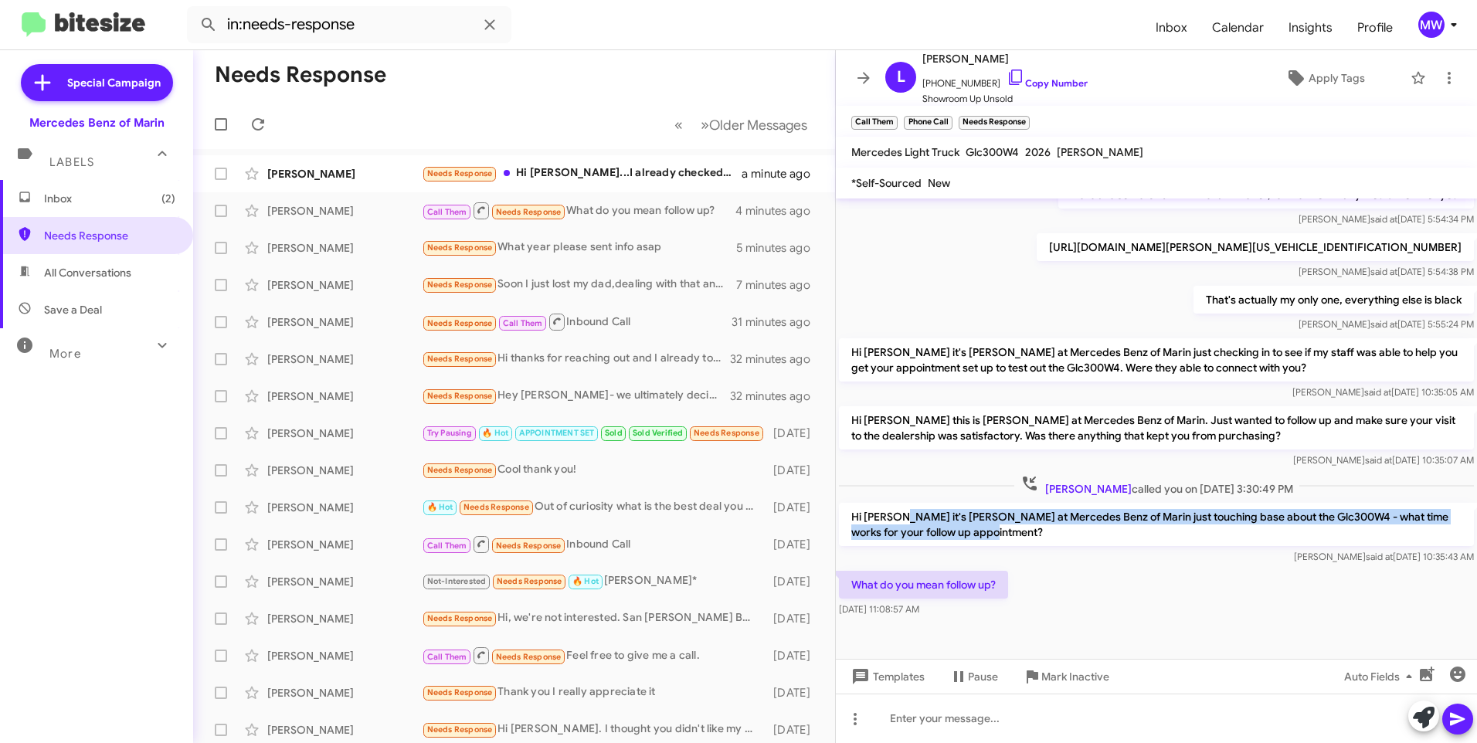
drag, startPoint x: 897, startPoint y: 520, endPoint x: 1009, endPoint y: 534, distance: 112.9
click at [1009, 534] on p "Hi [PERSON_NAME] it's [PERSON_NAME] at Mercedes Benz of Marin just touching bas…" at bounding box center [1156, 524] width 635 height 43
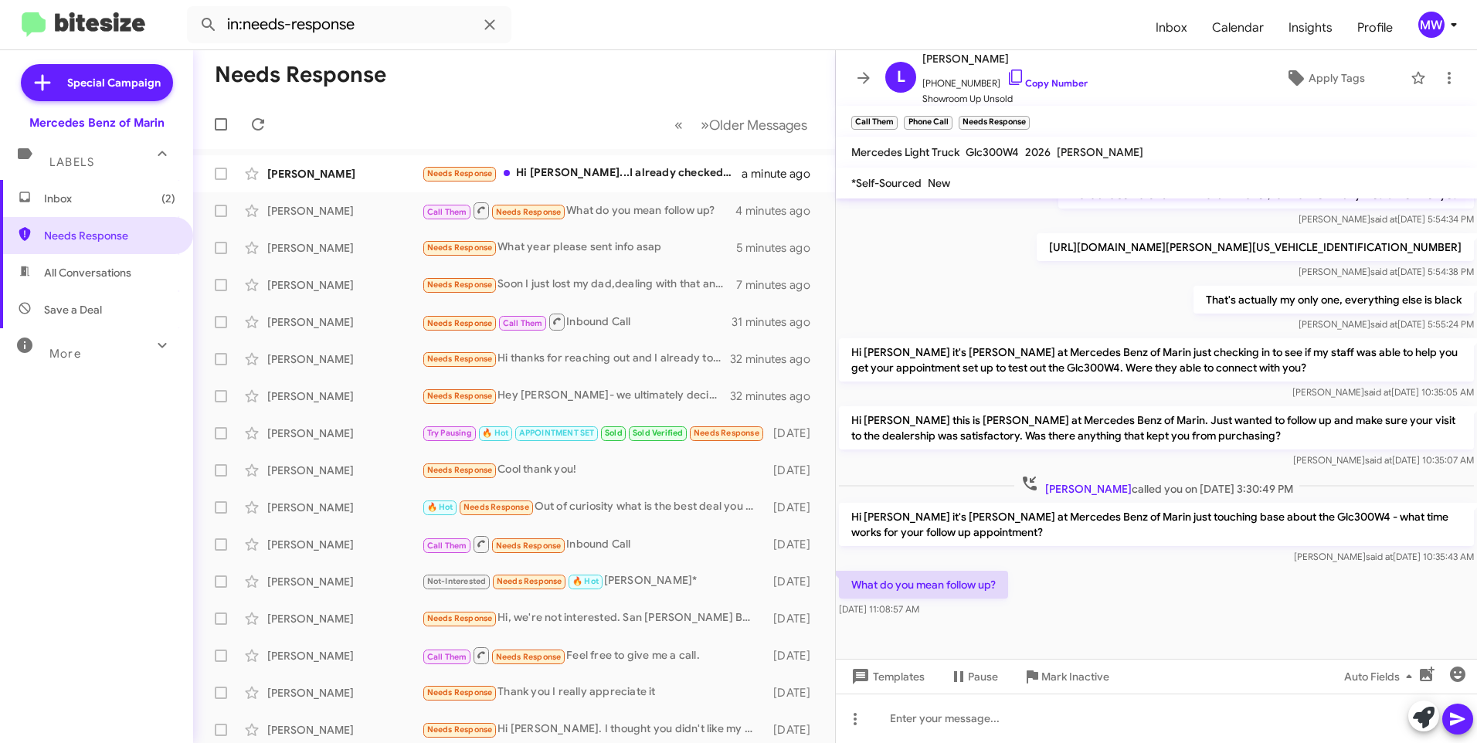
drag, startPoint x: 1009, startPoint y: 534, endPoint x: 1025, endPoint y: 582, distance: 50.3
click at [1025, 582] on div "What do you mean follow up? [DATE] 11:08:57 AM" at bounding box center [1156, 594] width 641 height 53
drag, startPoint x: 934, startPoint y: 83, endPoint x: 957, endPoint y: 85, distance: 22.4
click at [957, 85] on span "[PHONE_NUMBER] Copy Number" at bounding box center [1004, 79] width 165 height 23
click at [987, 286] on div "That's actually my only one, everything else is [PERSON_NAME] said at [DATE] 5:…" at bounding box center [1156, 309] width 641 height 53
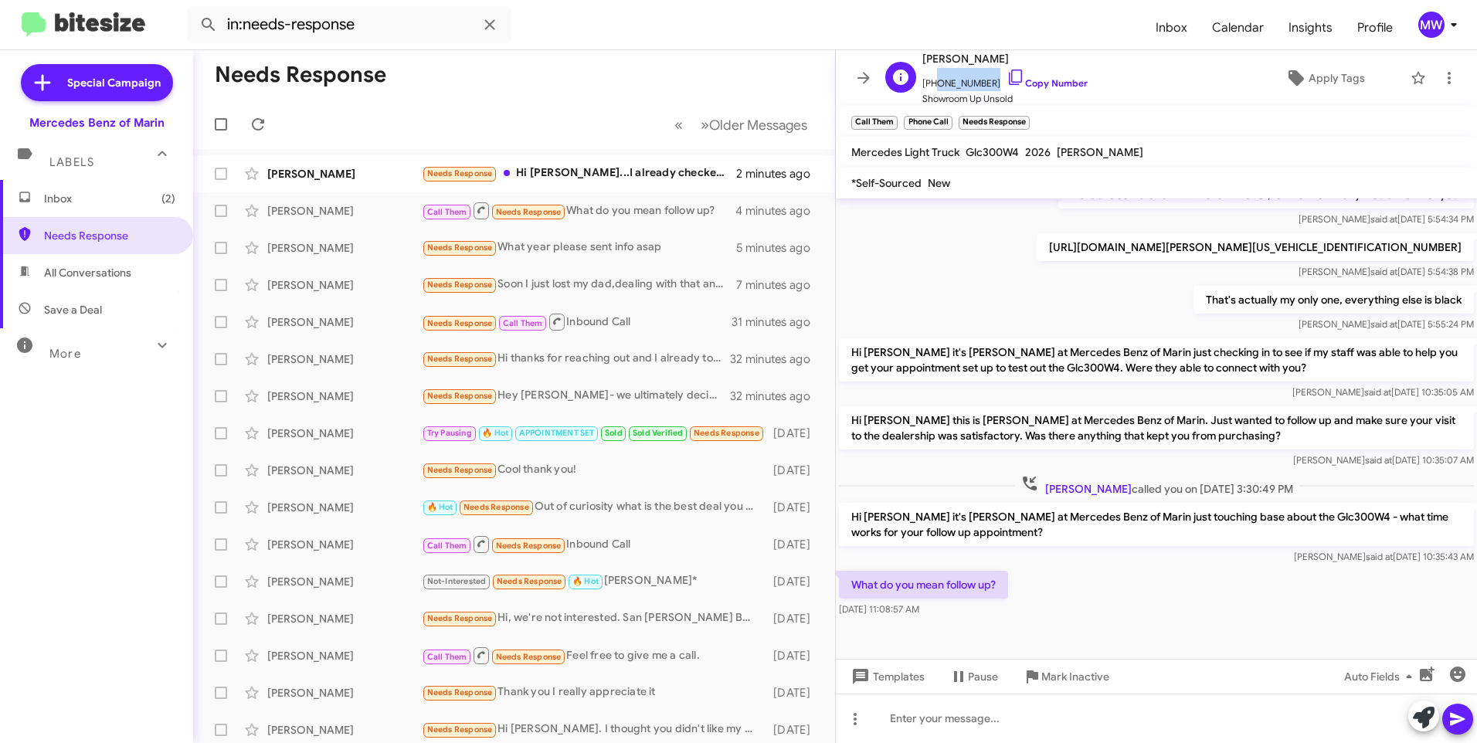
drag, startPoint x: 931, startPoint y: 81, endPoint x: 985, endPoint y: 83, distance: 54.1
click at [985, 83] on span "[PHONE_NUMBER] Copy Number" at bounding box center [1004, 79] width 165 height 23
copy span "4155159988"
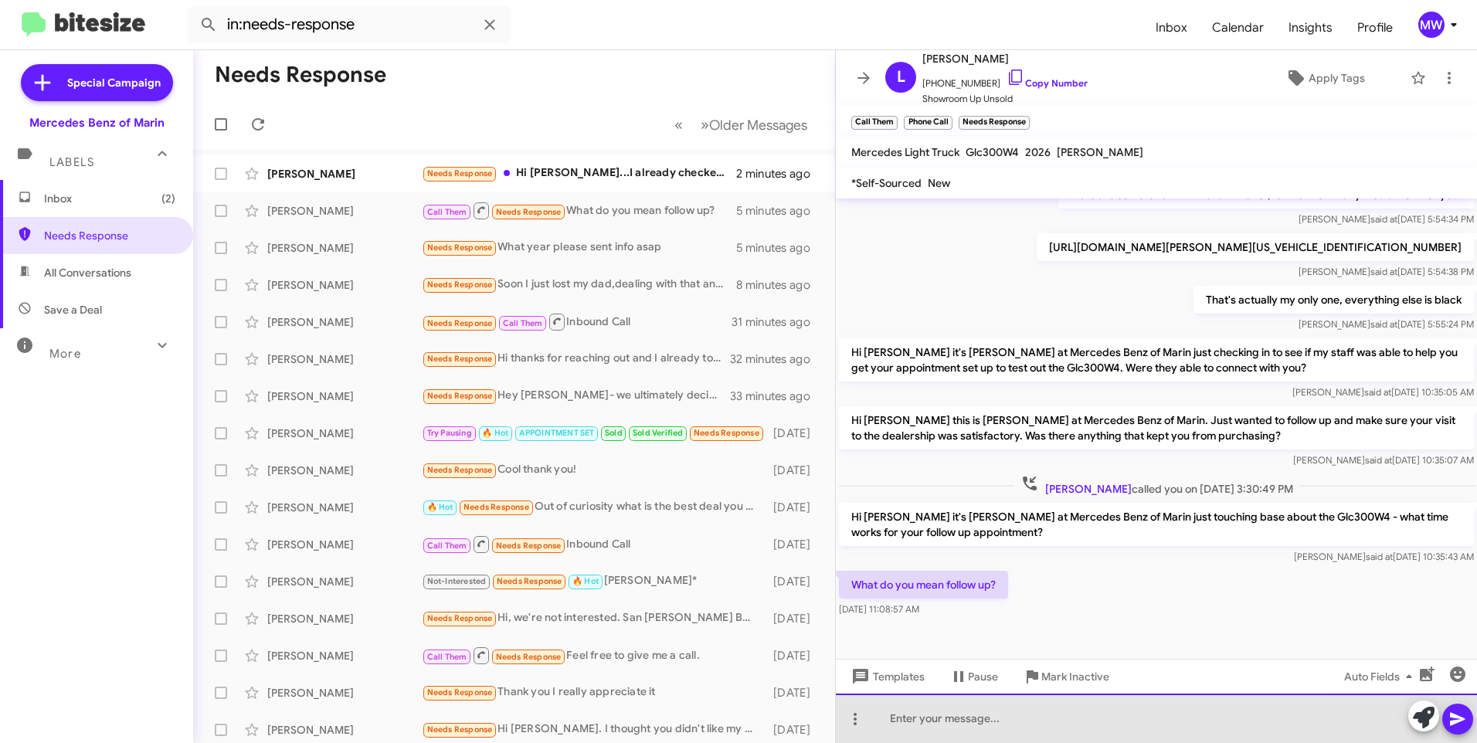
click at [1009, 713] on div at bounding box center [1156, 718] width 641 height 49
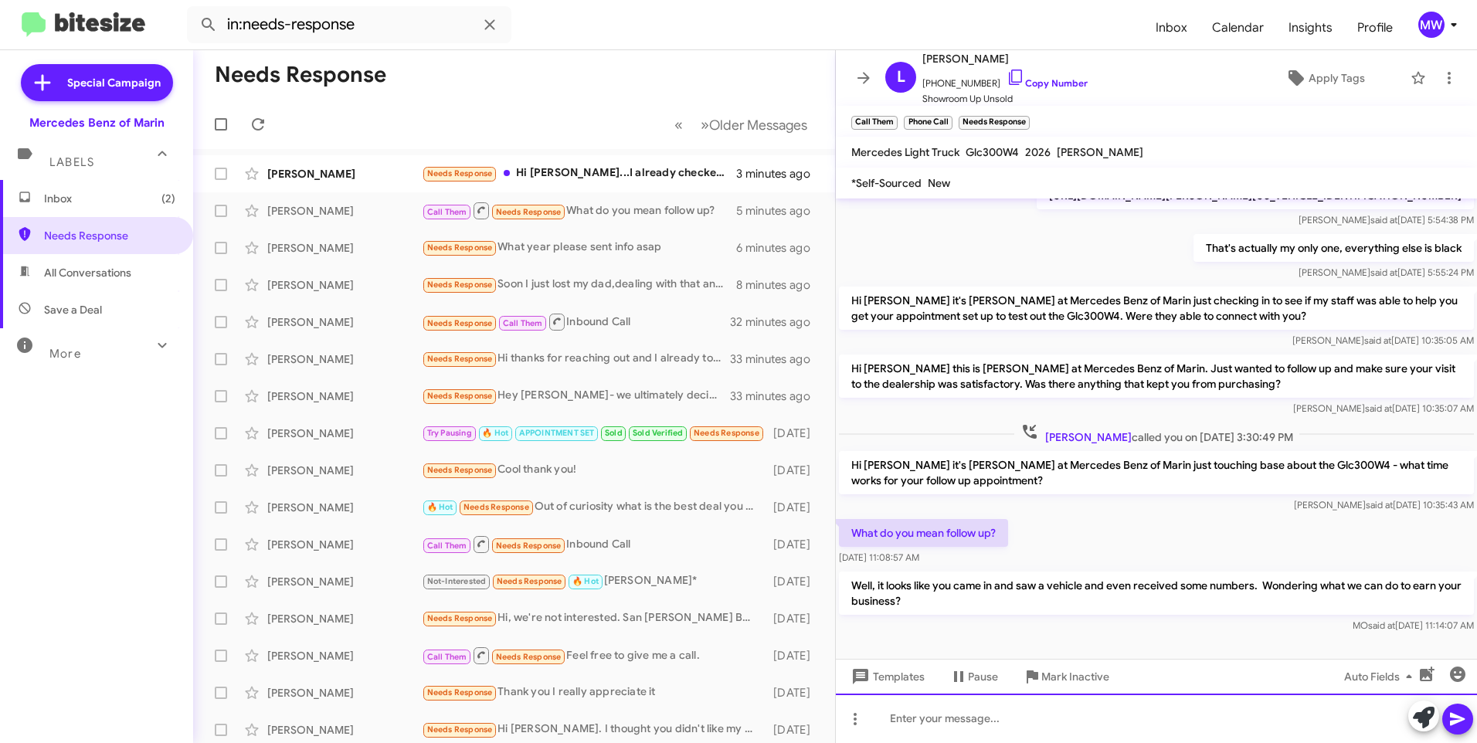
scroll to position [290, 0]
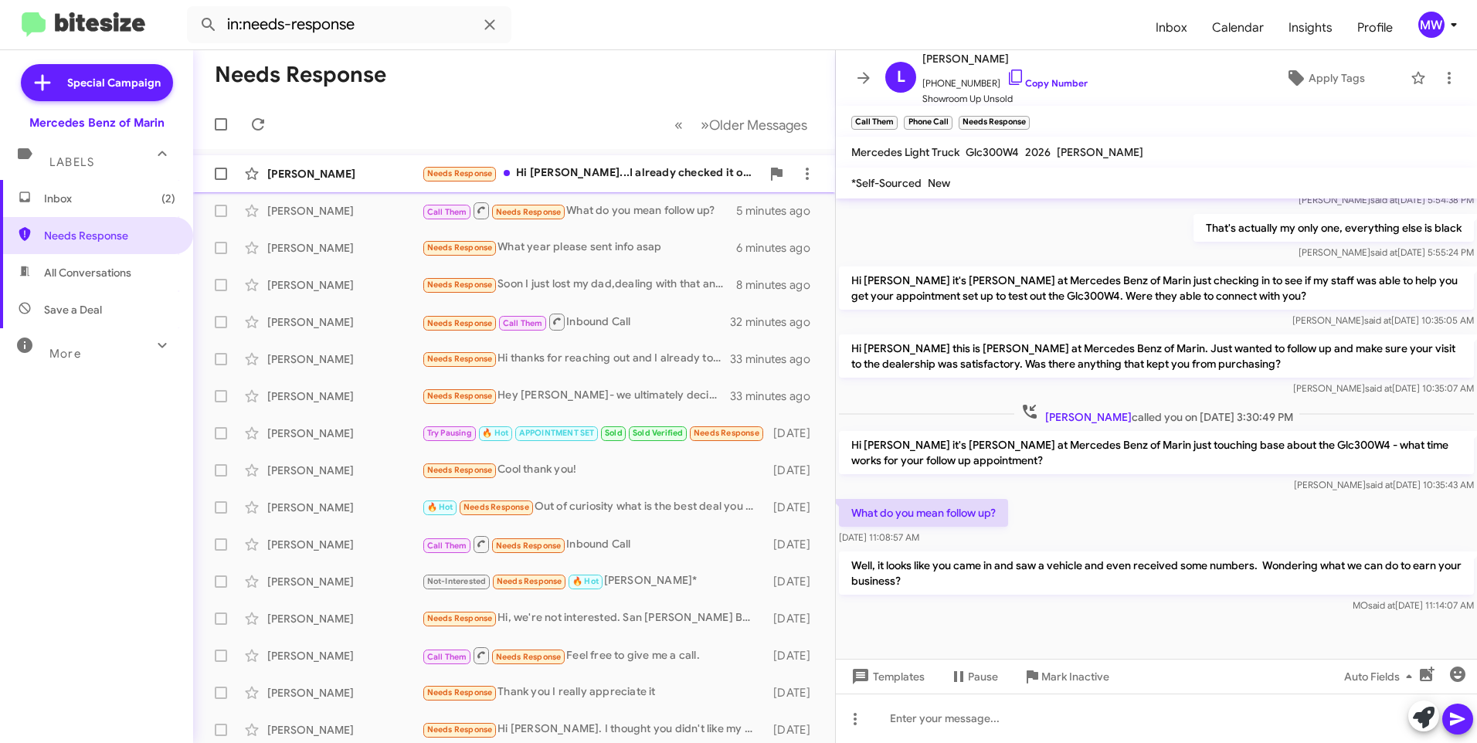
click at [582, 171] on div "Needs Response Hi [PERSON_NAME]...I already checked it out and I'm only interes…" at bounding box center [591, 173] width 339 height 18
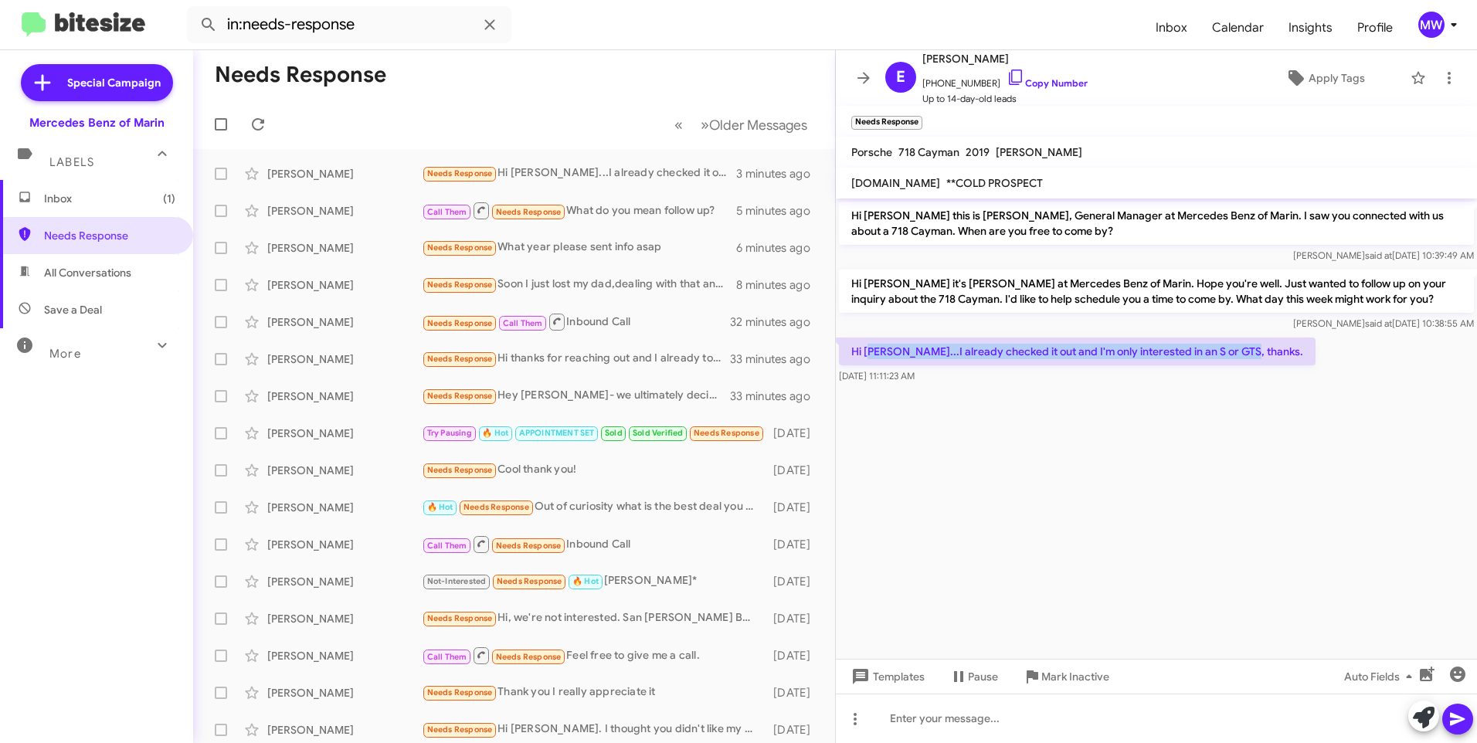
drag, startPoint x: 875, startPoint y: 352, endPoint x: 1265, endPoint y: 357, distance: 390.0
click at [1265, 357] on div "Hi [PERSON_NAME]...I already checked it out and I'm only interested in an S or …" at bounding box center [1156, 360] width 641 height 53
drag, startPoint x: 1265, startPoint y: 357, endPoint x: 1202, endPoint y: 504, distance: 159.8
click at [1217, 473] on cdk-virtual-scroll-viewport "Hi [PERSON_NAME] this is [PERSON_NAME], General Manager at Mercedes Benz of Mar…" at bounding box center [1156, 428] width 641 height 460
click at [95, 212] on span "Inbox (1)" at bounding box center [96, 198] width 193 height 37
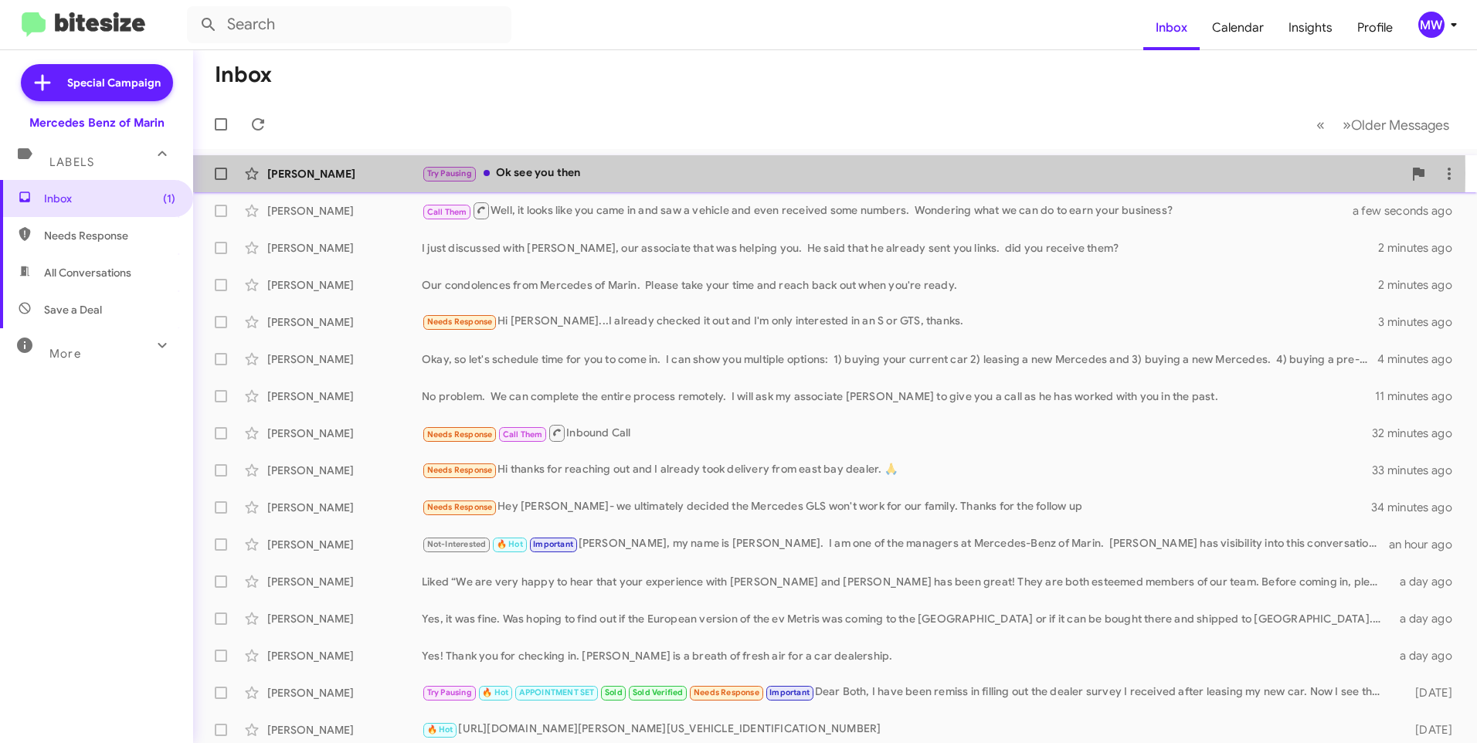
click at [602, 173] on div "Try Pausing Ok see you then" at bounding box center [912, 173] width 981 height 18
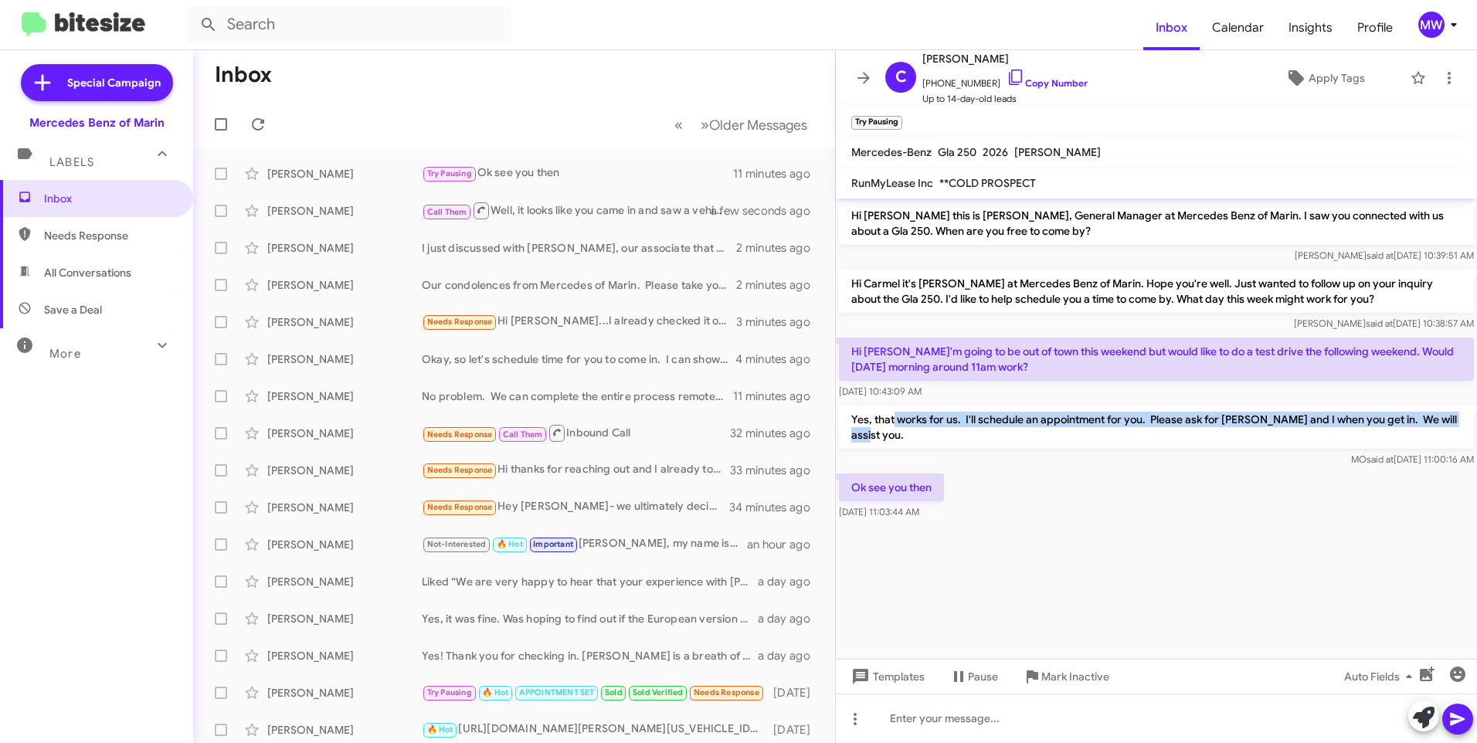
drag, startPoint x: 894, startPoint y: 418, endPoint x: 1460, endPoint y: 428, distance: 567.0
click at [1460, 428] on p "Yes, that works for us. I'll schedule an appointment for you. Please ask for [P…" at bounding box center [1156, 426] width 635 height 43
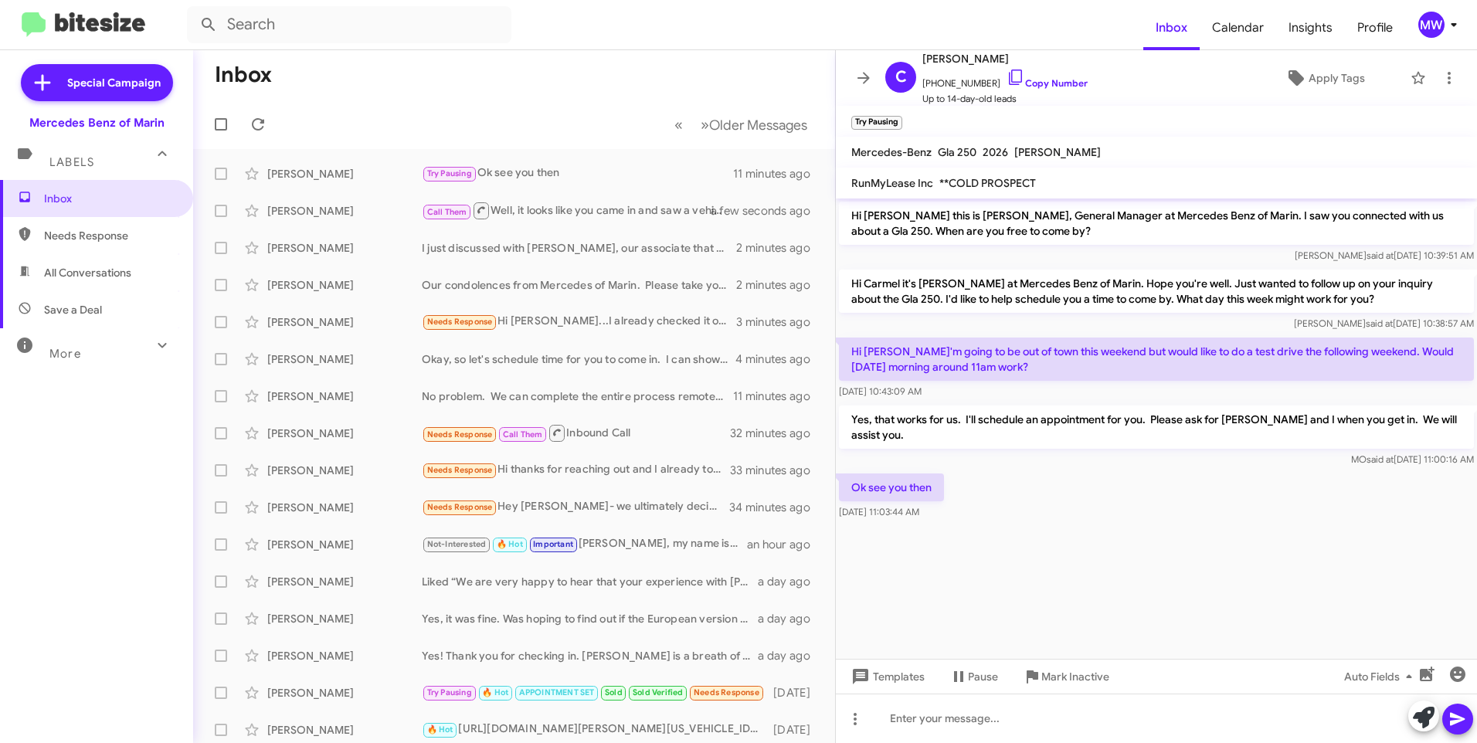
drag, startPoint x: 1460, startPoint y: 428, endPoint x: 1079, endPoint y: 540, distance: 397.6
click at [1077, 538] on cdk-virtual-scroll-viewport "Hi [PERSON_NAME] this is [PERSON_NAME], General Manager at Mercedes Benz of Mar…" at bounding box center [1156, 428] width 641 height 460
click at [1130, 543] on cdk-virtual-scroll-viewport "Hi [PERSON_NAME] this is [PERSON_NAME], General Manager at Mercedes Benz of Mar…" at bounding box center [1156, 428] width 641 height 460
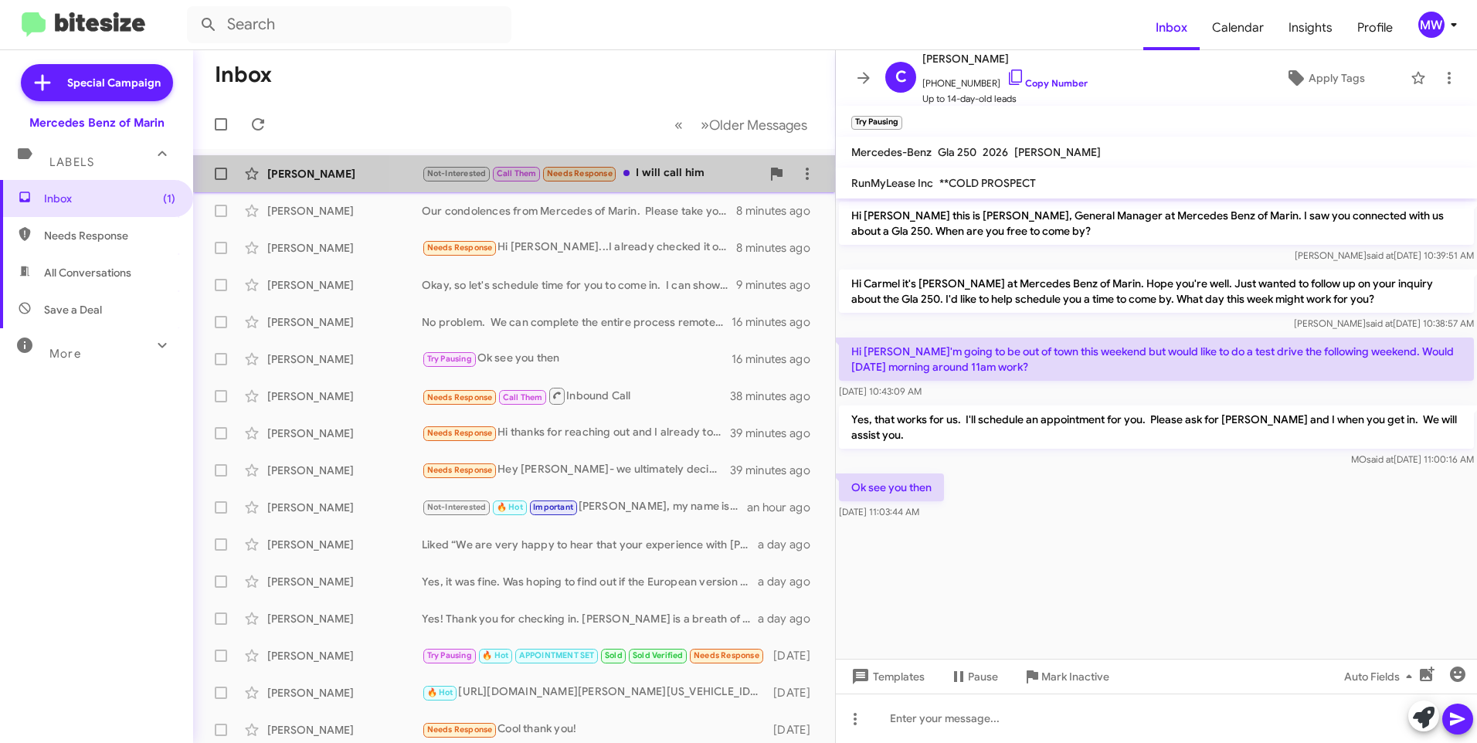
click at [680, 176] on div "Not-Interested Call Them Needs Response I will call him" at bounding box center [591, 173] width 339 height 18
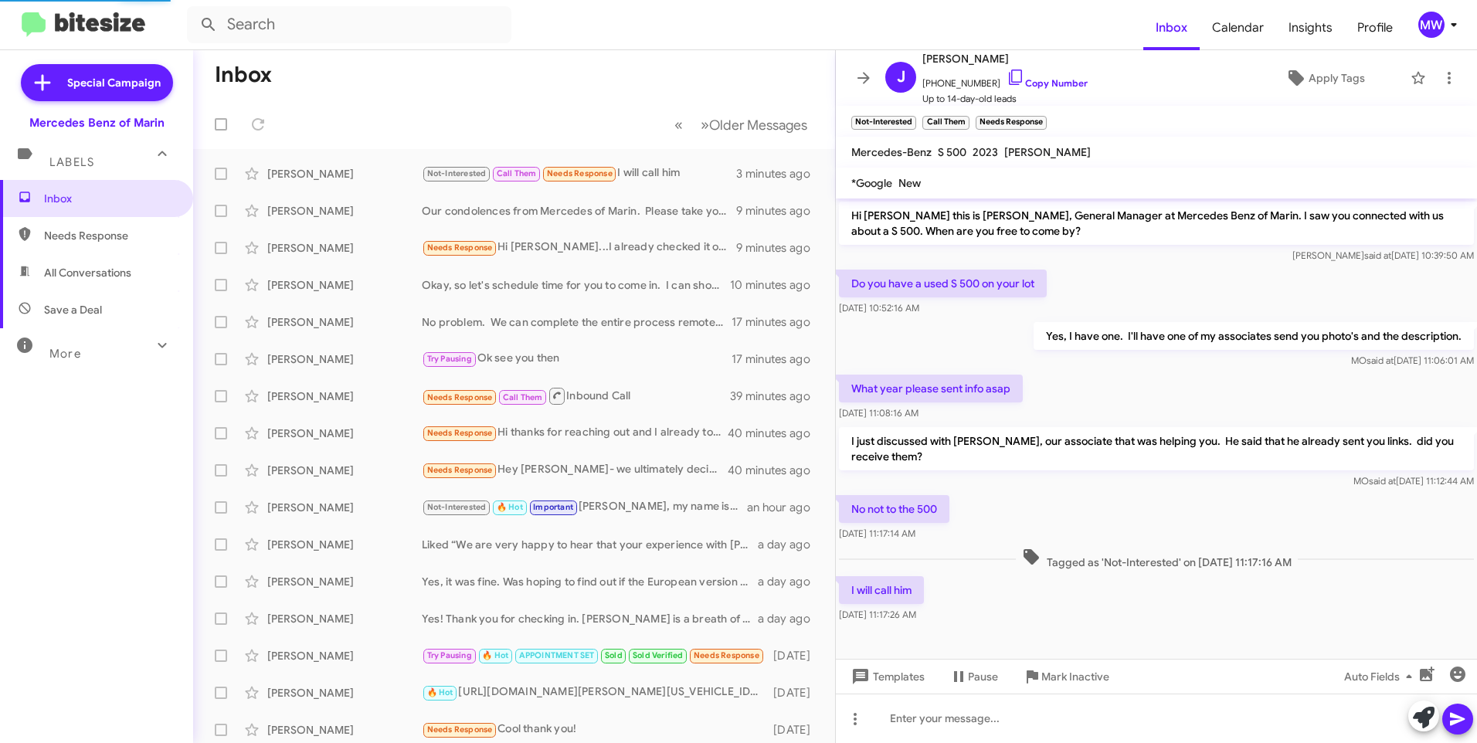
scroll to position [30, 0]
